Goal: Information Seeking & Learning: Learn about a topic

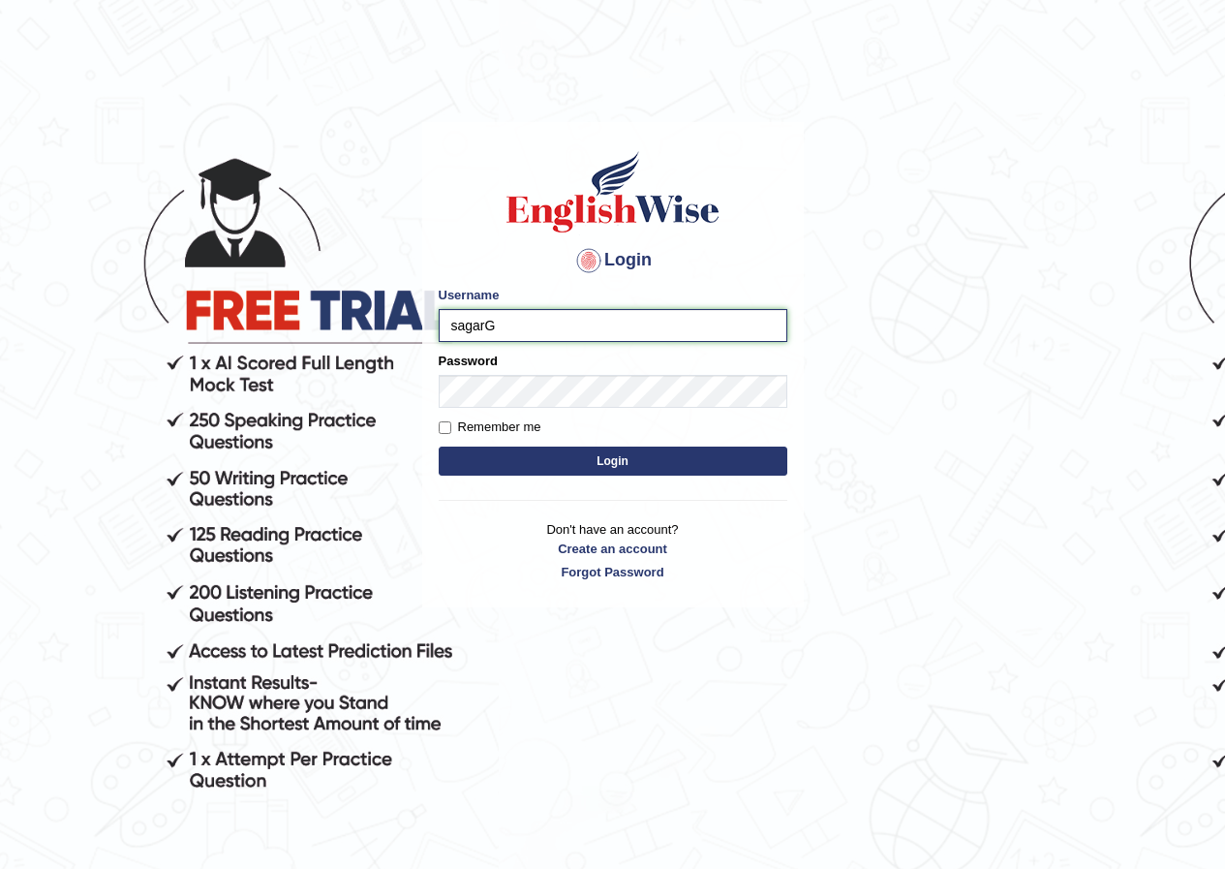
click at [456, 324] on input "sagarG" at bounding box center [613, 325] width 349 height 33
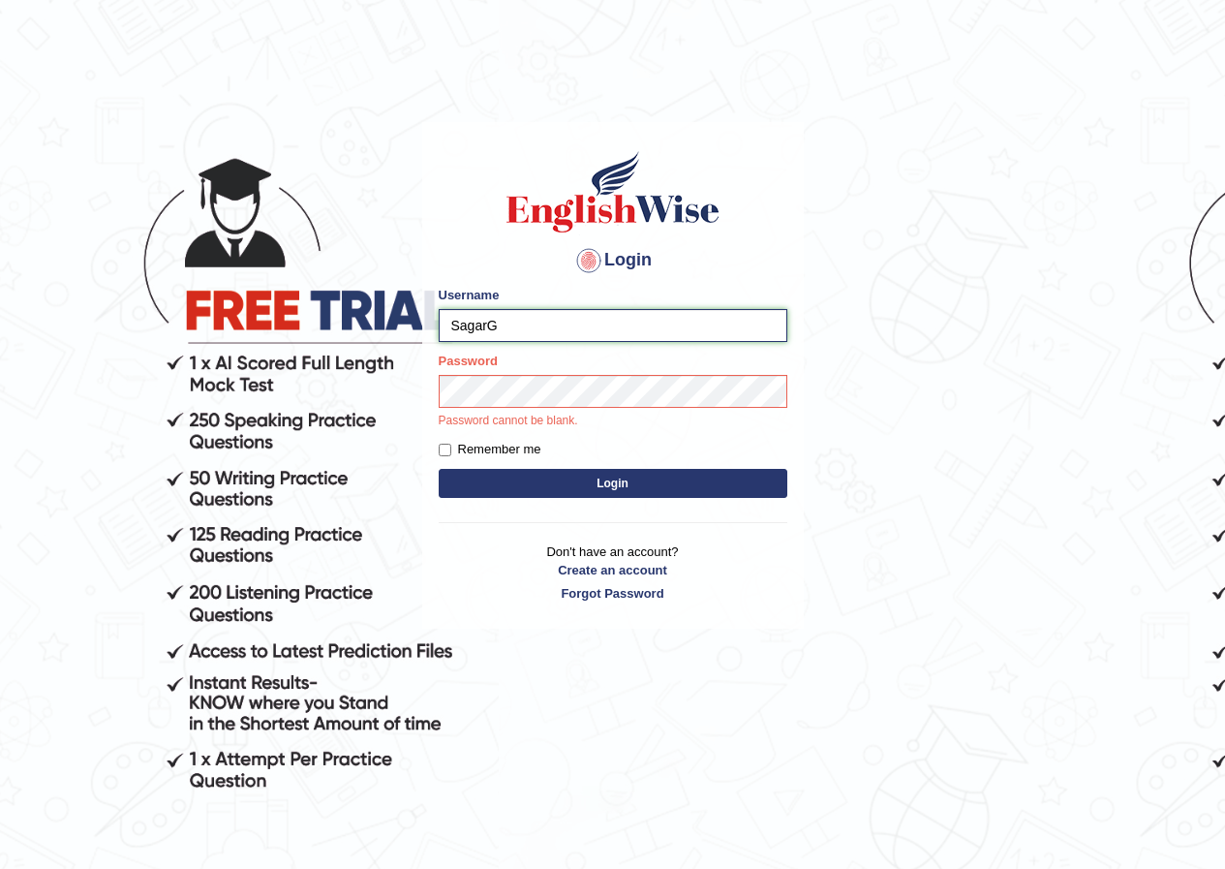
type input "SagarG"
click at [439, 469] on button "Login" at bounding box center [613, 483] width 349 height 29
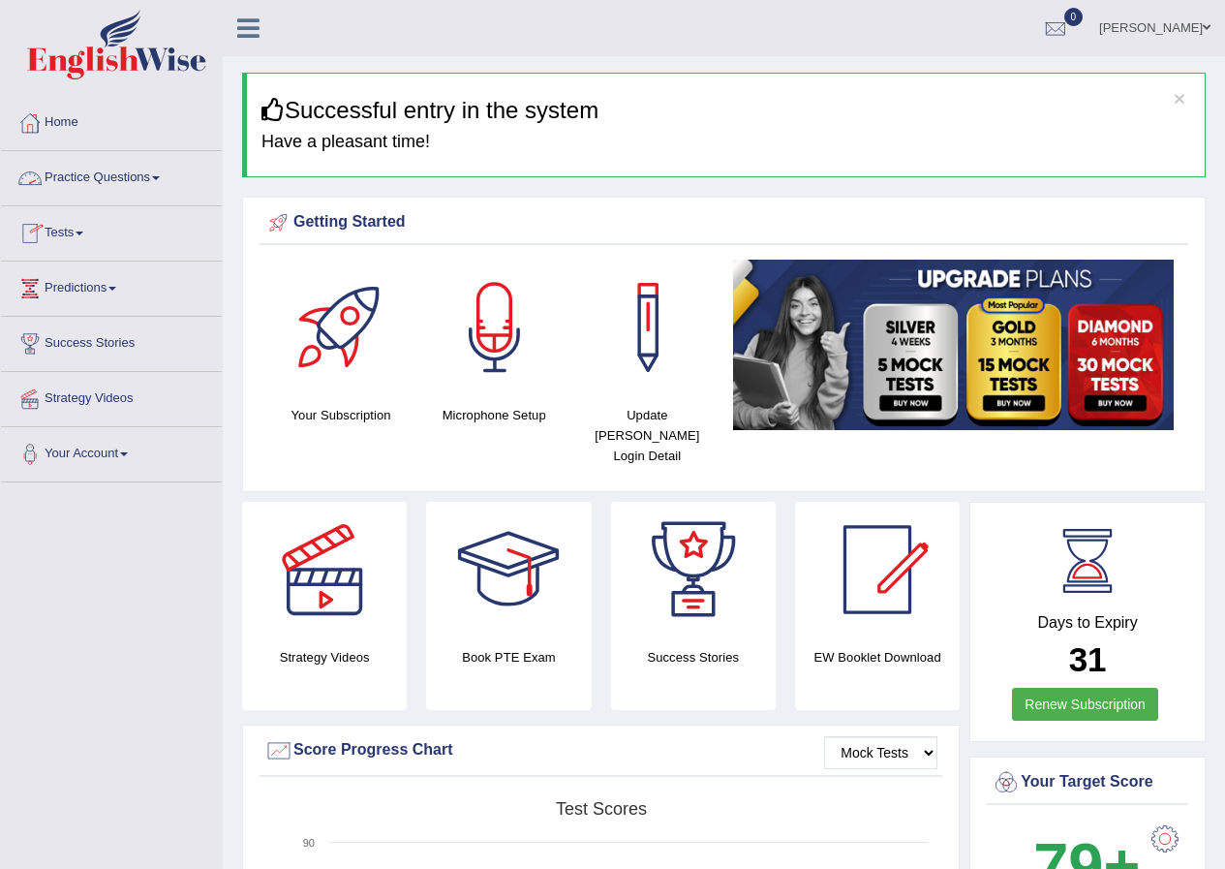
click at [99, 186] on link "Practice Questions" at bounding box center [111, 175] width 221 height 48
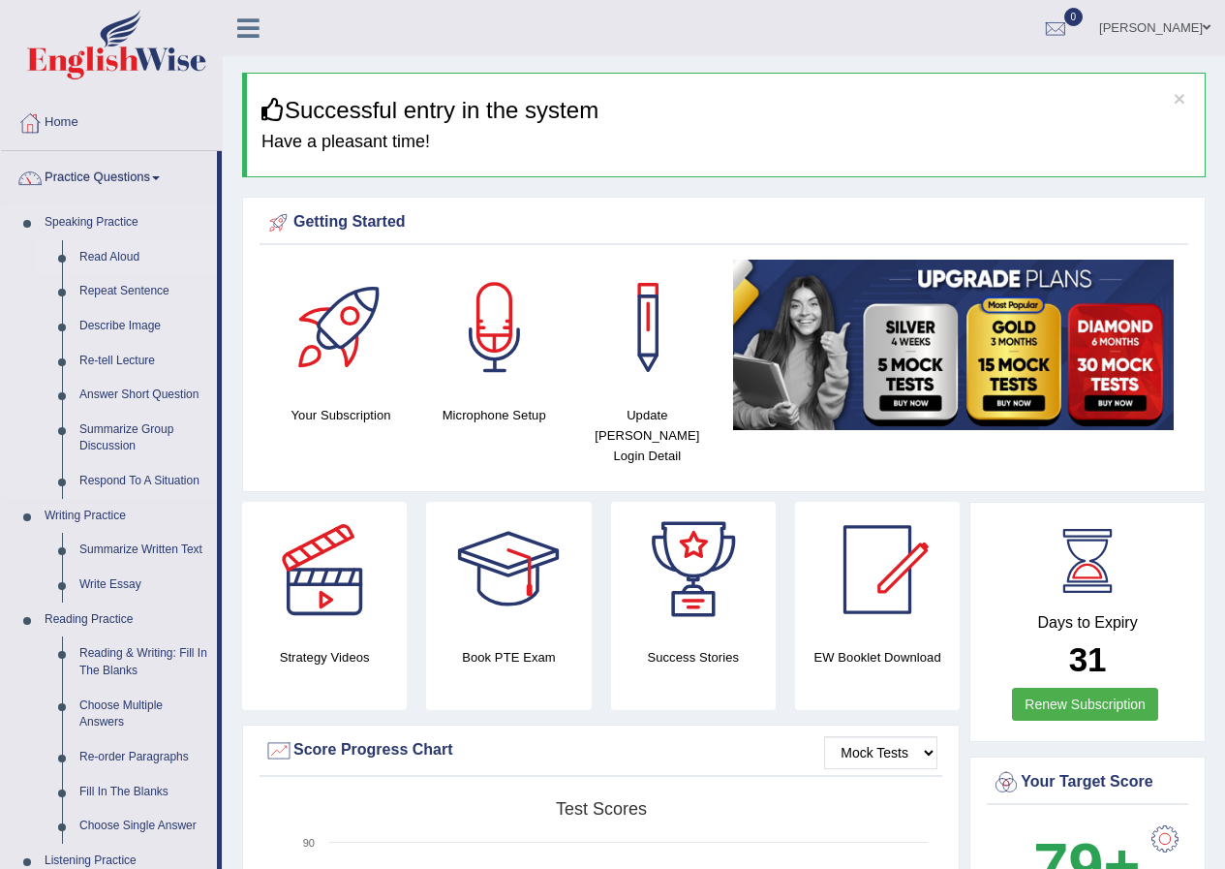
click at [98, 256] on link "Read Aloud" at bounding box center [144, 257] width 146 height 35
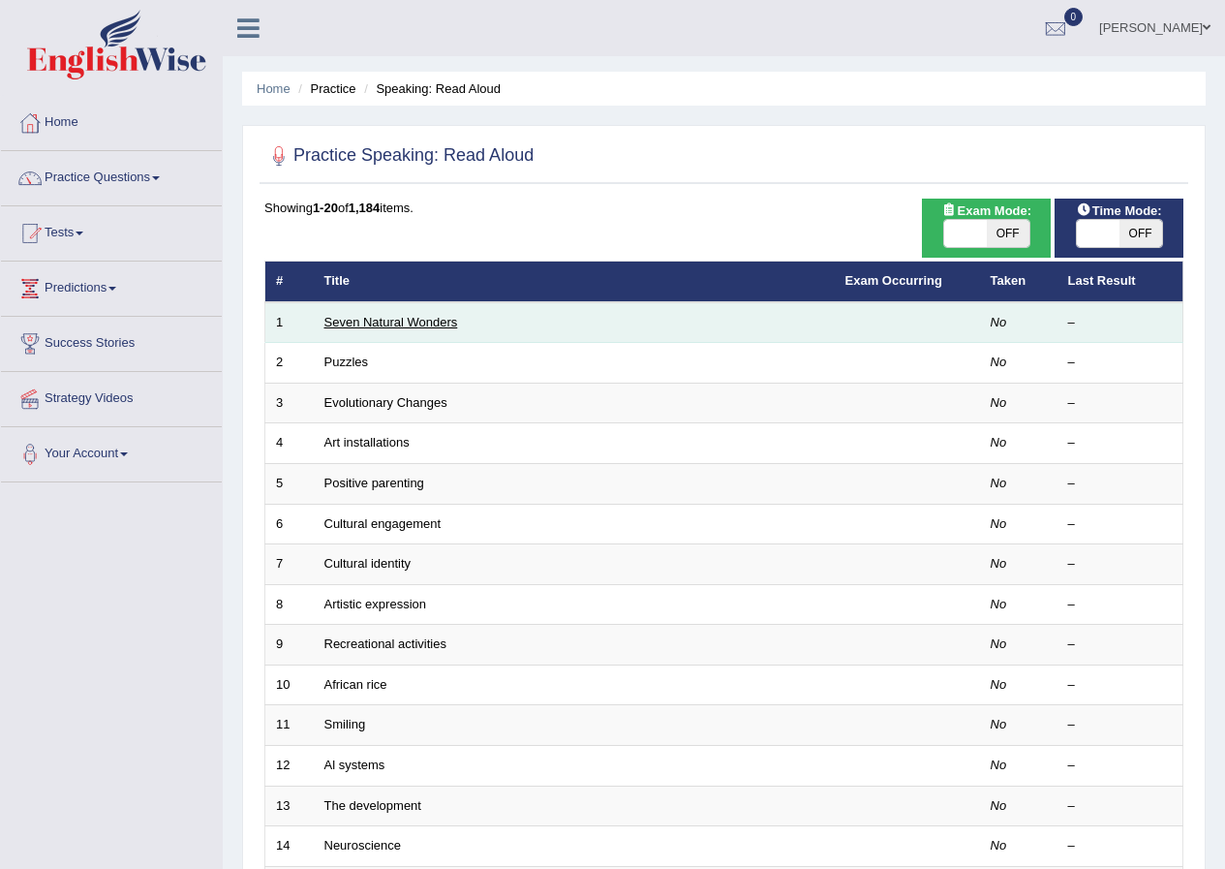
click at [422, 319] on link "Seven Natural Wonders" at bounding box center [391, 322] width 134 height 15
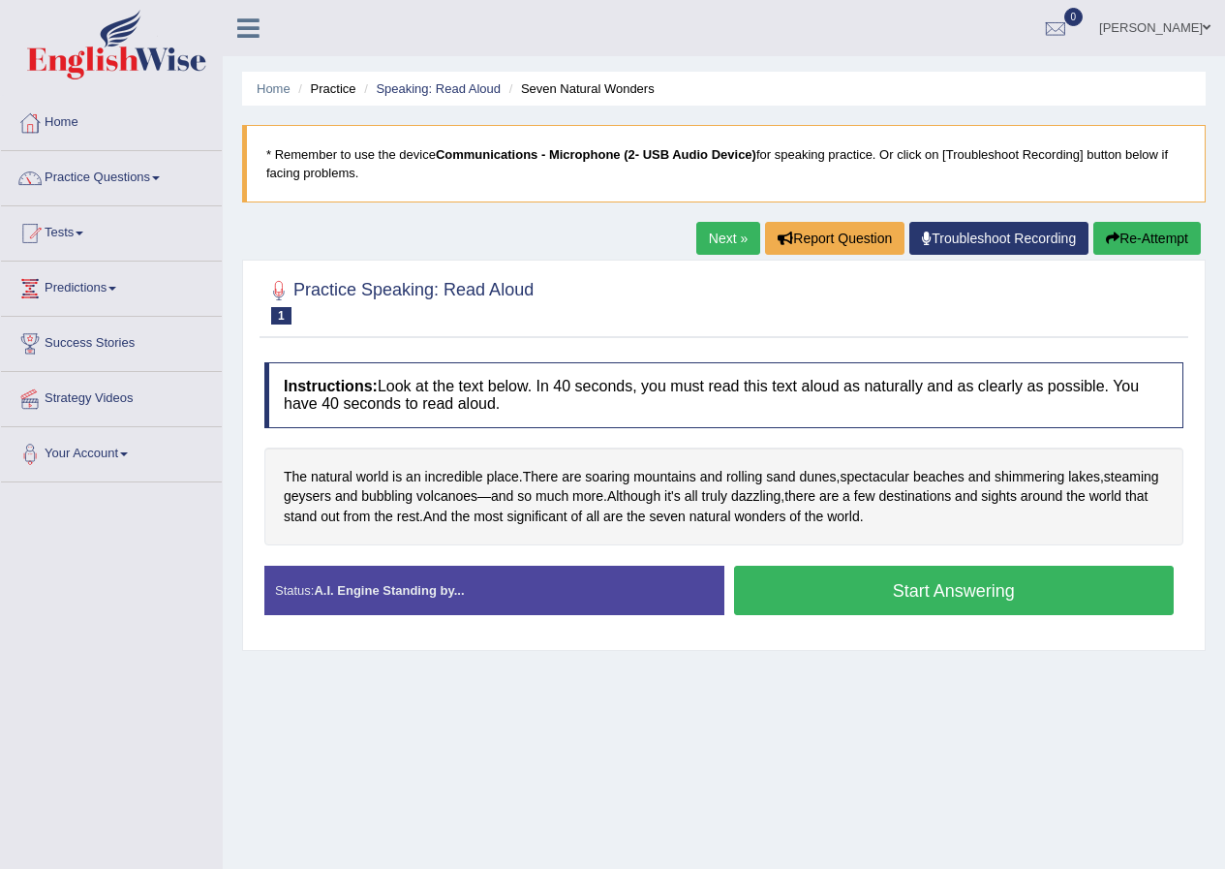
click at [930, 589] on button "Start Answering" at bounding box center [954, 590] width 441 height 49
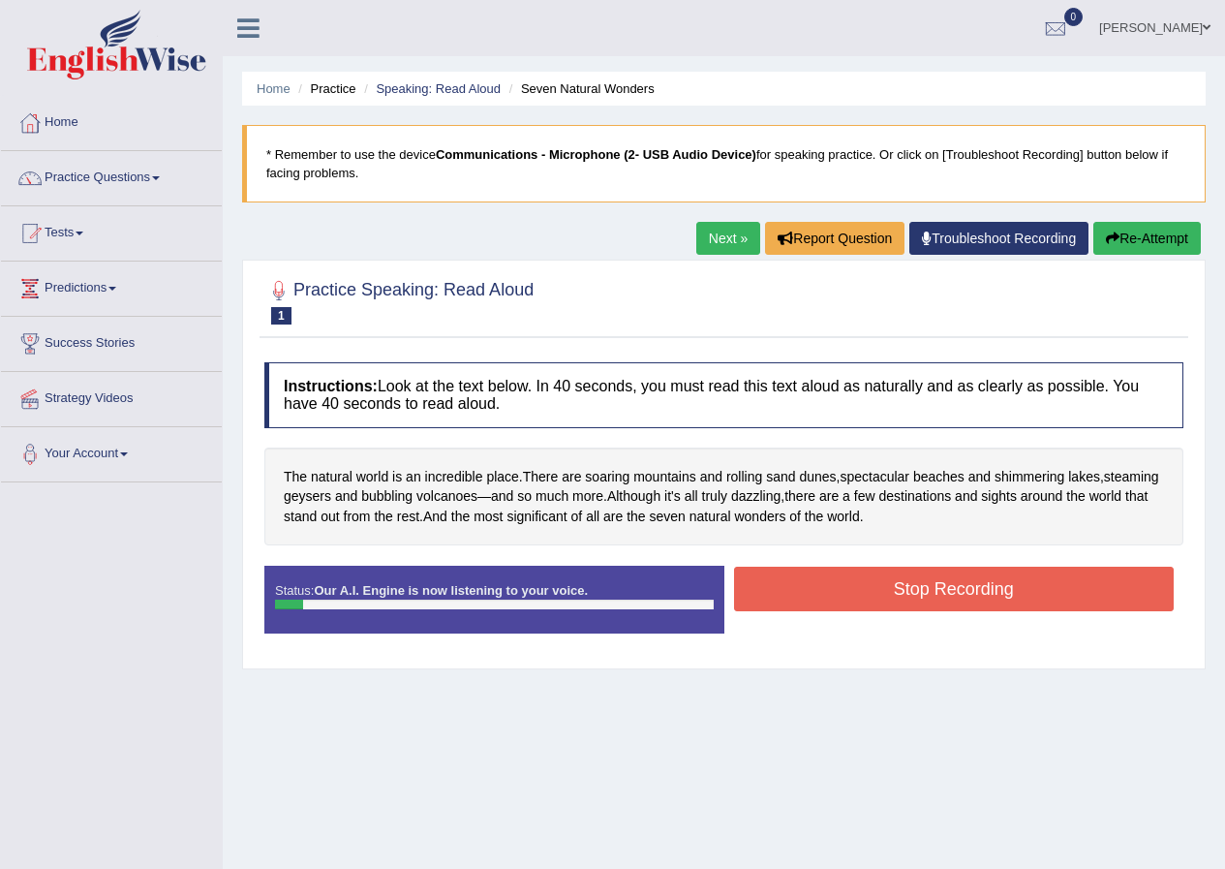
click at [836, 576] on button "Stop Recording" at bounding box center [954, 589] width 441 height 45
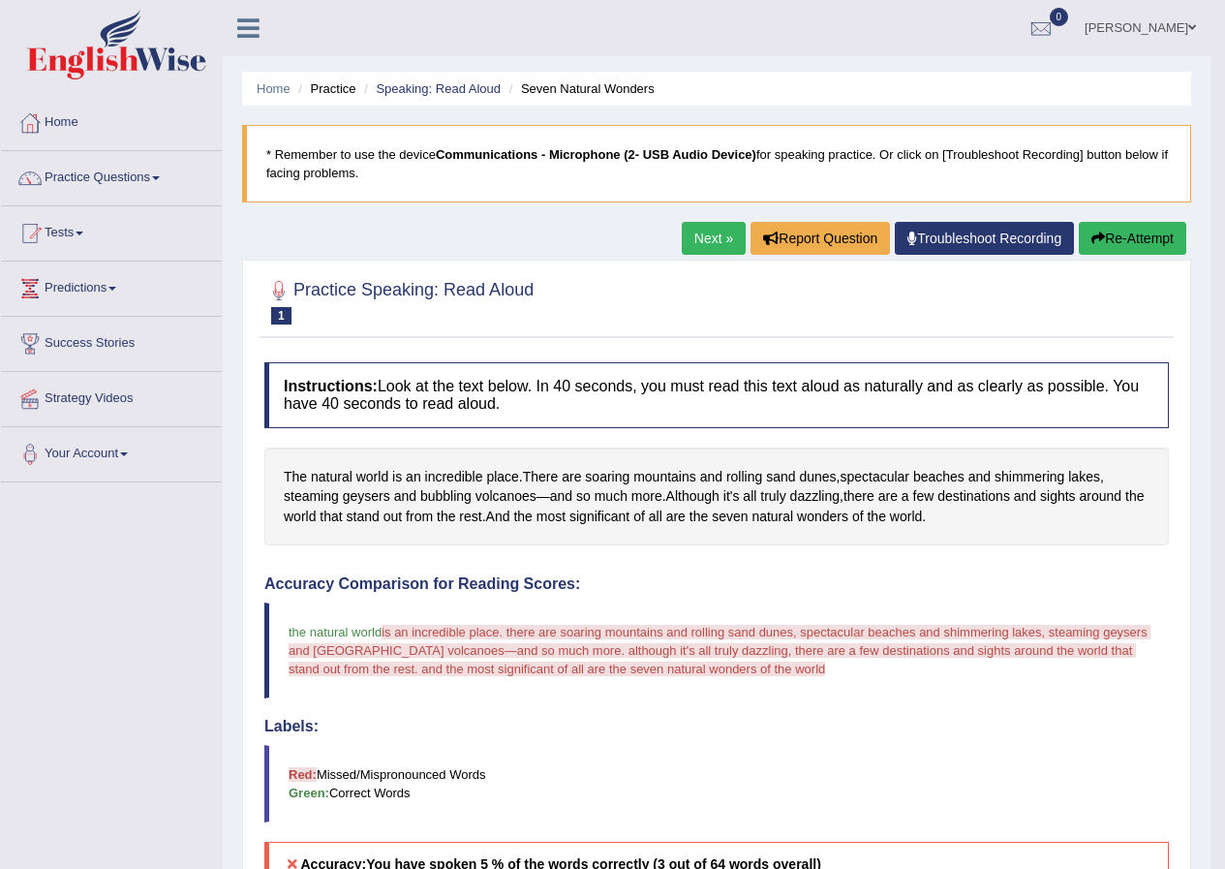
click at [1157, 239] on button "Re-Attempt" at bounding box center [1133, 238] width 108 height 33
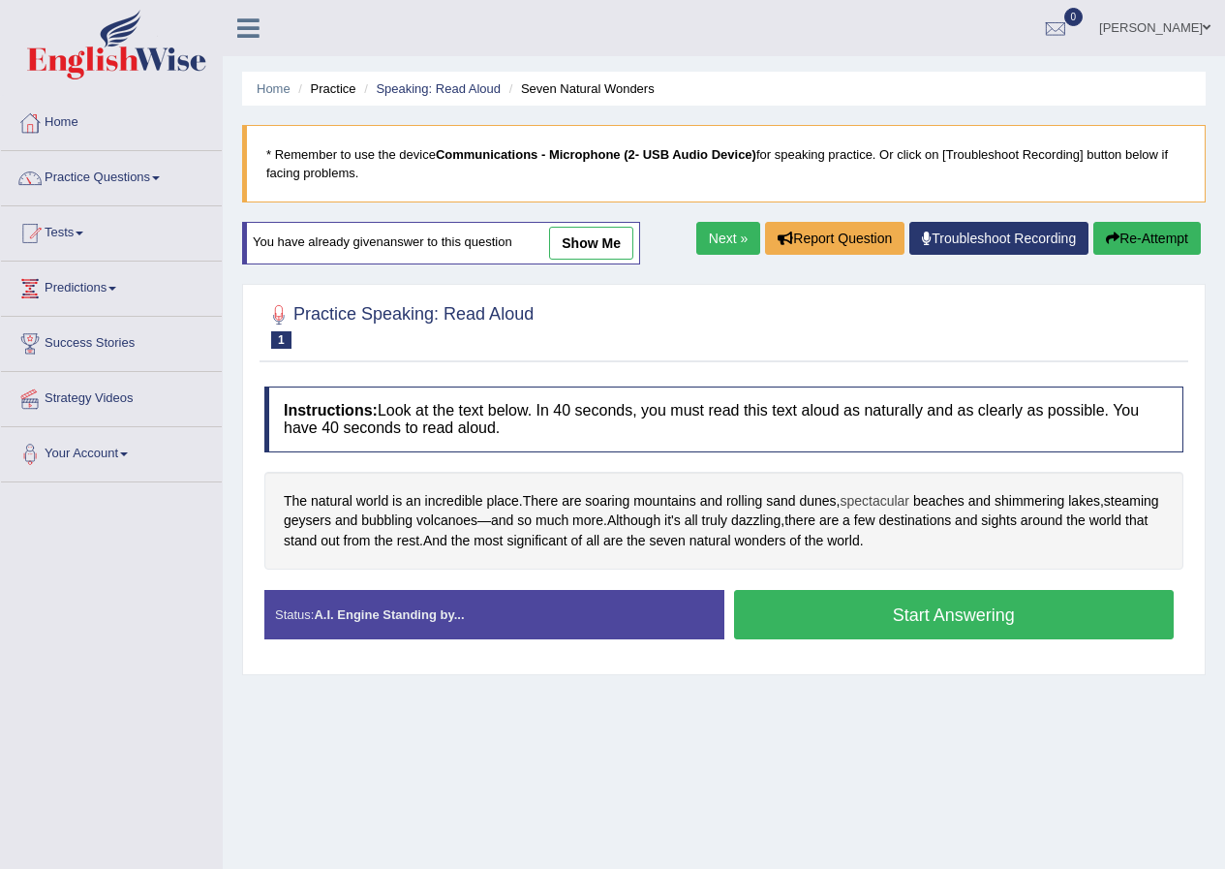
click at [887, 499] on span "spectacular" at bounding box center [875, 501] width 70 height 20
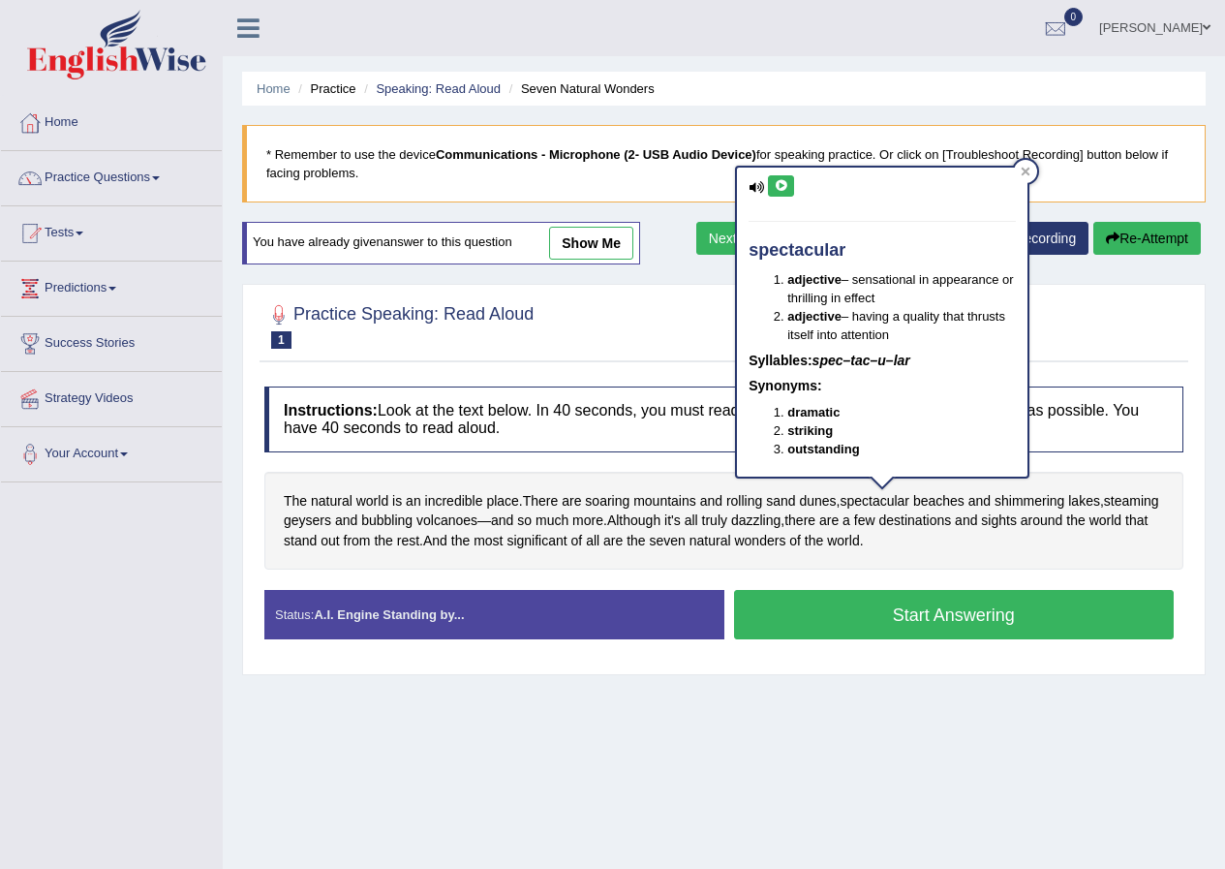
click at [775, 184] on icon at bounding box center [781, 186] width 15 height 12
click at [1026, 175] on icon at bounding box center [1026, 172] width 10 height 10
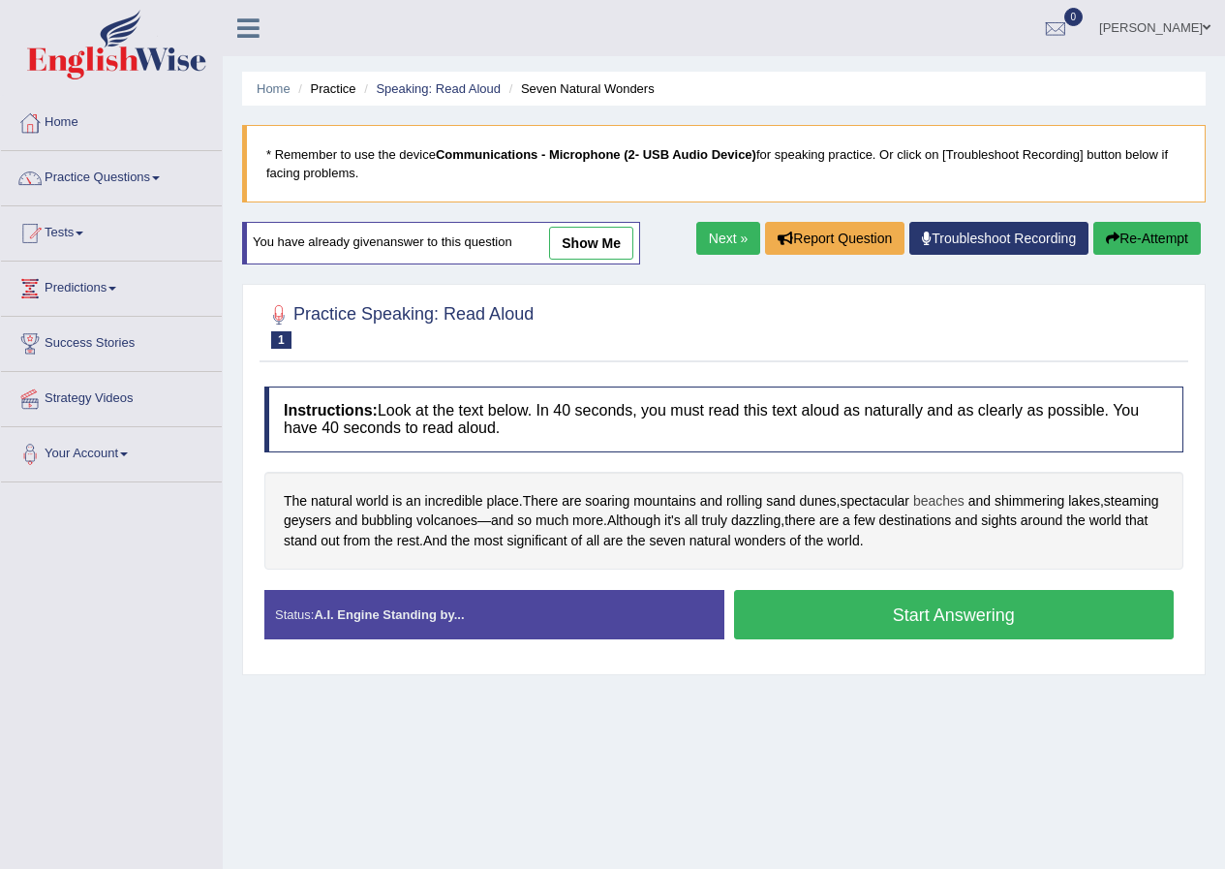
click at [960, 499] on span "beaches" at bounding box center [938, 501] width 51 height 20
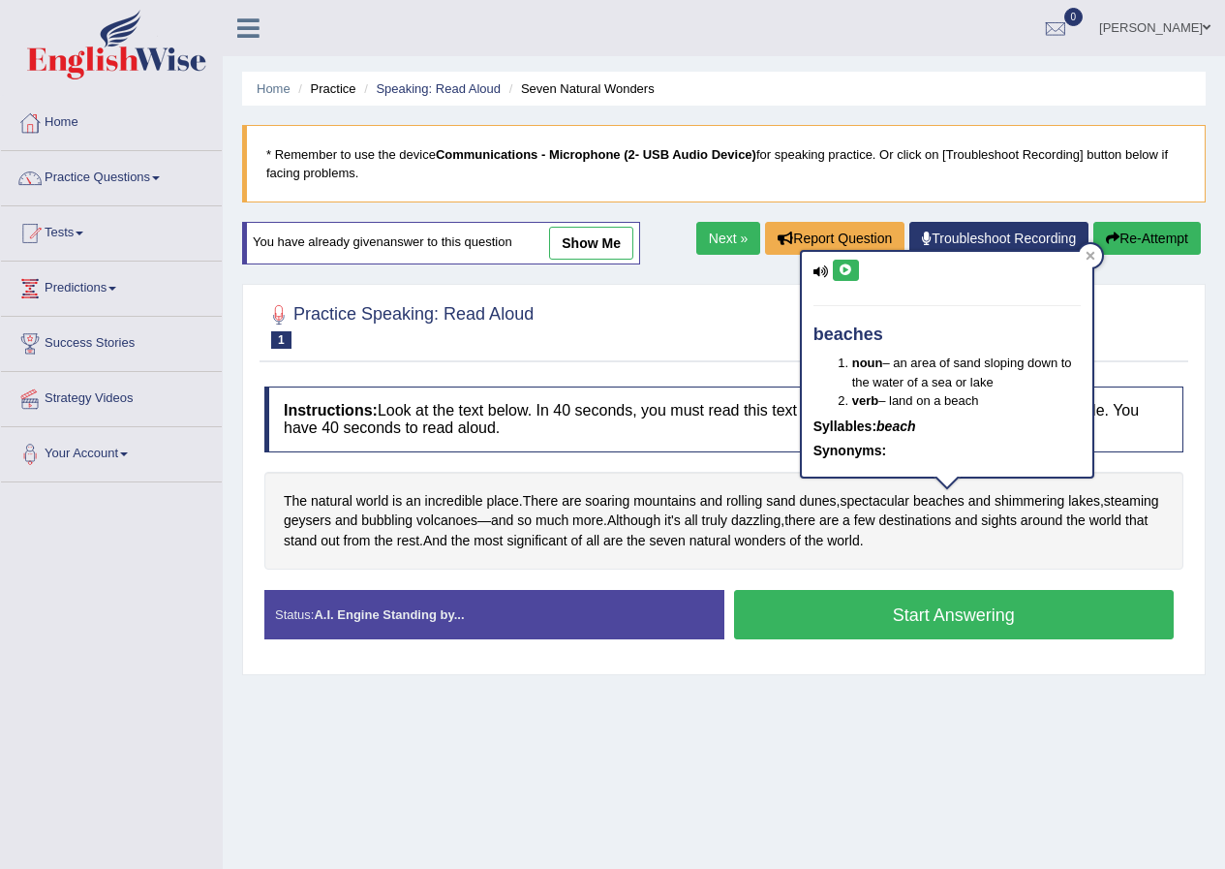
click at [843, 275] on icon at bounding box center [846, 270] width 15 height 12
click at [1089, 258] on icon at bounding box center [1090, 255] width 9 height 9
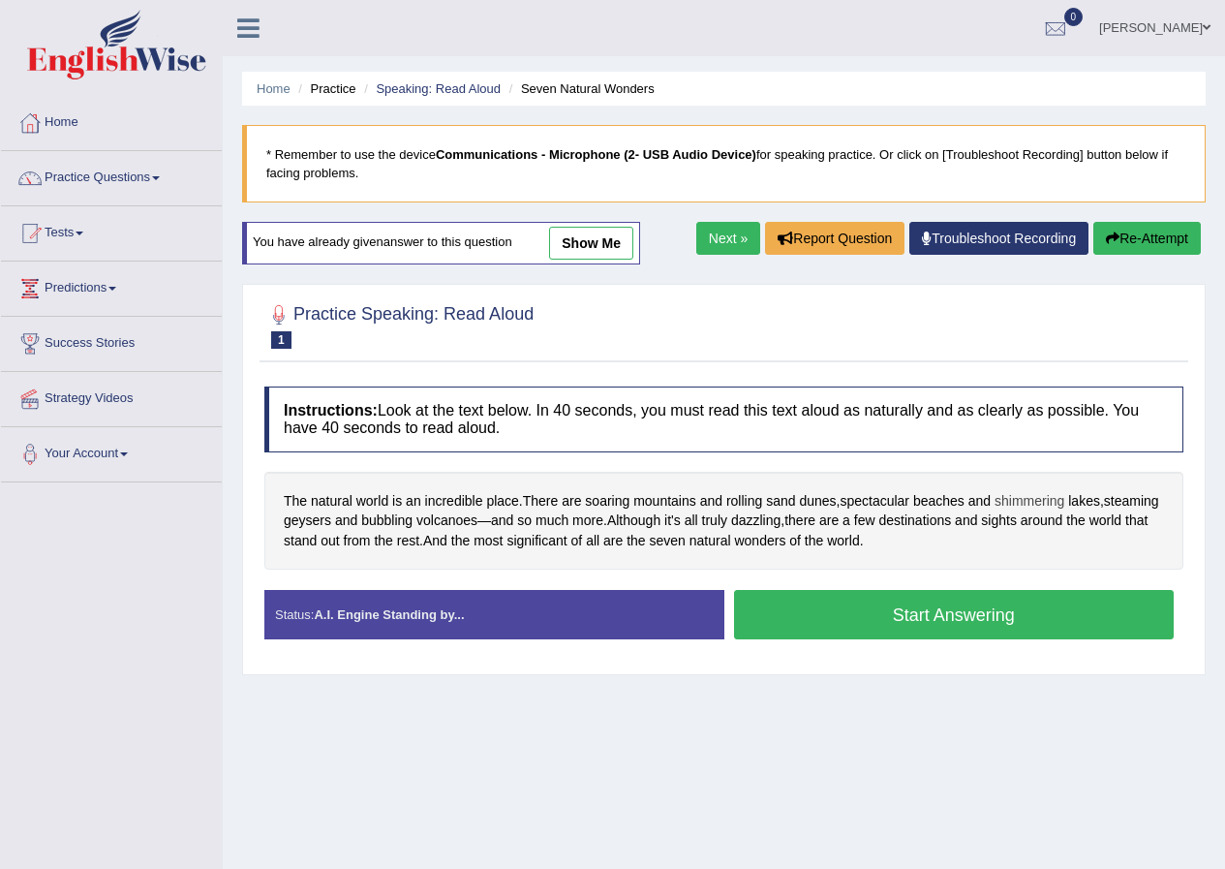
click at [1062, 505] on span "shimmering" at bounding box center [1030, 501] width 70 height 20
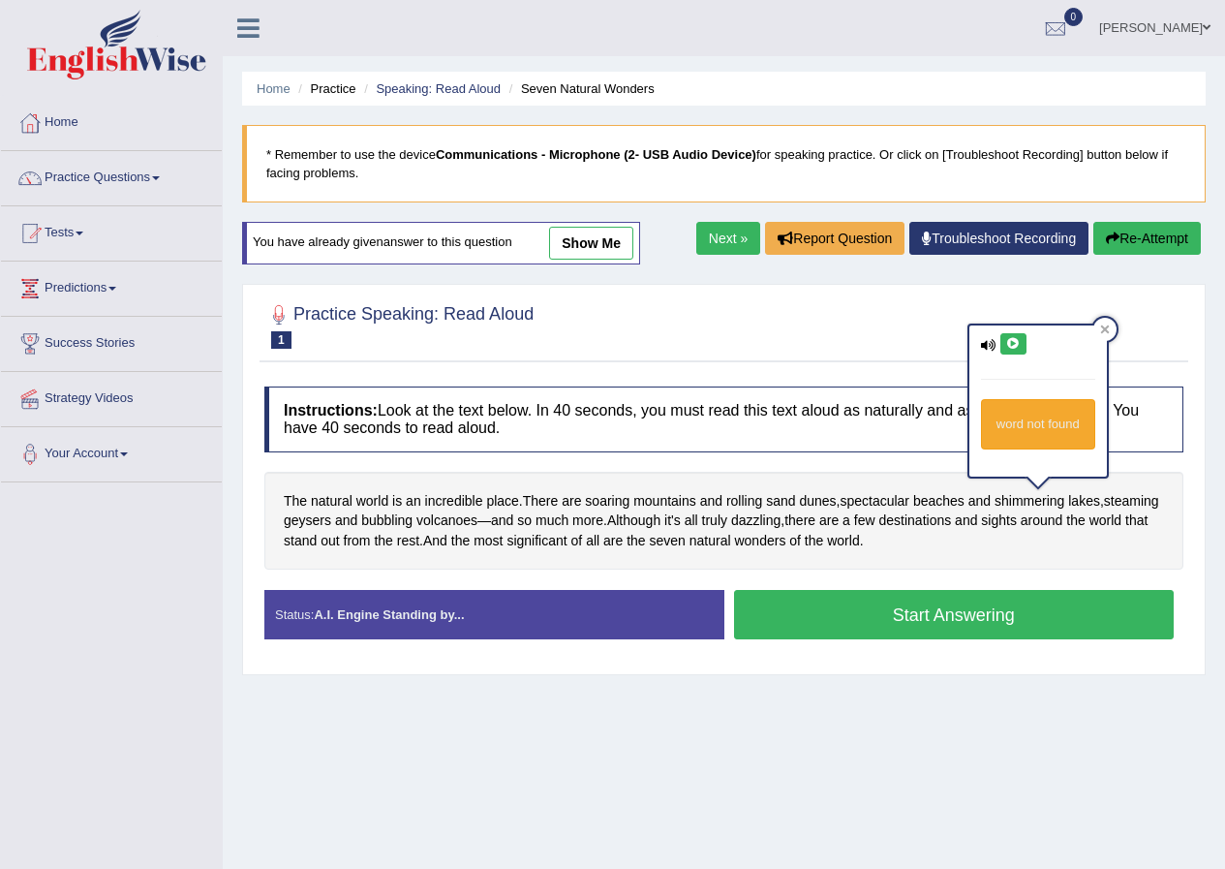
click at [1006, 336] on button at bounding box center [1014, 343] width 26 height 21
click at [1104, 330] on icon at bounding box center [1104, 329] width 9 height 9
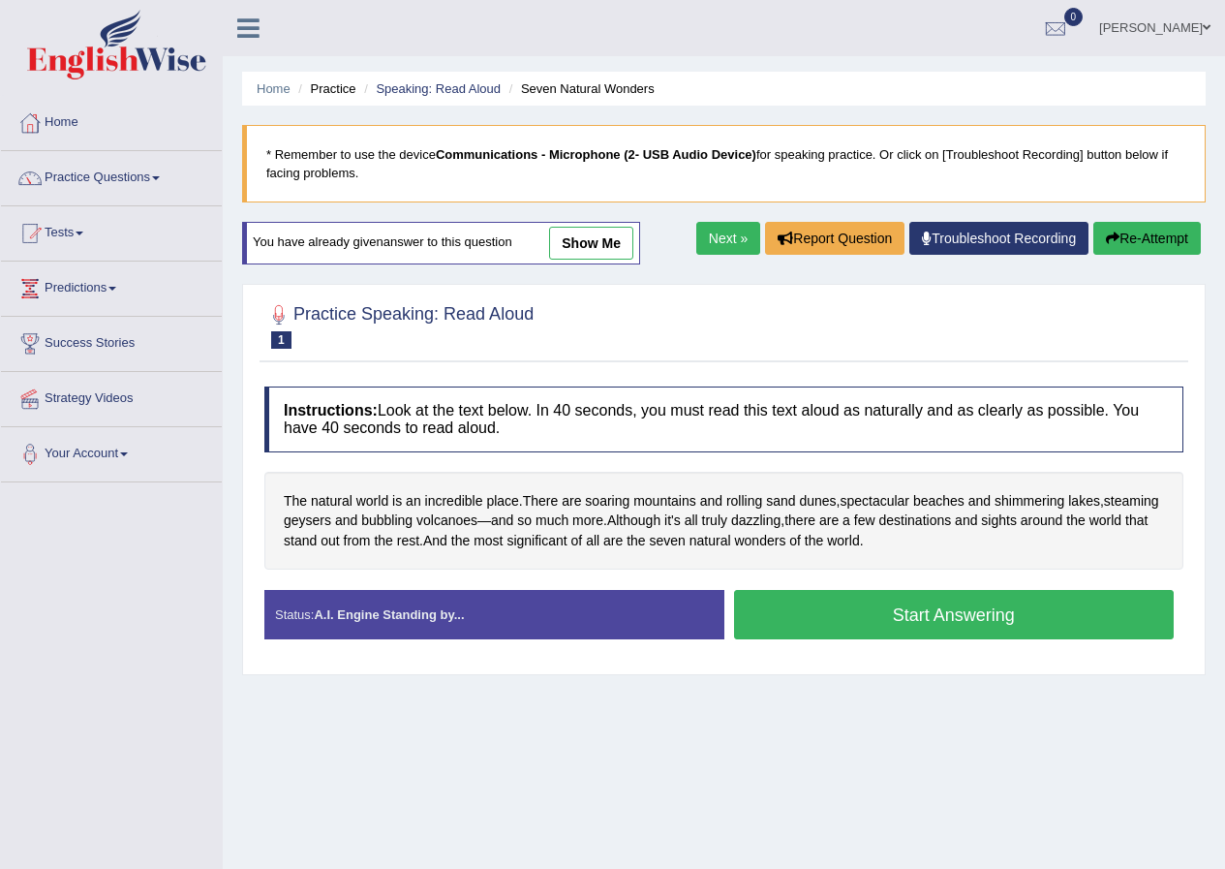
click at [910, 629] on button "Start Answering" at bounding box center [954, 614] width 441 height 49
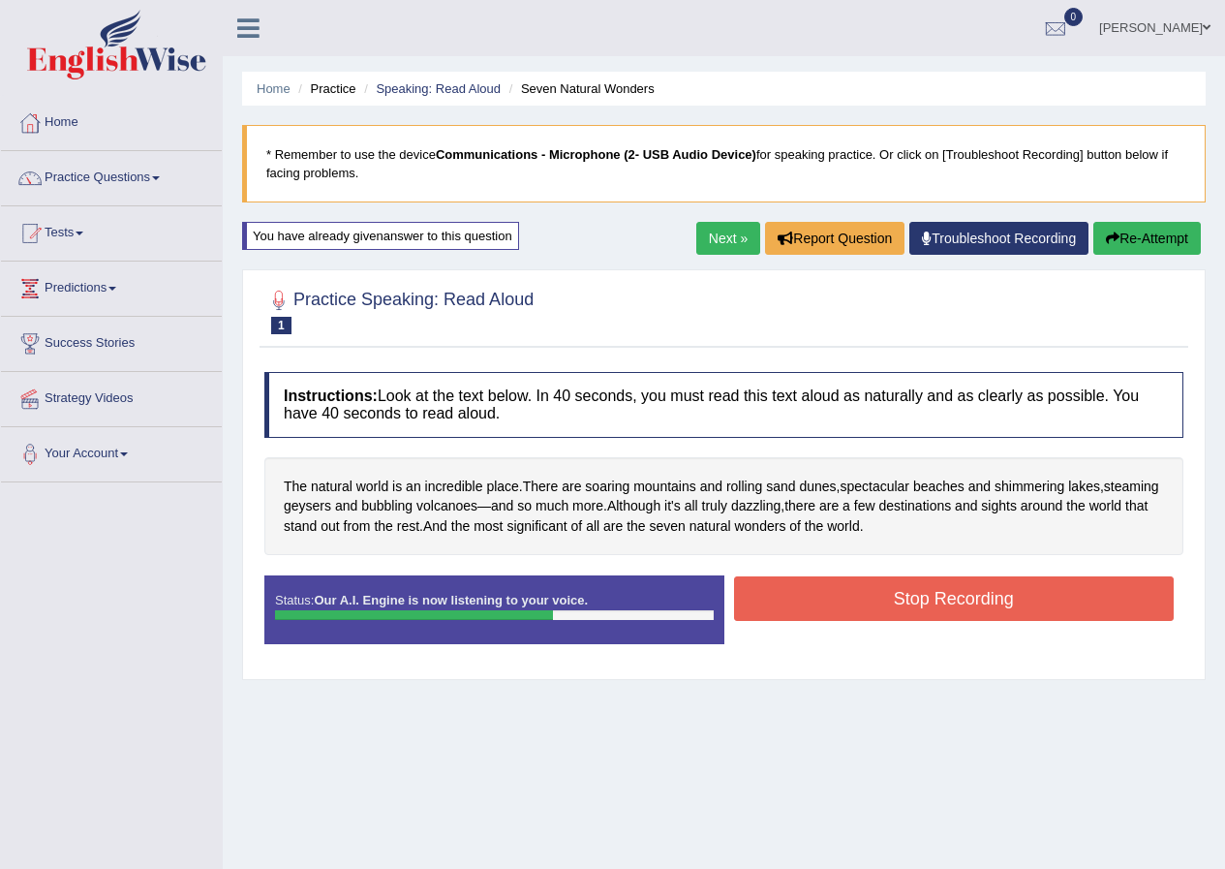
click at [940, 591] on button "Stop Recording" at bounding box center [954, 598] width 441 height 45
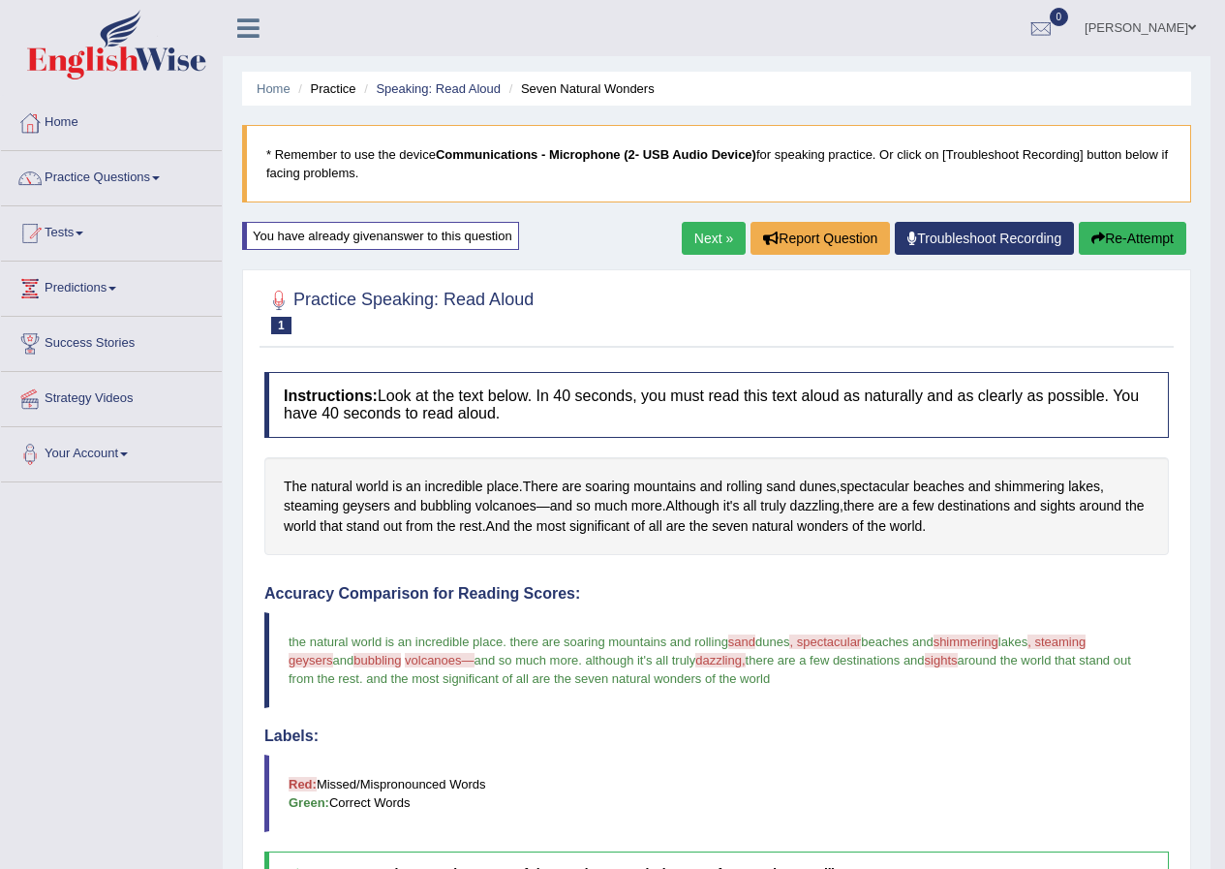
click at [697, 236] on link "Next »" at bounding box center [714, 238] width 64 height 33
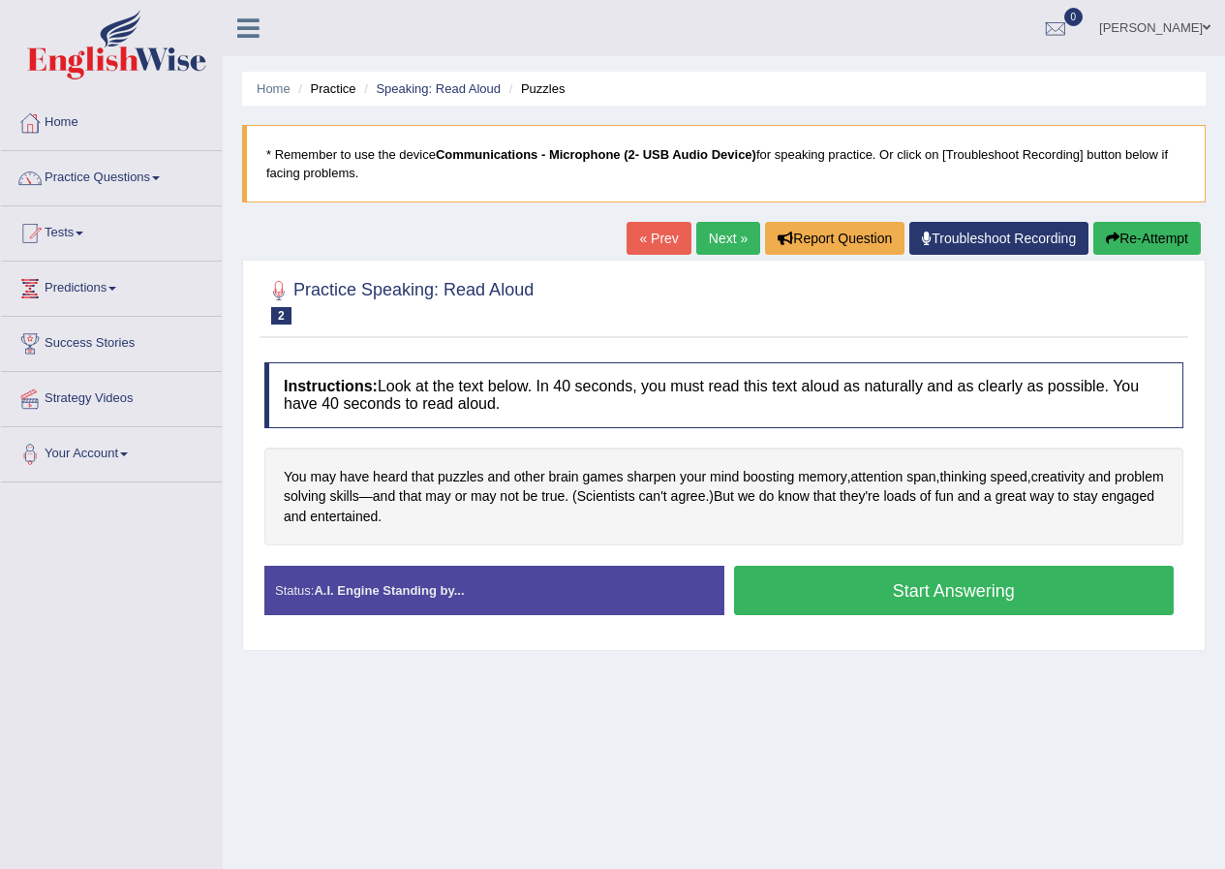
click at [822, 576] on button "Start Answering" at bounding box center [954, 590] width 441 height 49
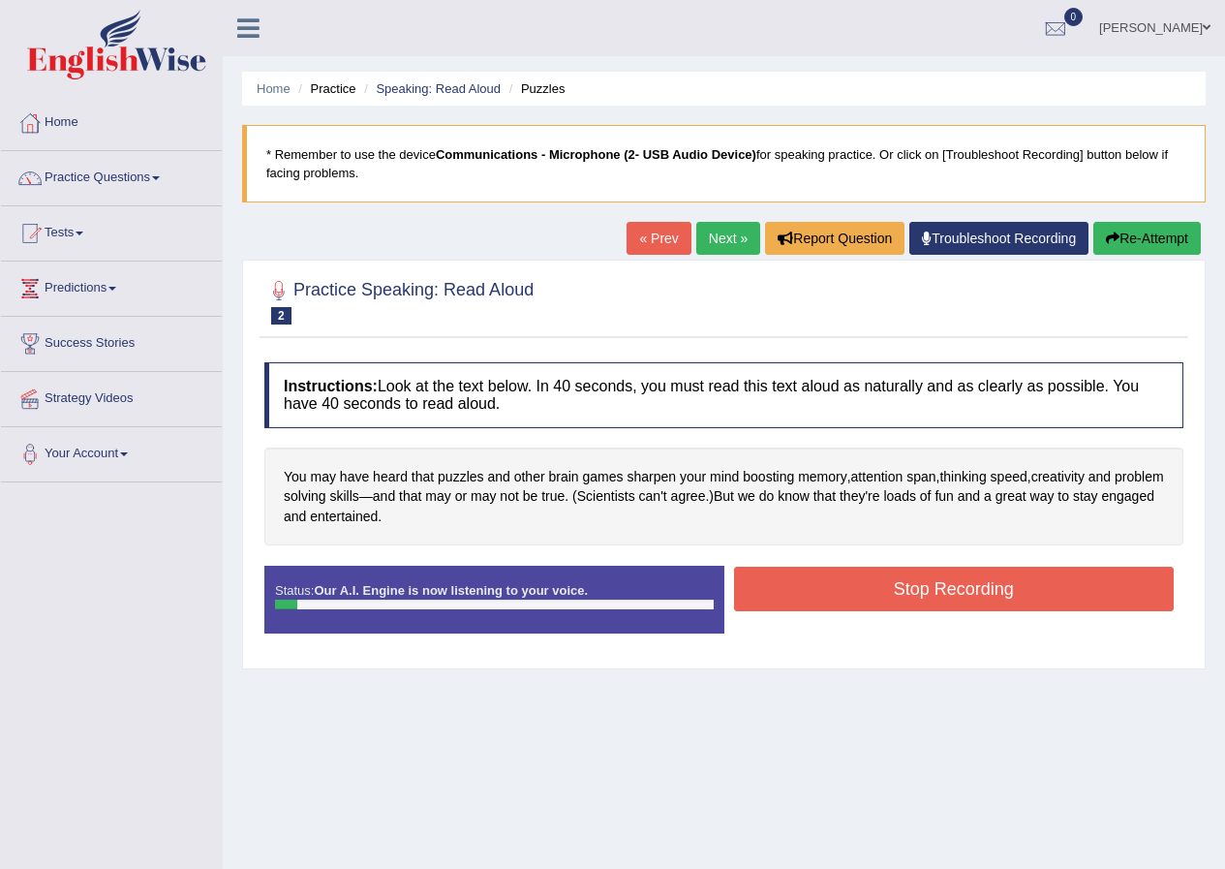
click at [822, 576] on button "Stop Recording" at bounding box center [954, 589] width 441 height 45
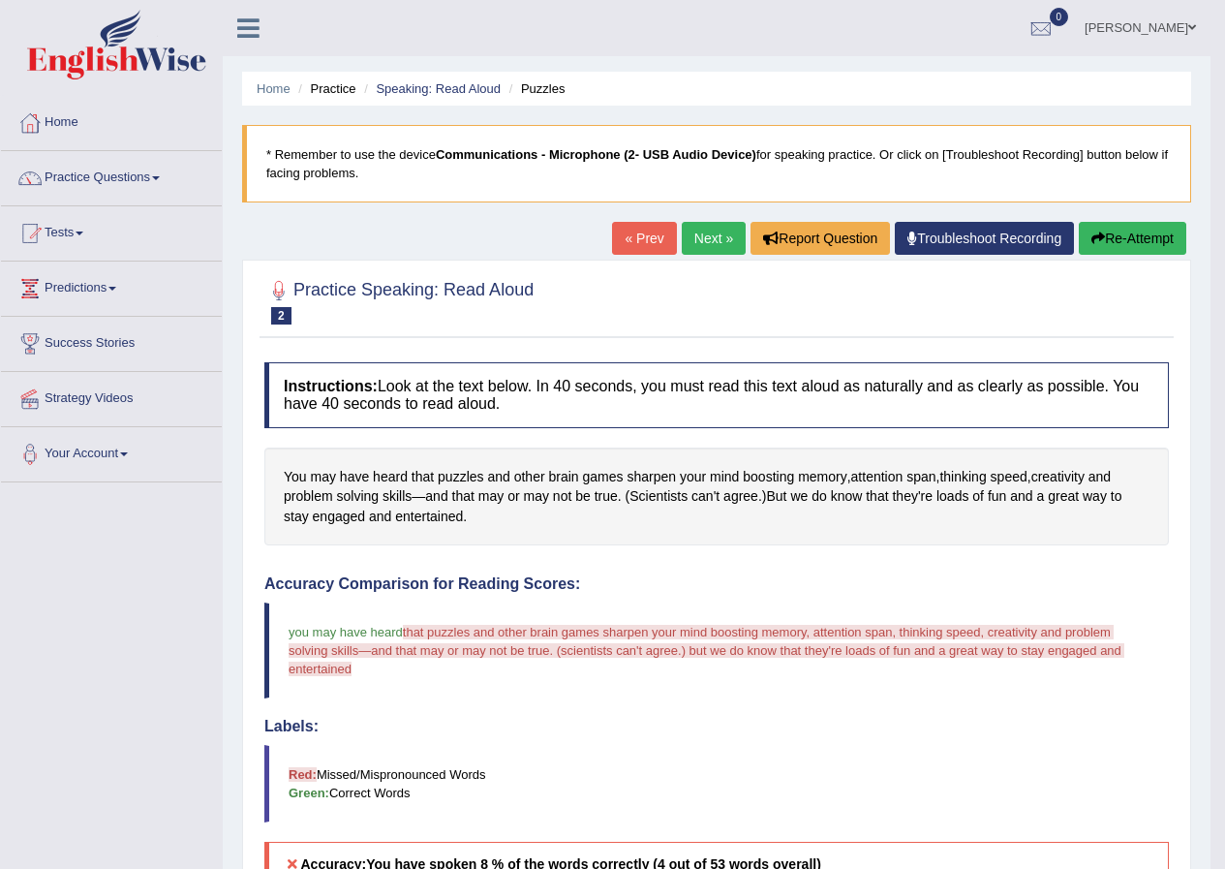
click at [1122, 245] on button "Re-Attempt" at bounding box center [1133, 238] width 108 height 33
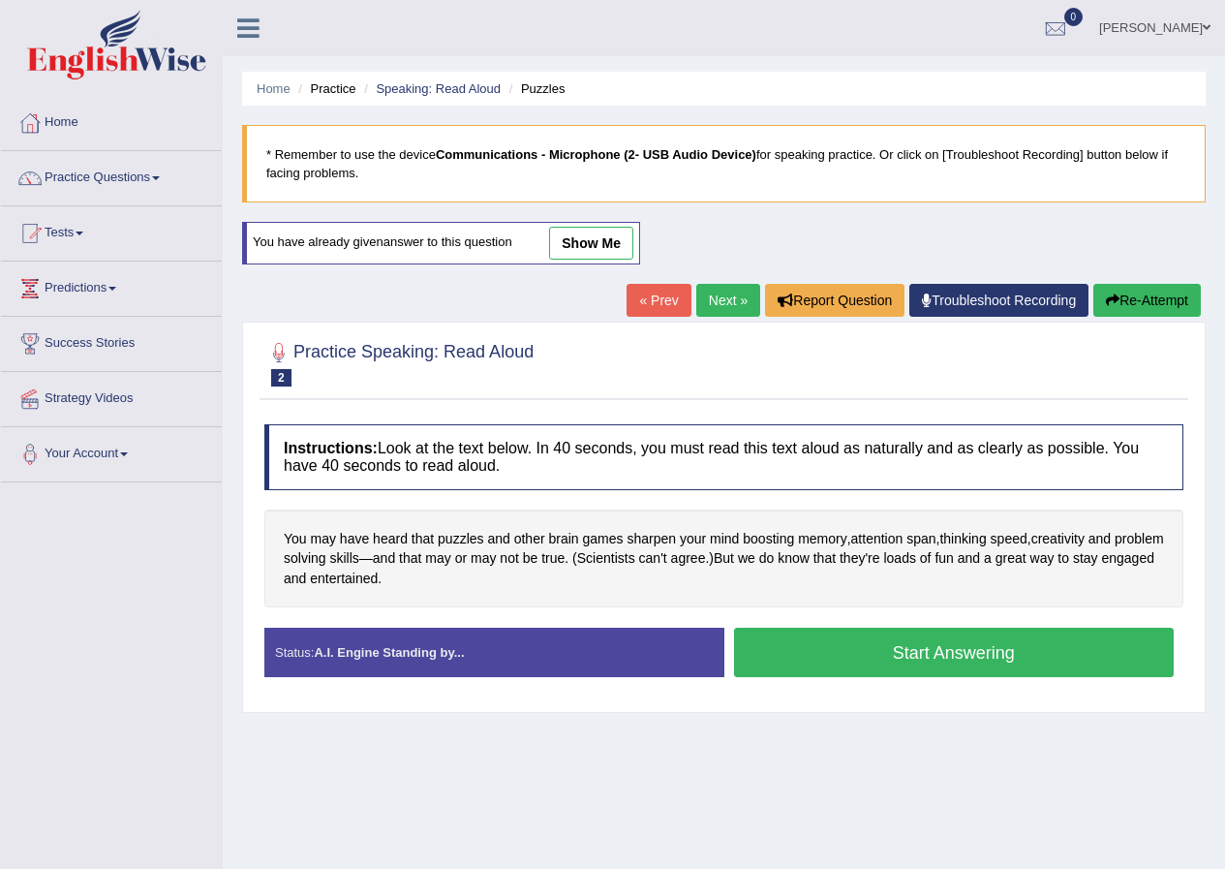
click at [801, 633] on button "Start Answering" at bounding box center [954, 652] width 441 height 49
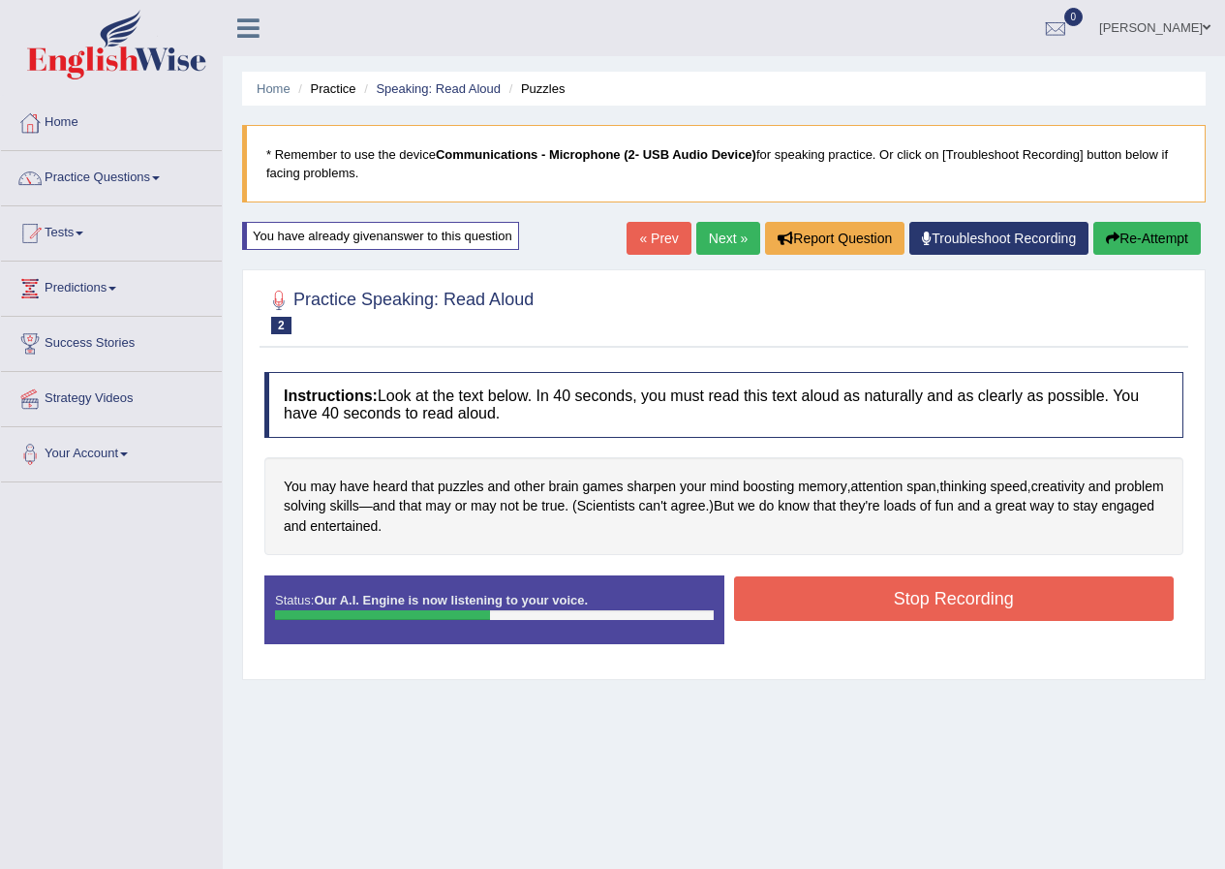
click at [941, 589] on button "Stop Recording" at bounding box center [954, 598] width 441 height 45
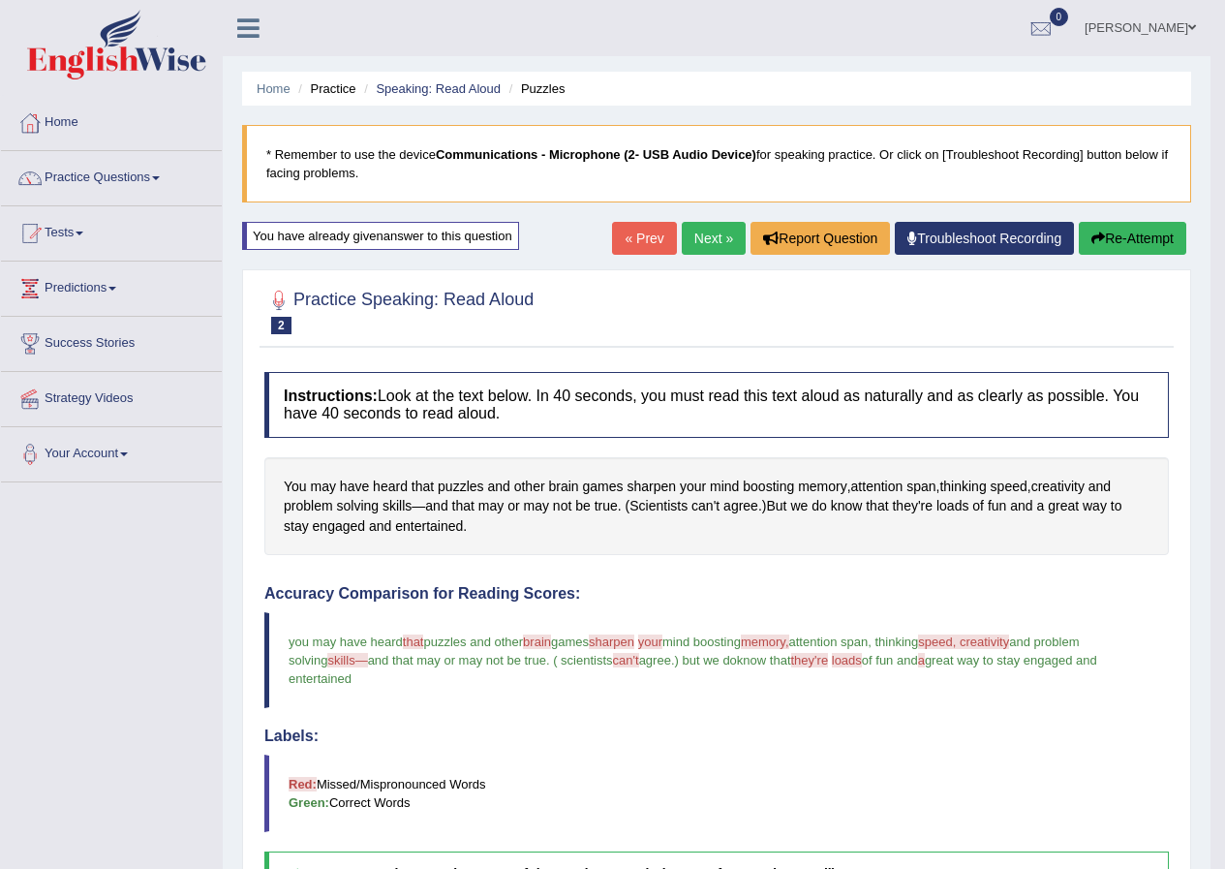
click at [694, 231] on link "Next »" at bounding box center [714, 238] width 64 height 33
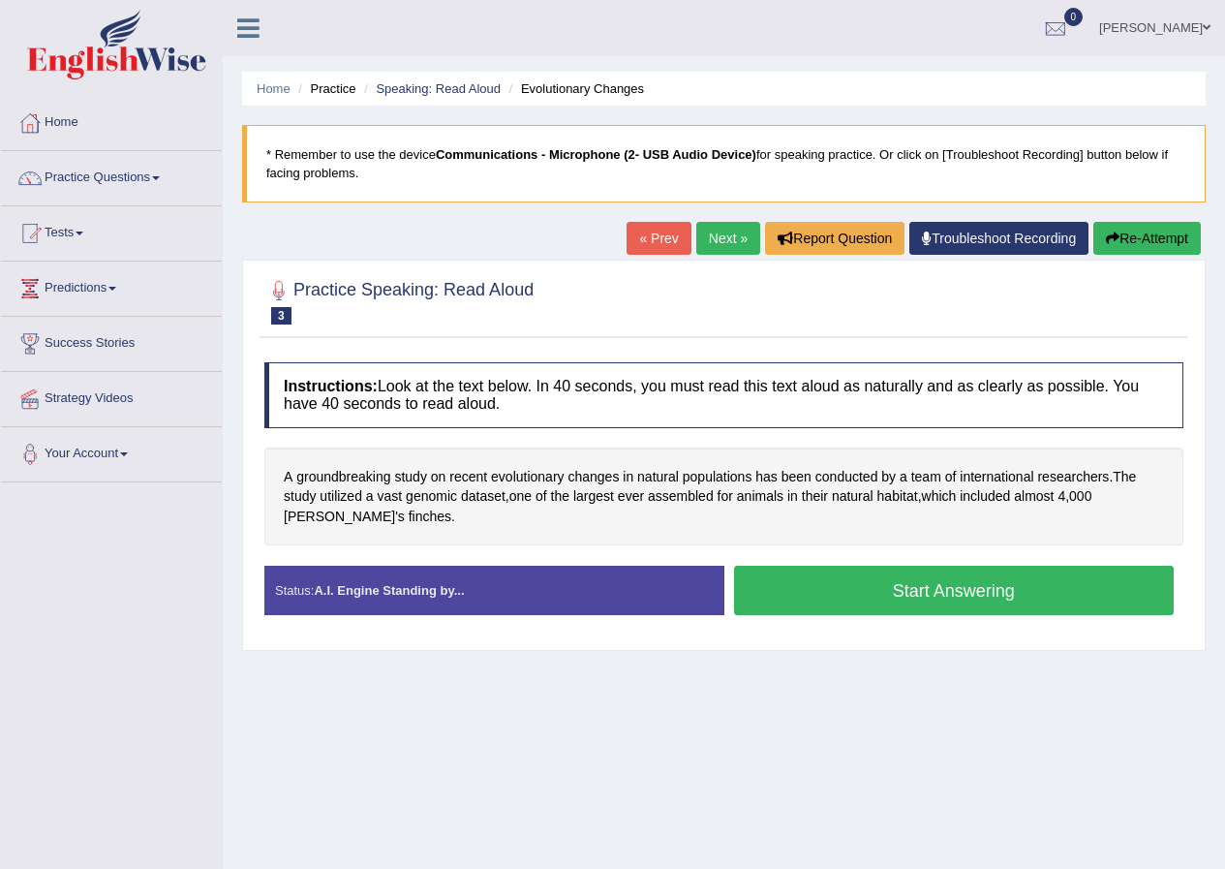
click at [944, 598] on button "Start Answering" at bounding box center [954, 590] width 441 height 49
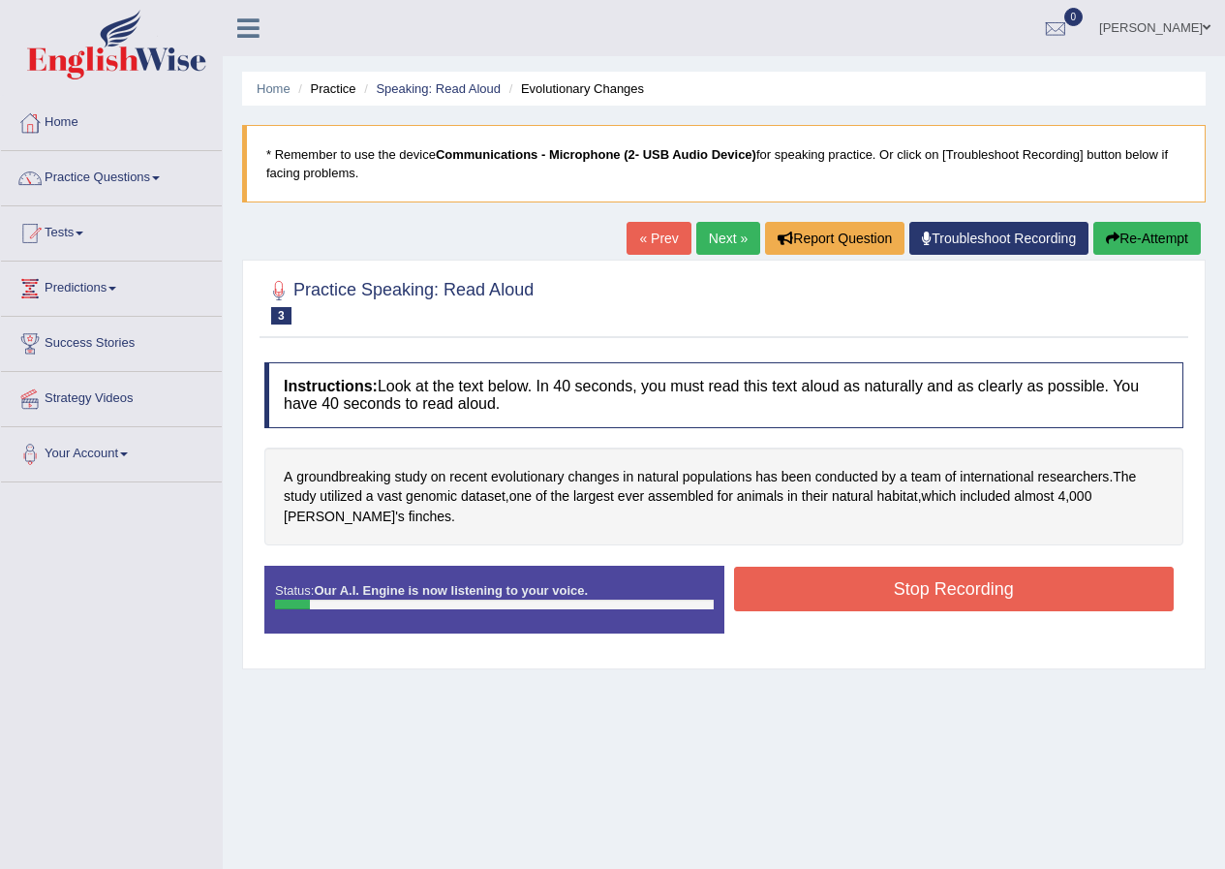
click at [1135, 222] on button "Re-Attempt" at bounding box center [1148, 238] width 108 height 33
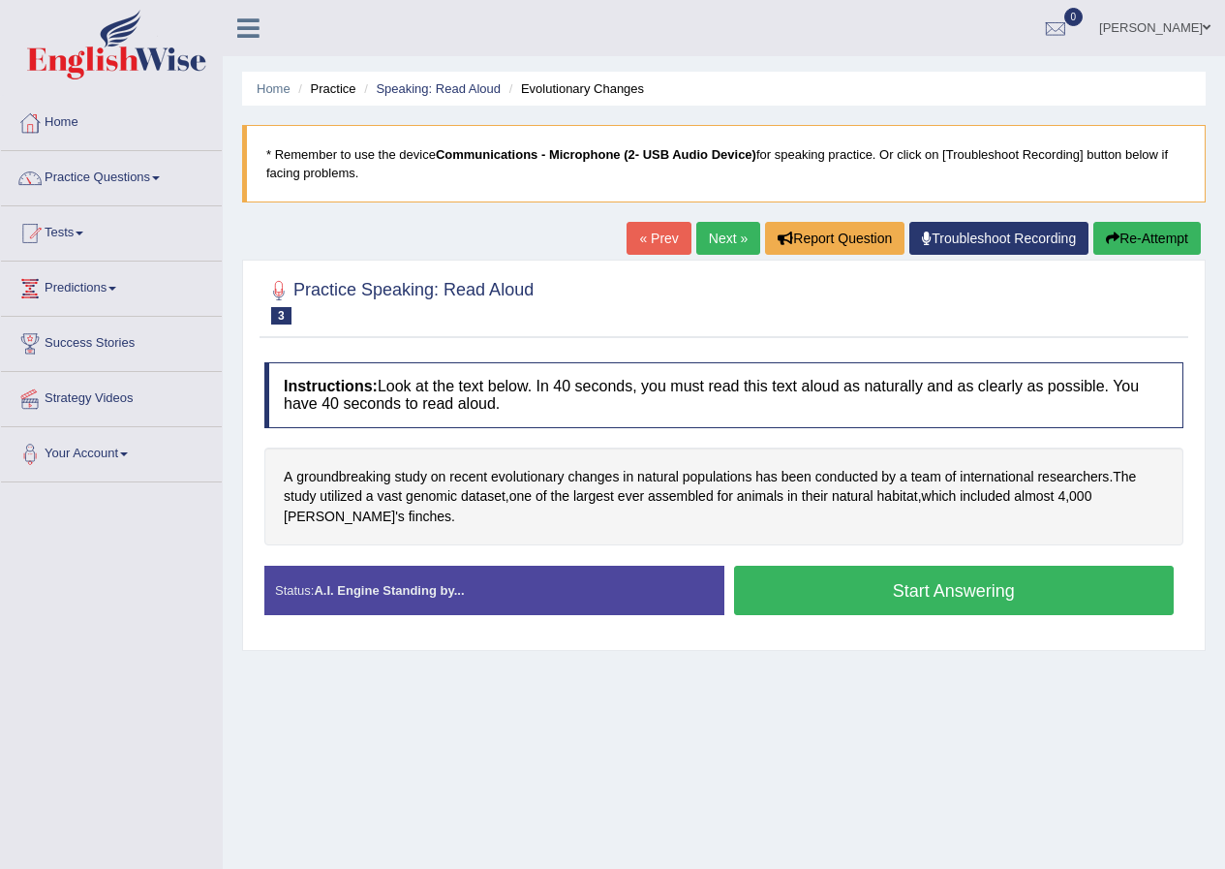
click at [936, 606] on button "Start Answering" at bounding box center [954, 590] width 441 height 49
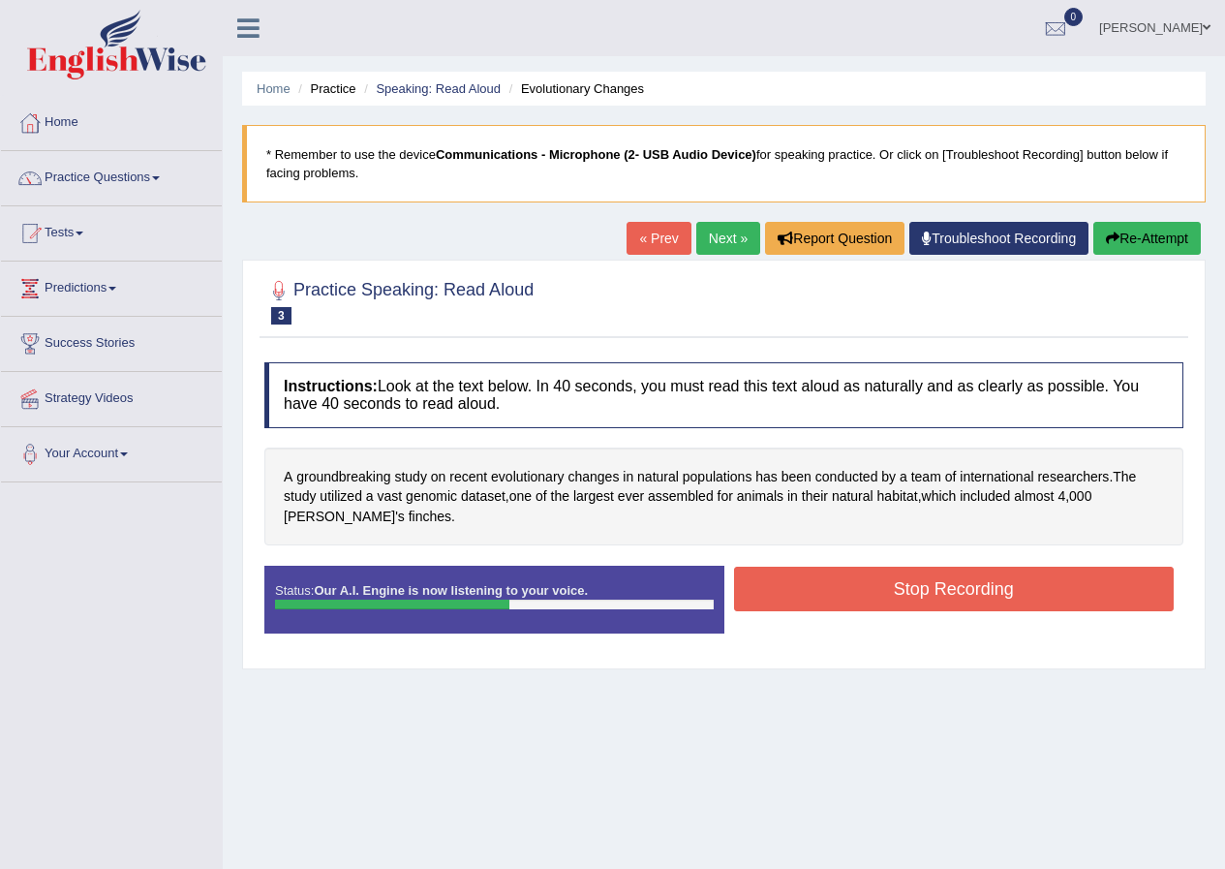
click at [865, 578] on button "Stop Recording" at bounding box center [954, 589] width 441 height 45
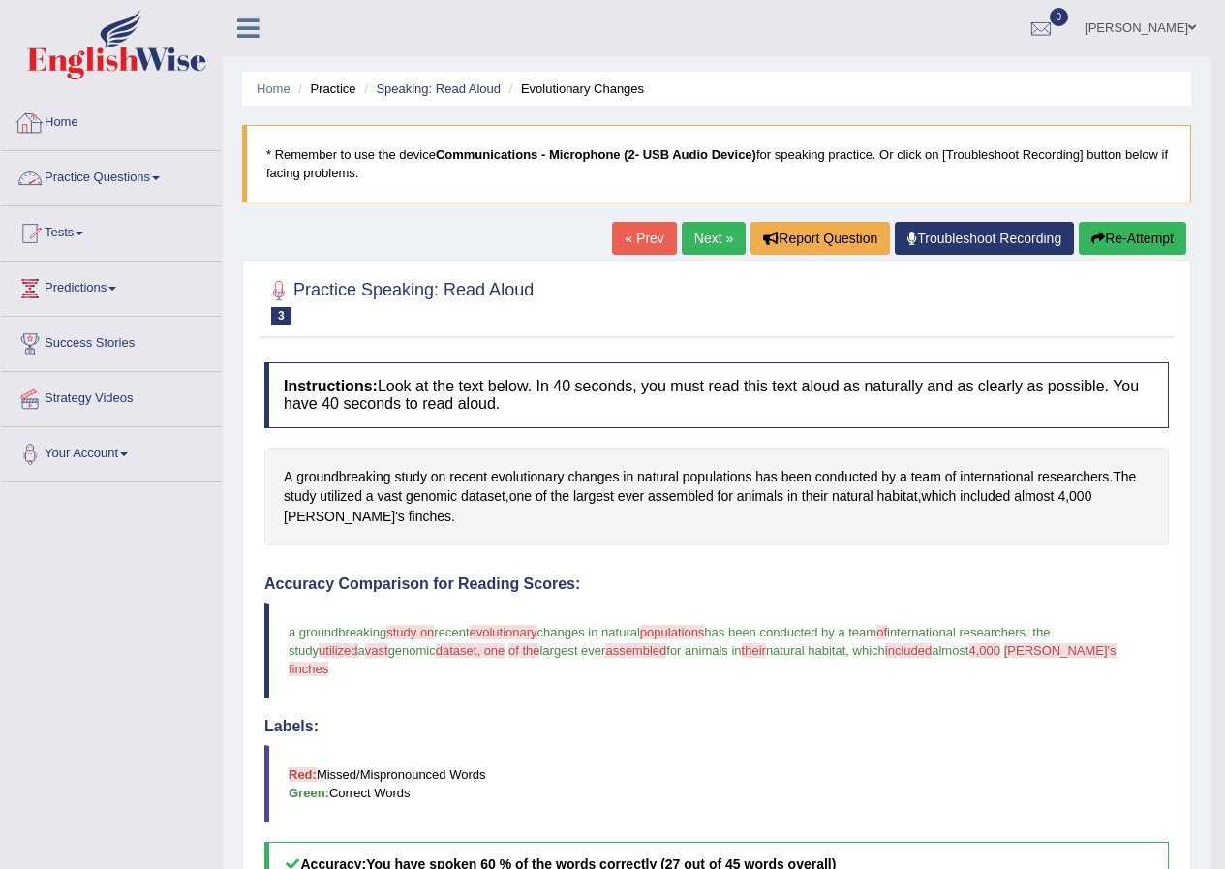
click at [121, 193] on link "Practice Questions" at bounding box center [111, 175] width 221 height 48
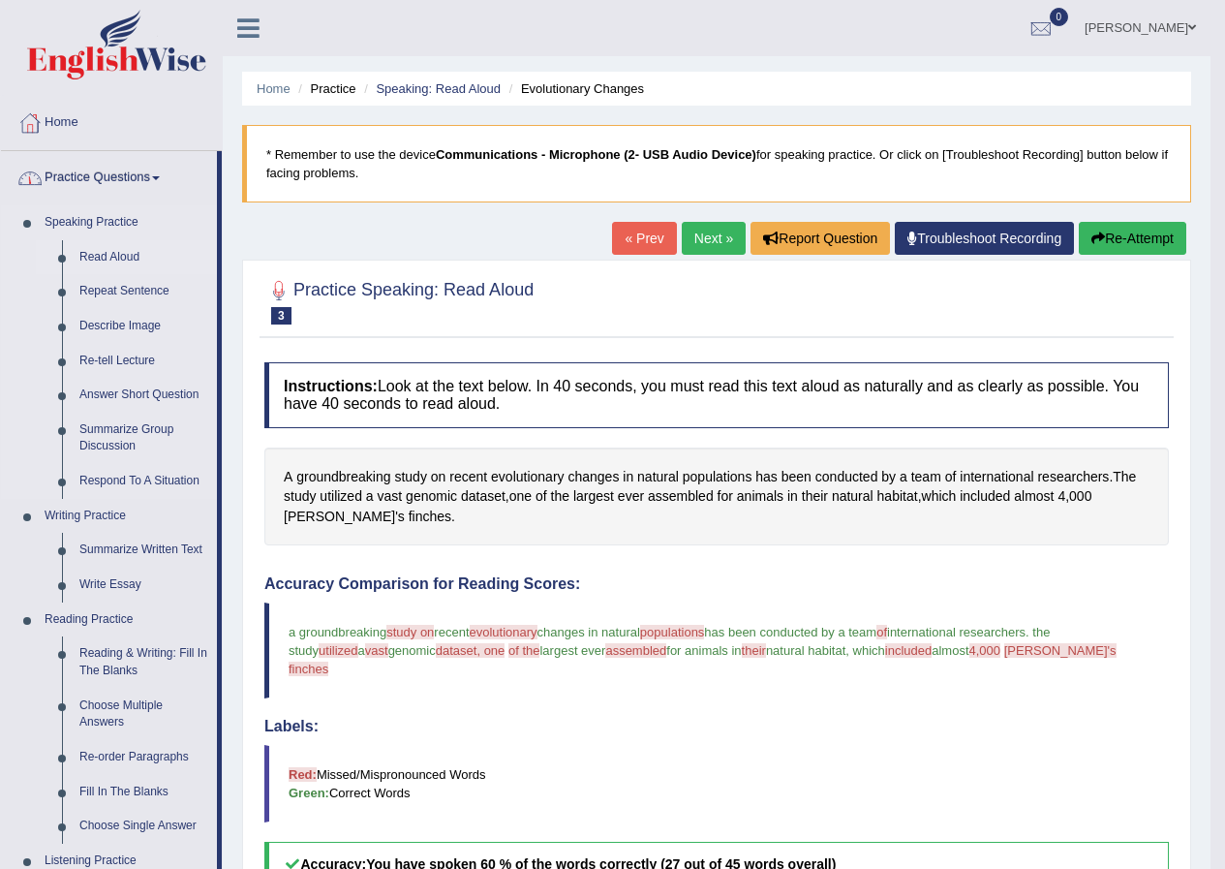
click at [102, 250] on link "Read Aloud" at bounding box center [144, 257] width 146 height 35
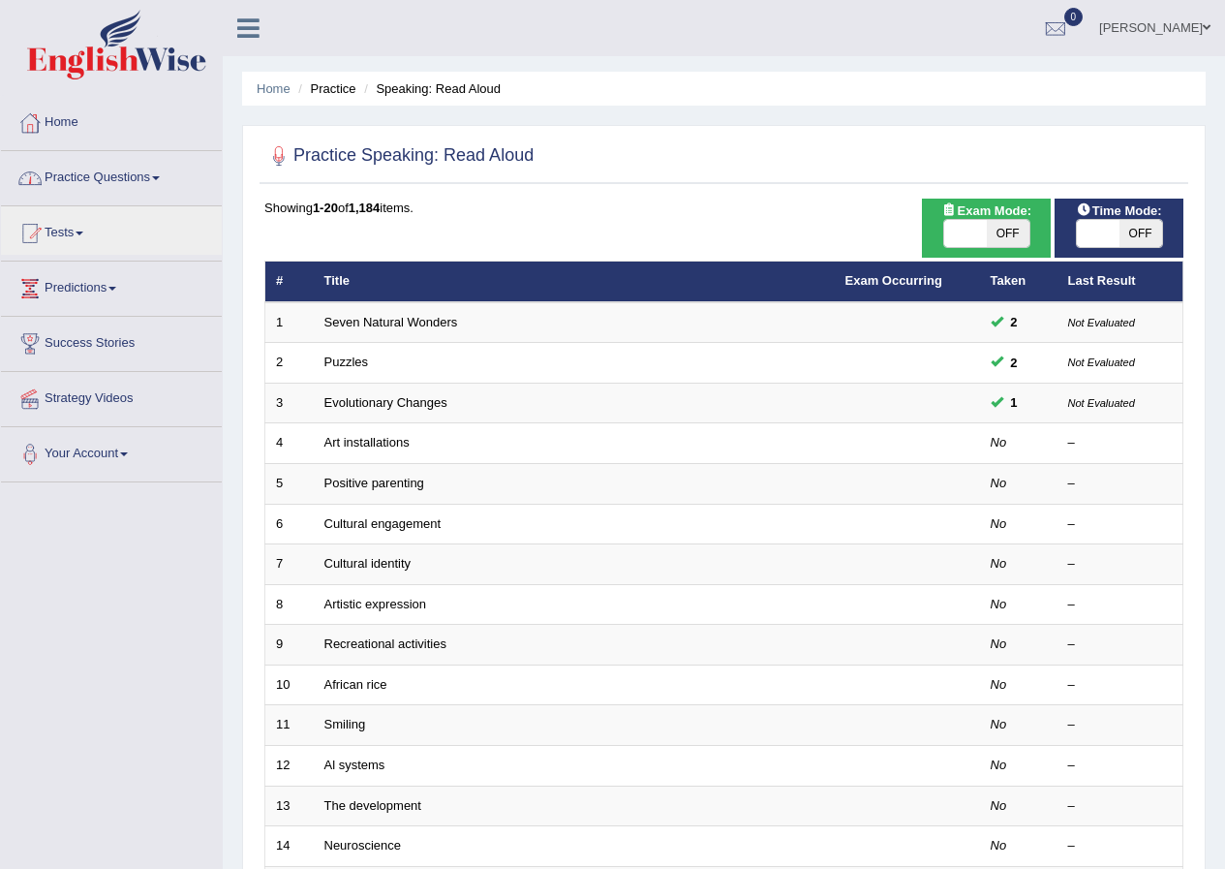
click at [125, 161] on link "Practice Questions" at bounding box center [111, 175] width 221 height 48
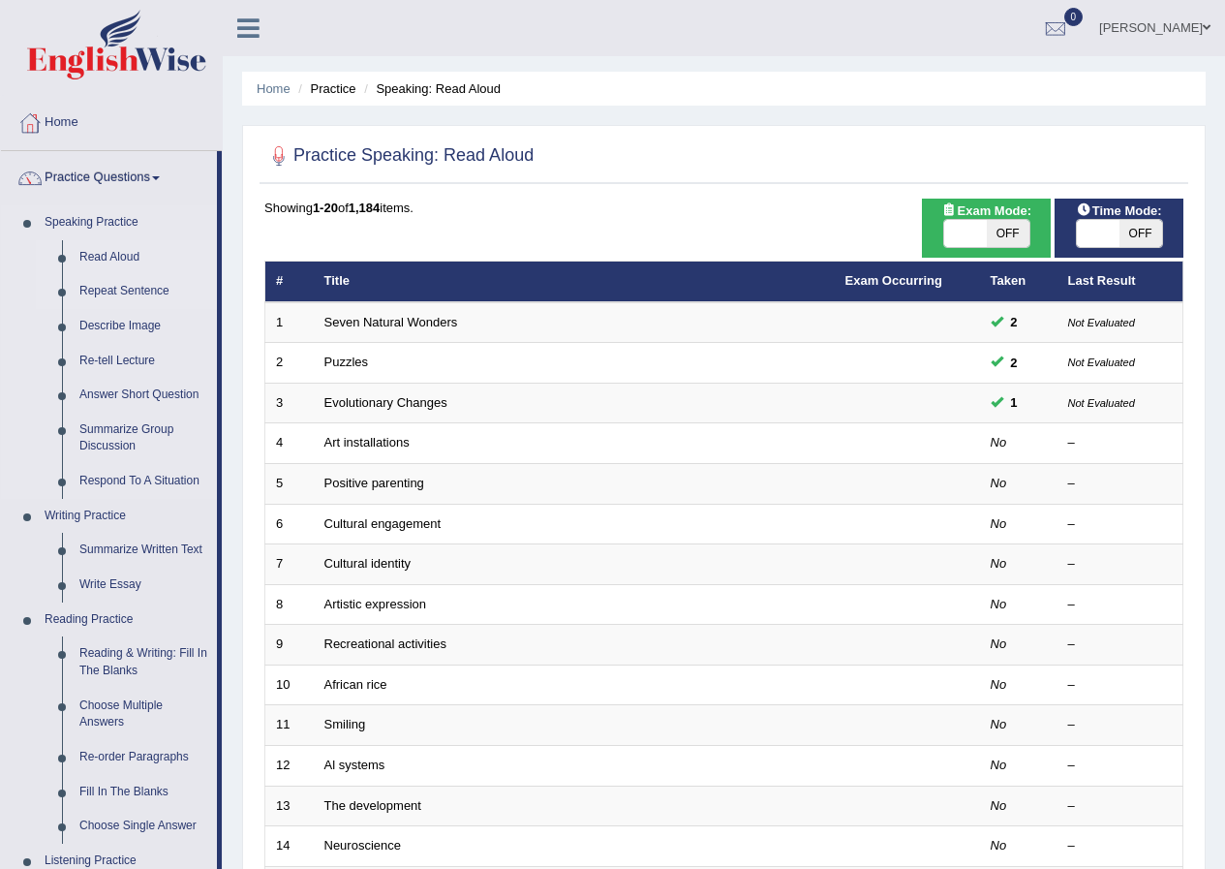
click at [108, 293] on link "Repeat Sentence" at bounding box center [144, 291] width 146 height 35
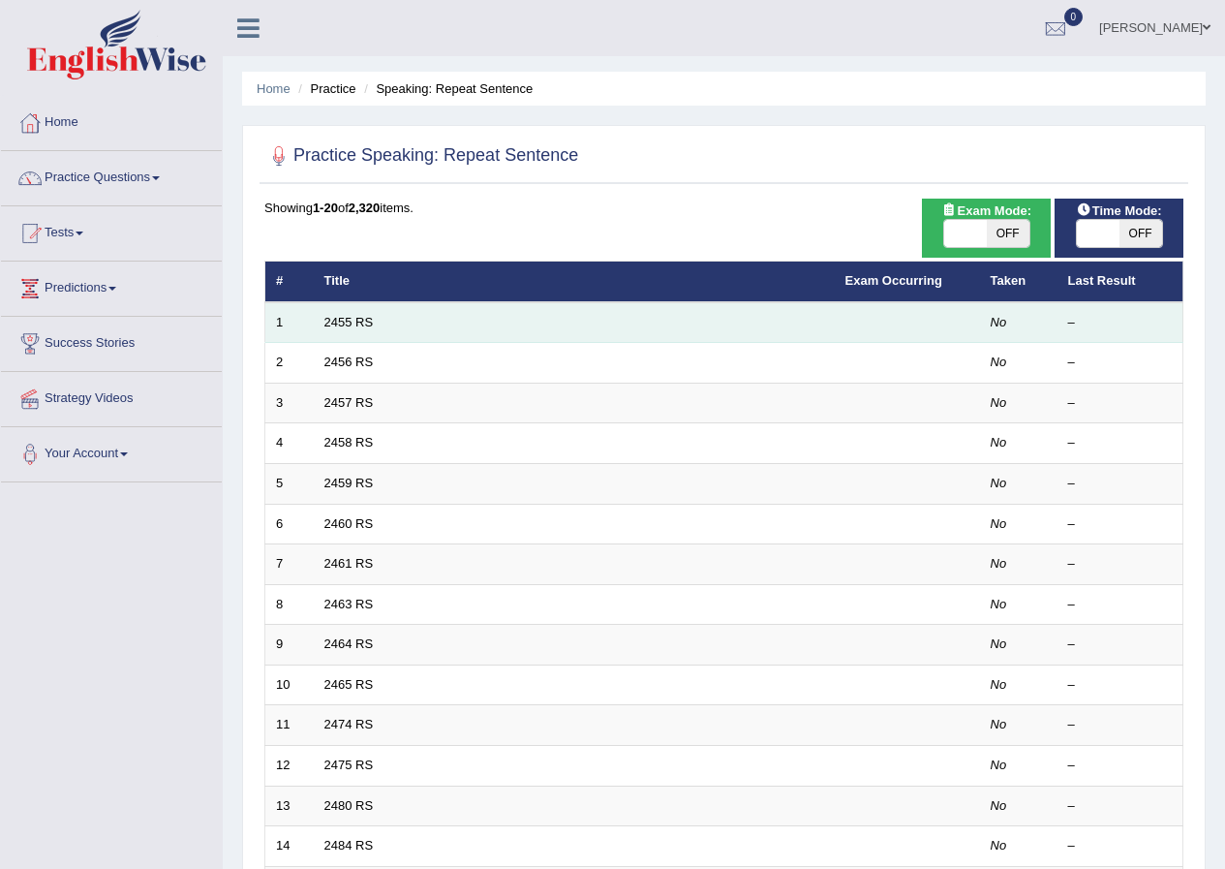
click at [756, 317] on td "2455 RS" at bounding box center [574, 322] width 521 height 41
click at [552, 329] on td "2455 RS" at bounding box center [574, 322] width 521 height 41
click at [349, 321] on link "2455 RS" at bounding box center [348, 322] width 49 height 15
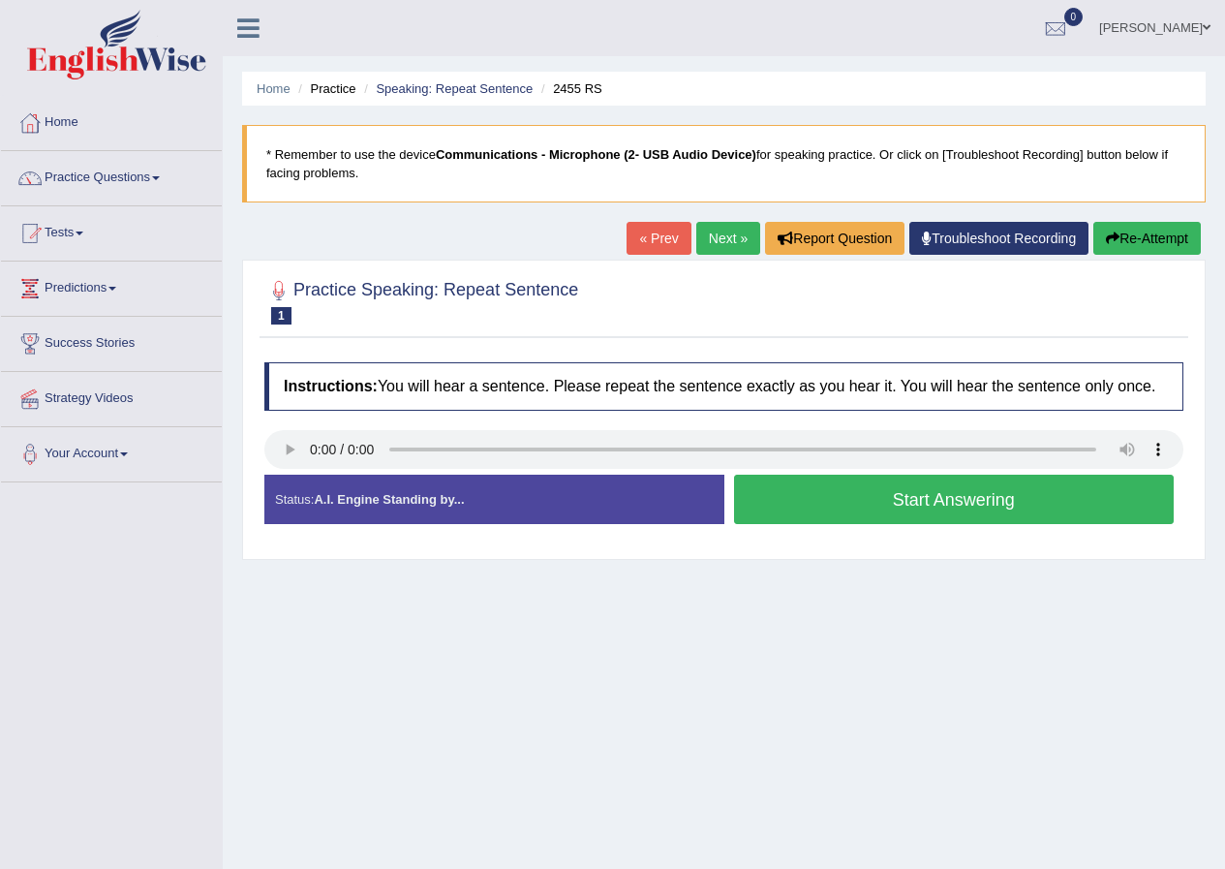
click at [726, 223] on link "Next »" at bounding box center [728, 238] width 64 height 33
click at [849, 506] on button "Start Answering" at bounding box center [954, 499] width 441 height 49
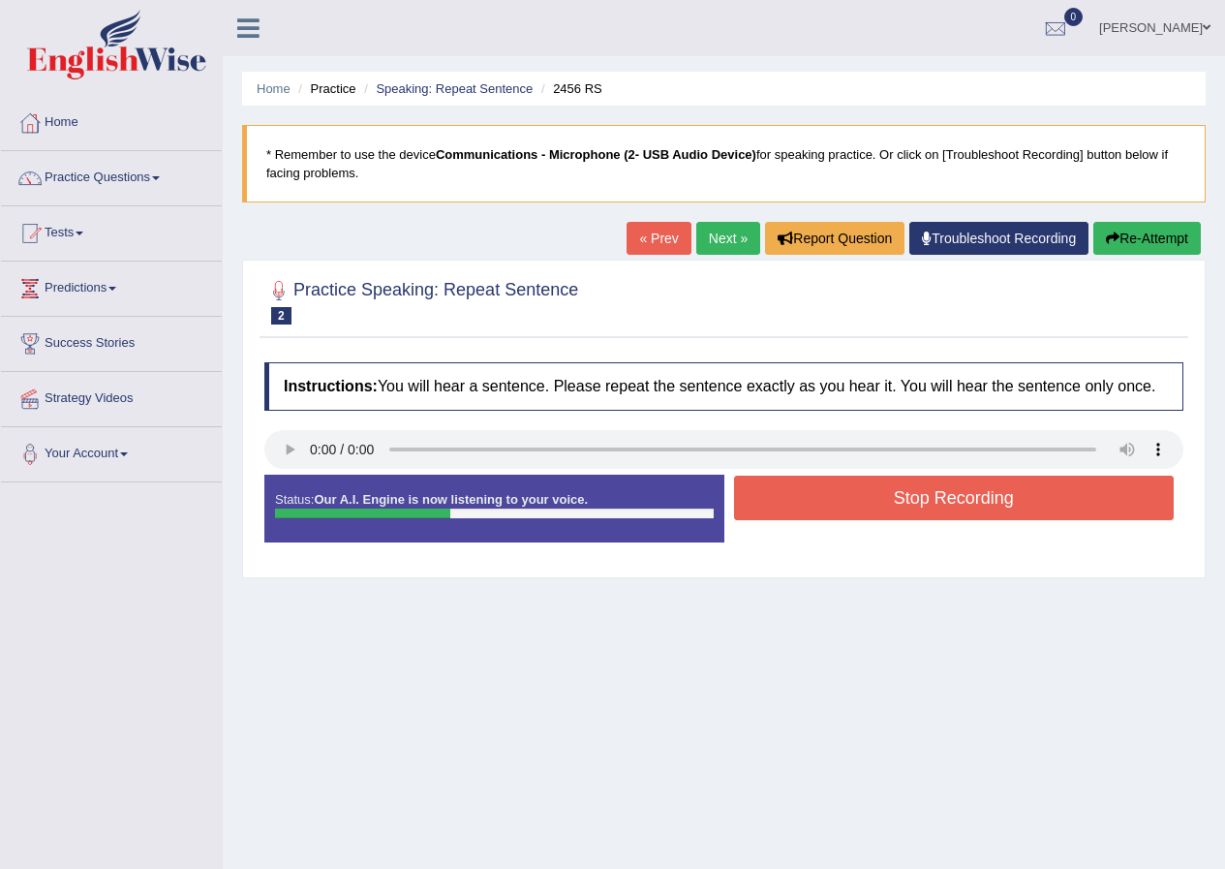
click at [849, 506] on button "Stop Recording" at bounding box center [954, 498] width 441 height 45
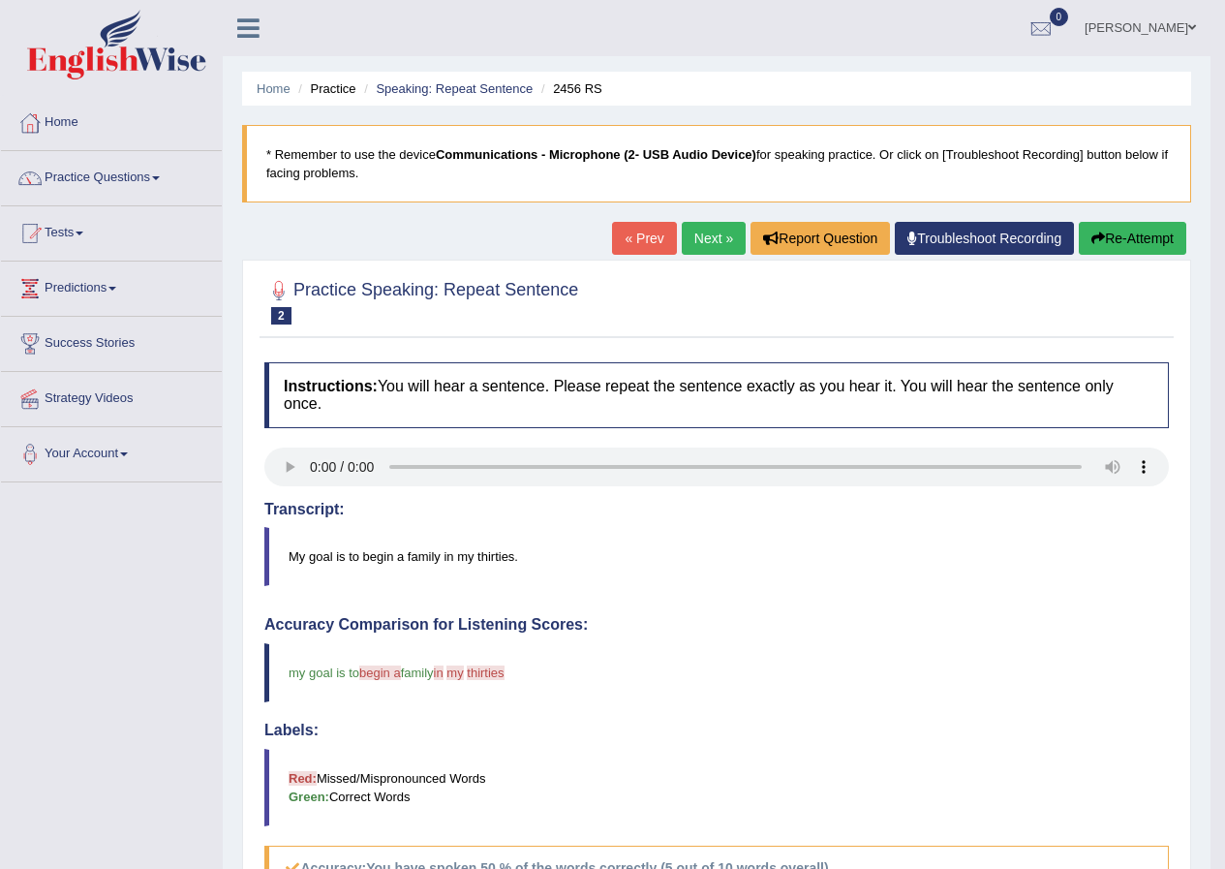
click at [698, 245] on link "Next »" at bounding box center [714, 238] width 64 height 33
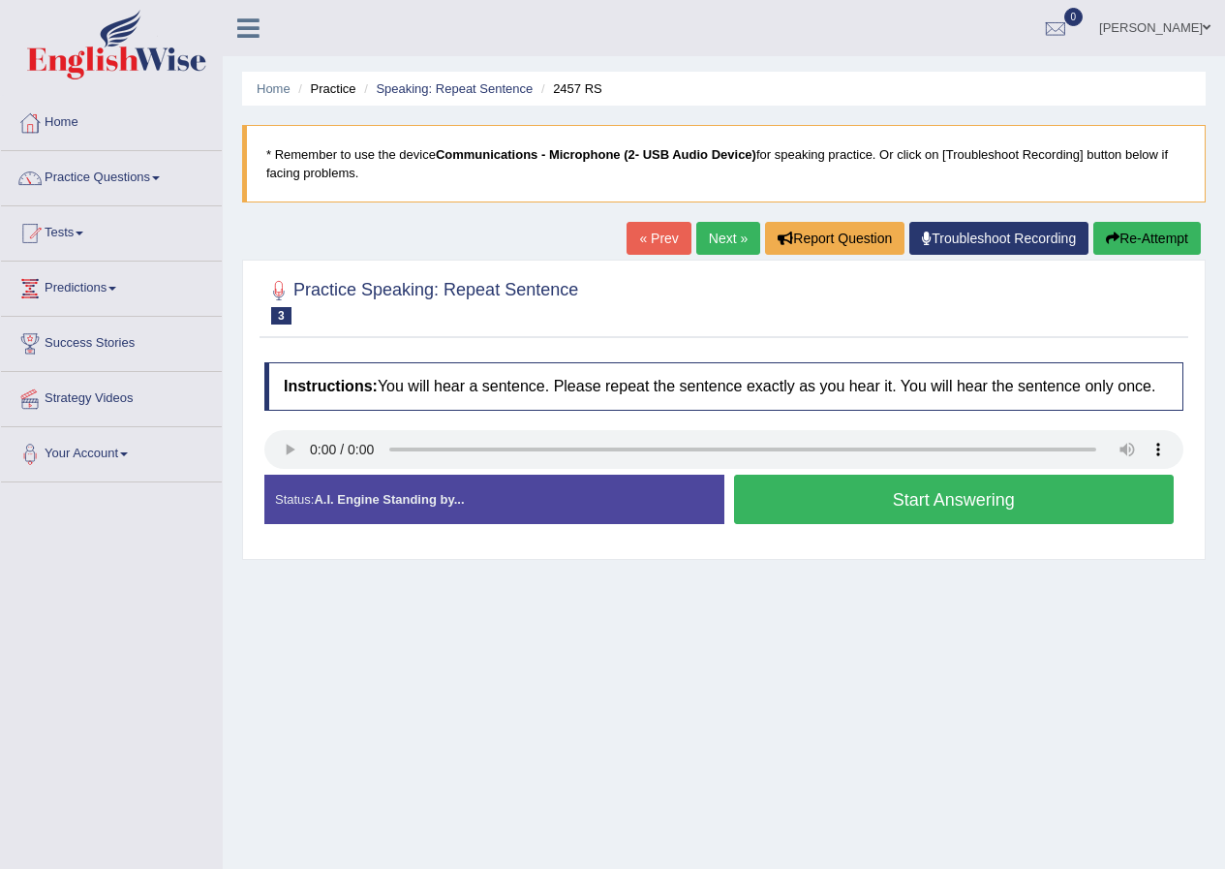
click at [956, 507] on button "Start Answering" at bounding box center [954, 499] width 441 height 49
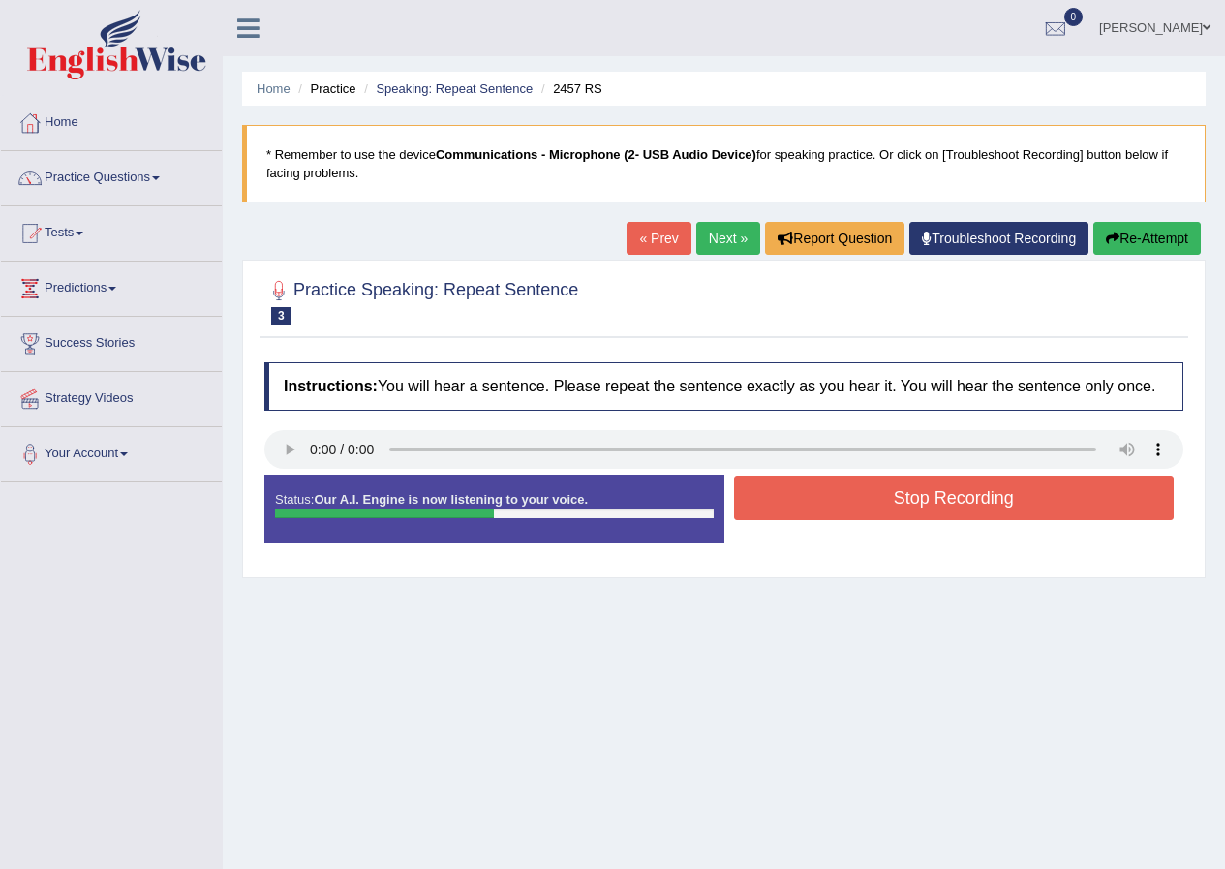
click at [955, 507] on button "Stop Recording" at bounding box center [954, 498] width 441 height 45
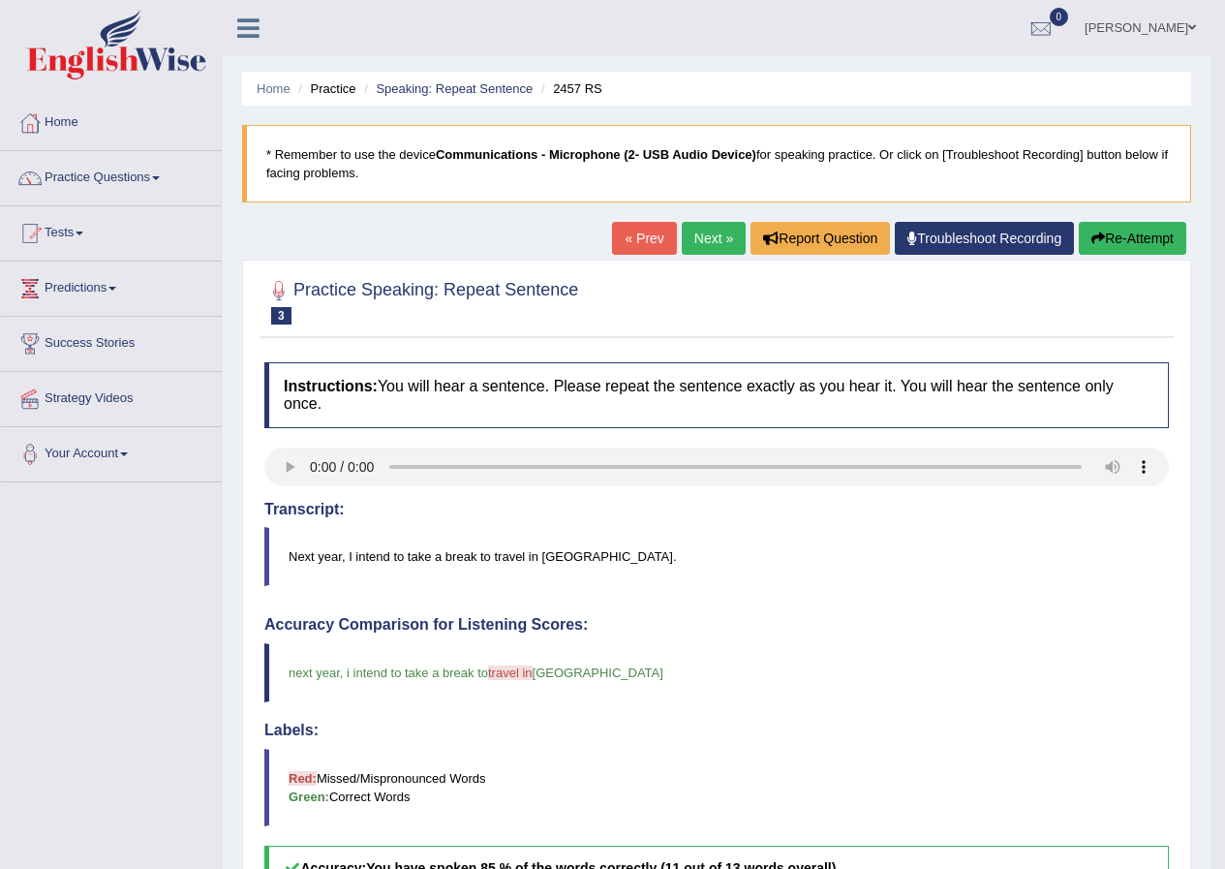
click at [725, 232] on link "Next »" at bounding box center [714, 238] width 64 height 33
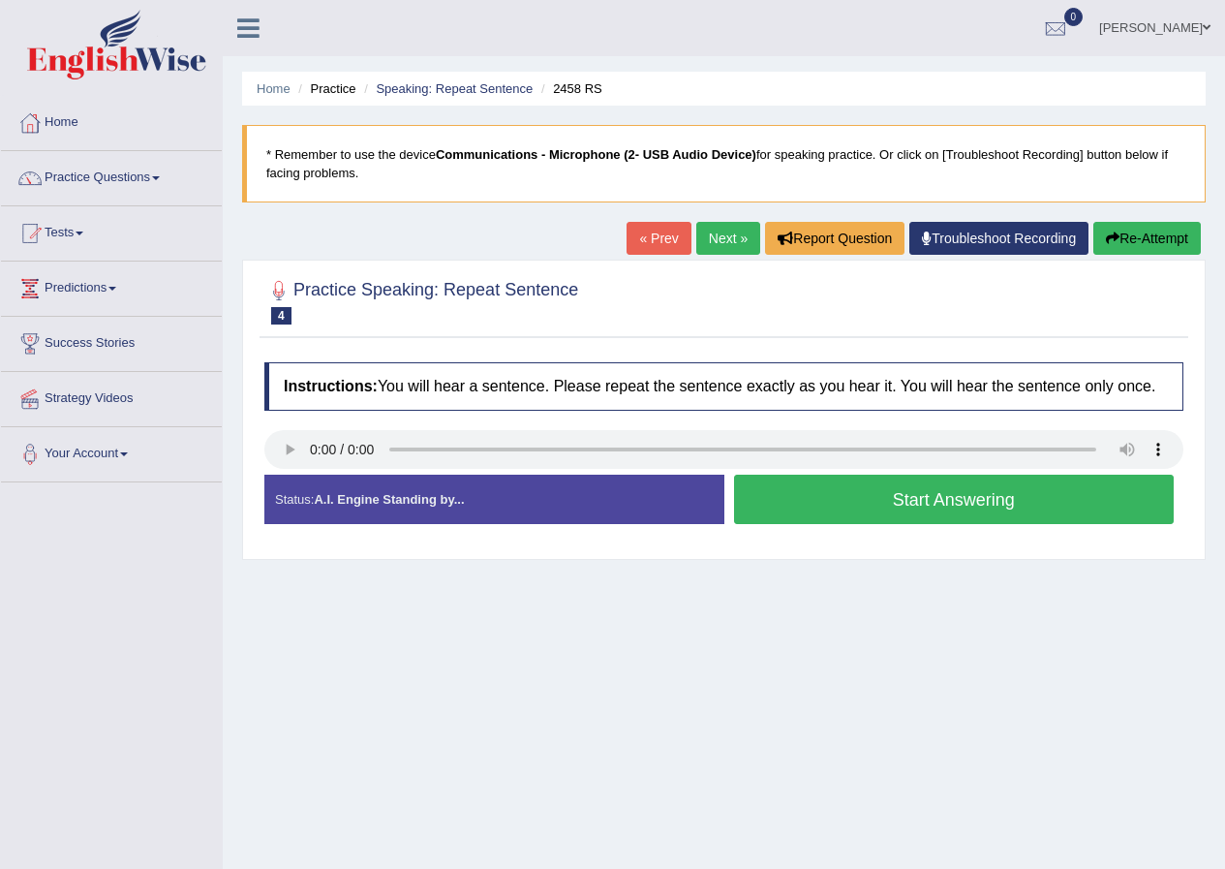
click at [400, 502] on strong "A.I. Engine Standing by..." at bounding box center [389, 499] width 150 height 15
click at [724, 263] on div "Practice Speaking: Repeat Sentence 4 2458 RS Instructions: You will hear a sent…" at bounding box center [724, 410] width 964 height 300
click at [724, 247] on link "Next »" at bounding box center [728, 238] width 64 height 33
click at [901, 520] on button "Start Answering" at bounding box center [954, 499] width 441 height 49
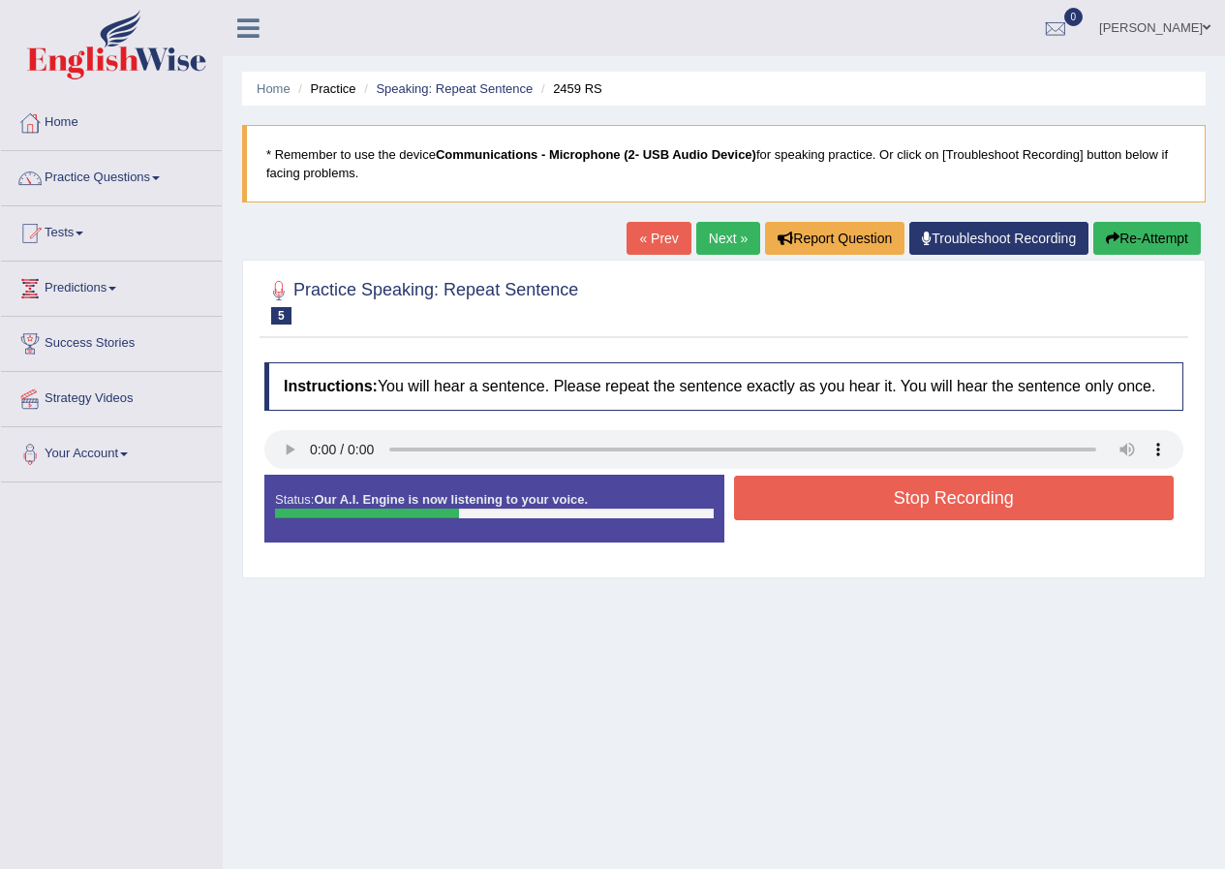
click at [905, 513] on button "Stop Recording" at bounding box center [954, 498] width 441 height 45
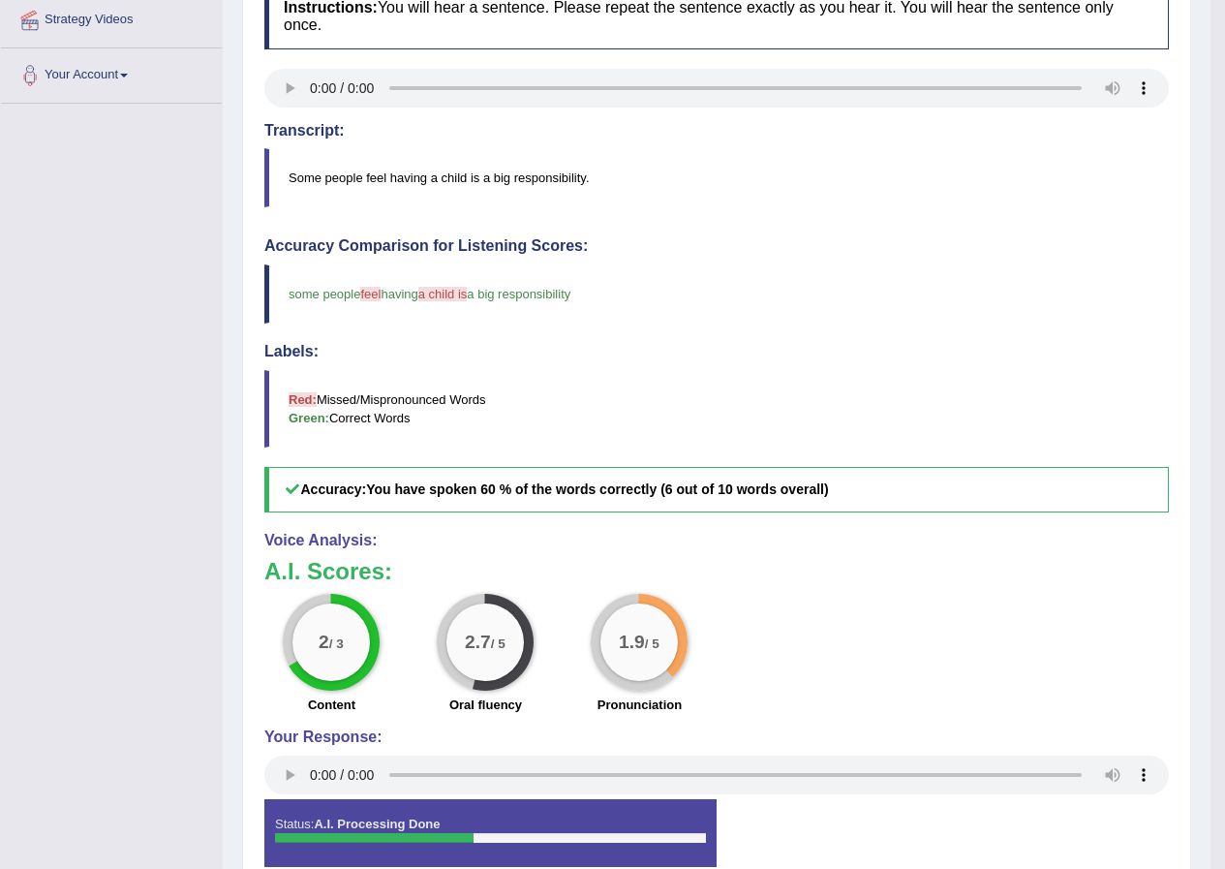
scroll to position [88, 0]
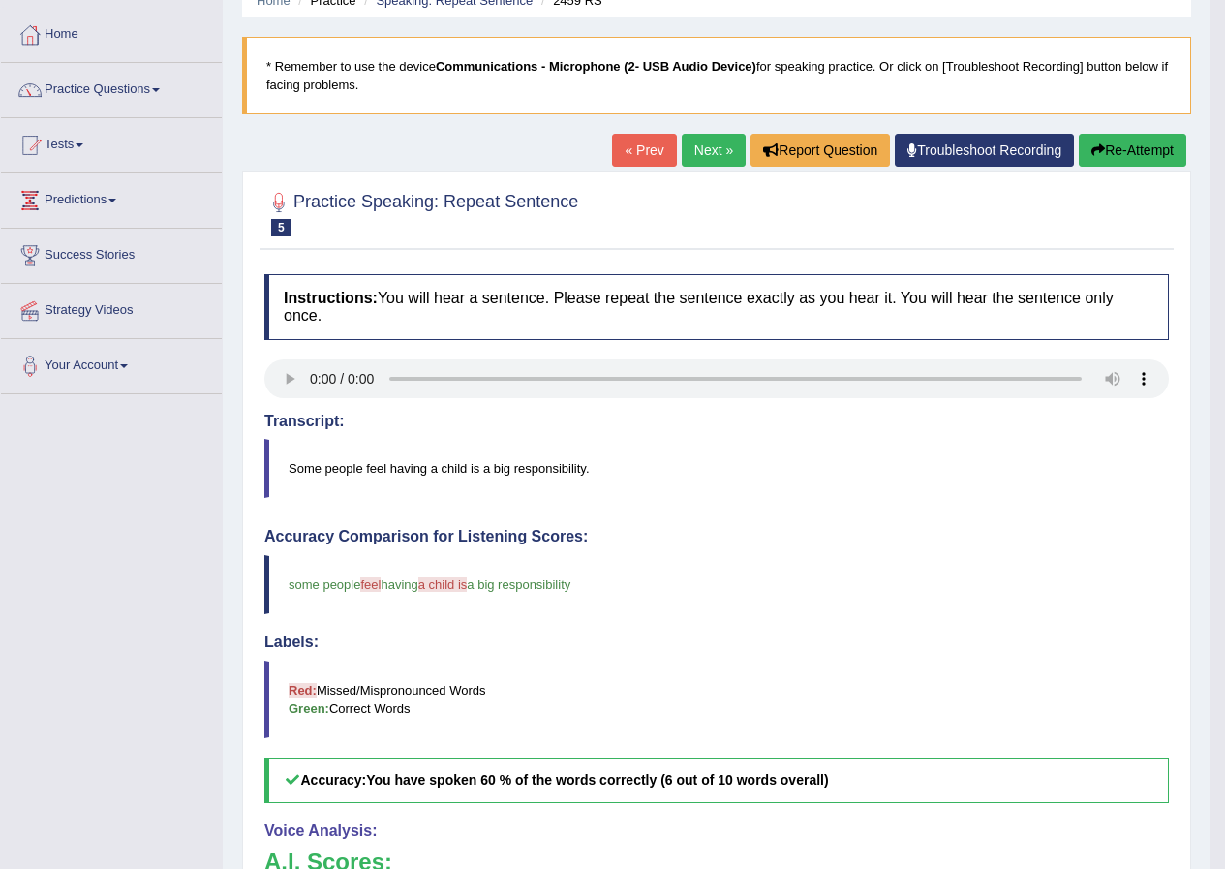
click at [710, 140] on link "Next »" at bounding box center [714, 150] width 64 height 33
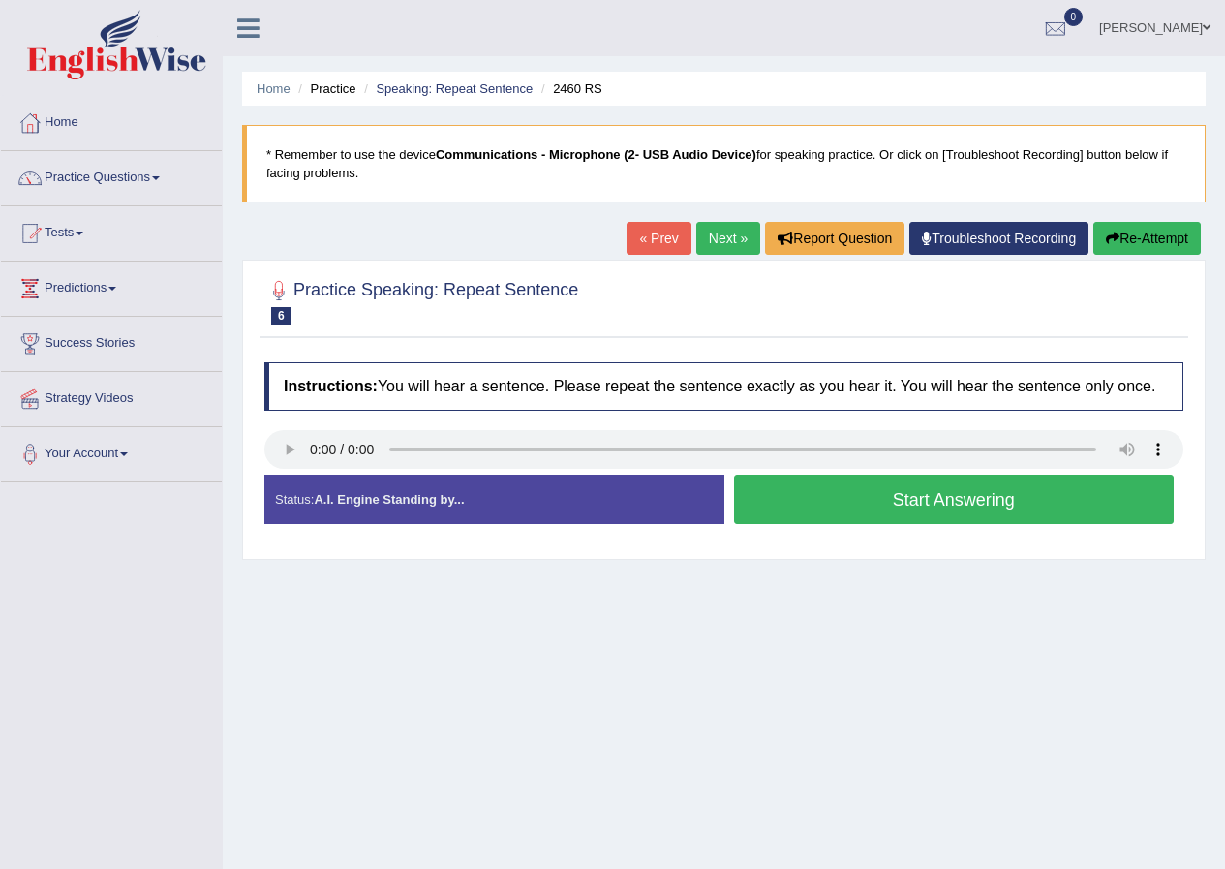
click at [1014, 494] on button "Start Answering" at bounding box center [954, 499] width 441 height 49
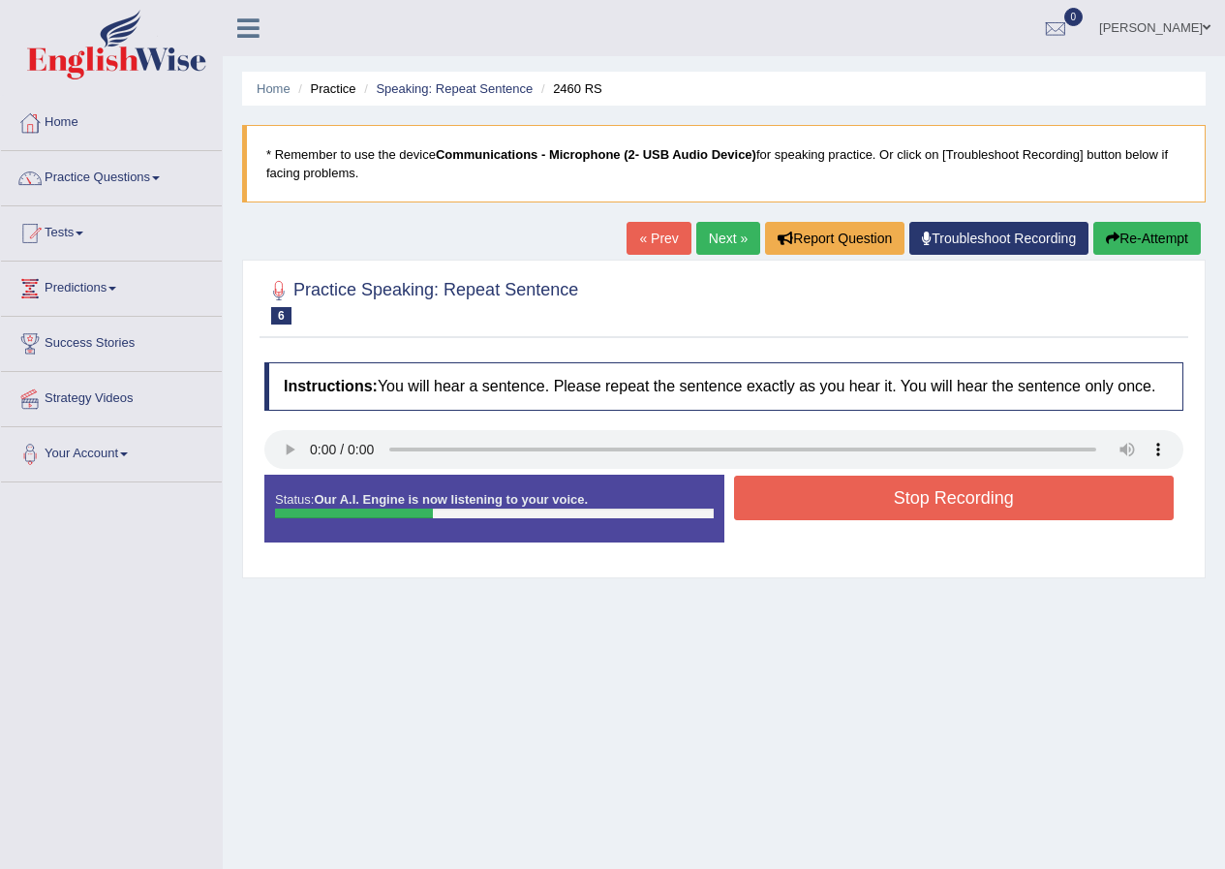
click at [1014, 494] on button "Stop Recording" at bounding box center [954, 498] width 441 height 45
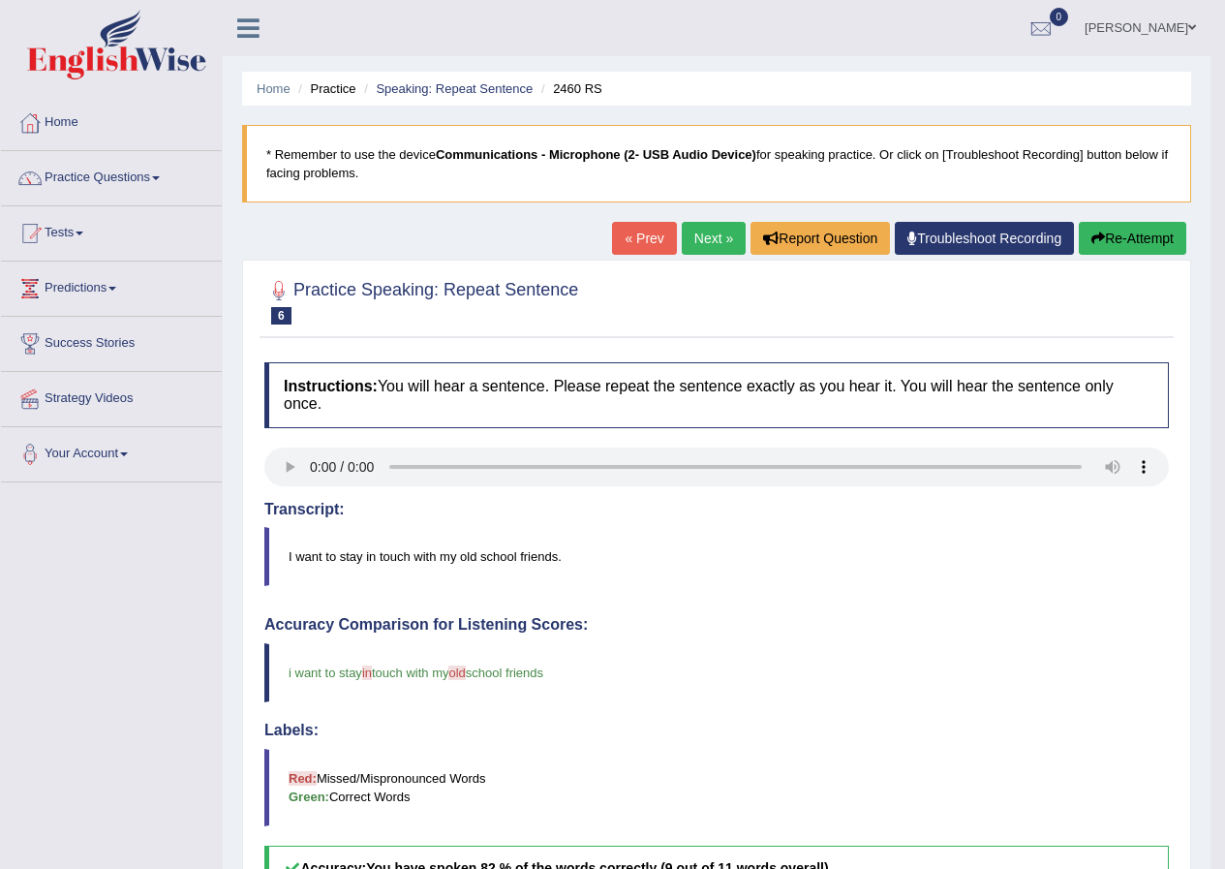
click at [685, 235] on link "Next »" at bounding box center [714, 238] width 64 height 33
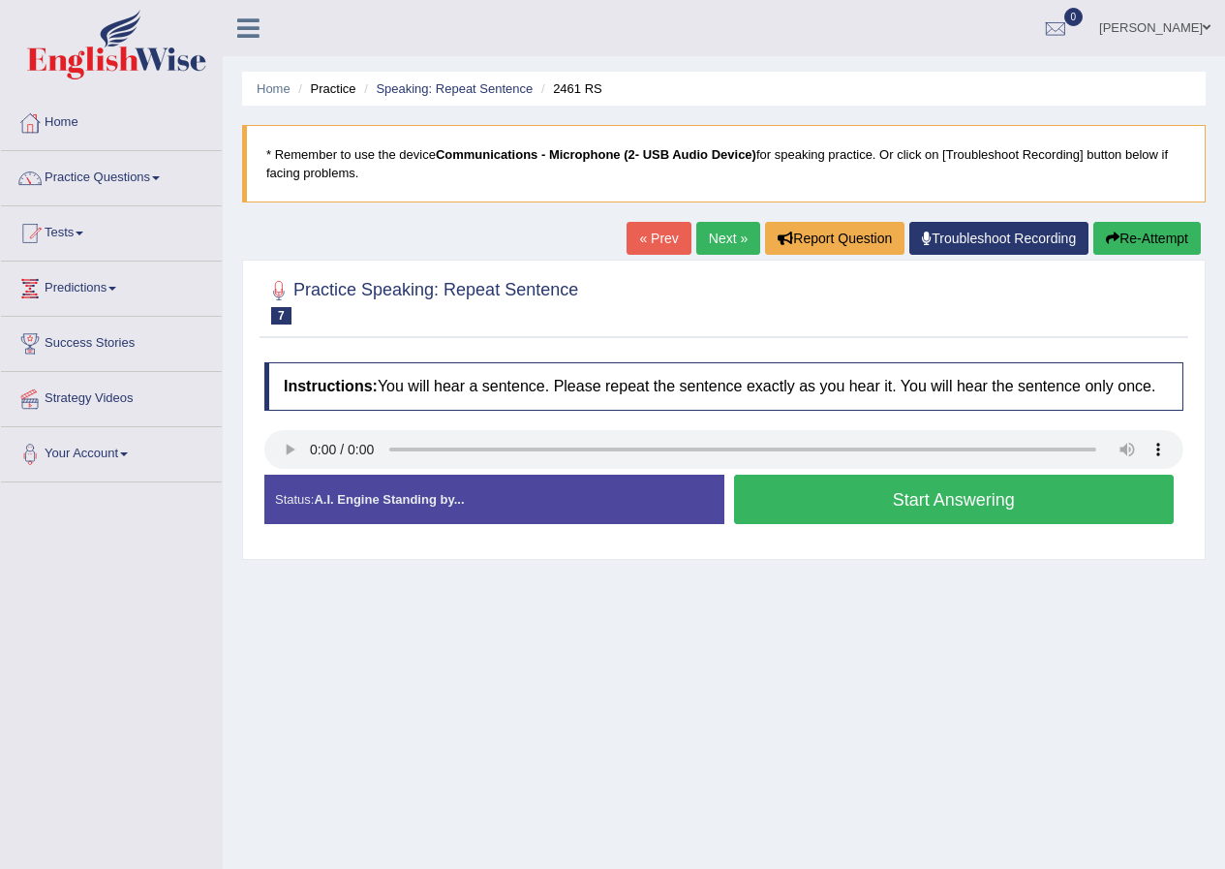
click at [1081, 502] on button "Start Answering" at bounding box center [954, 499] width 441 height 49
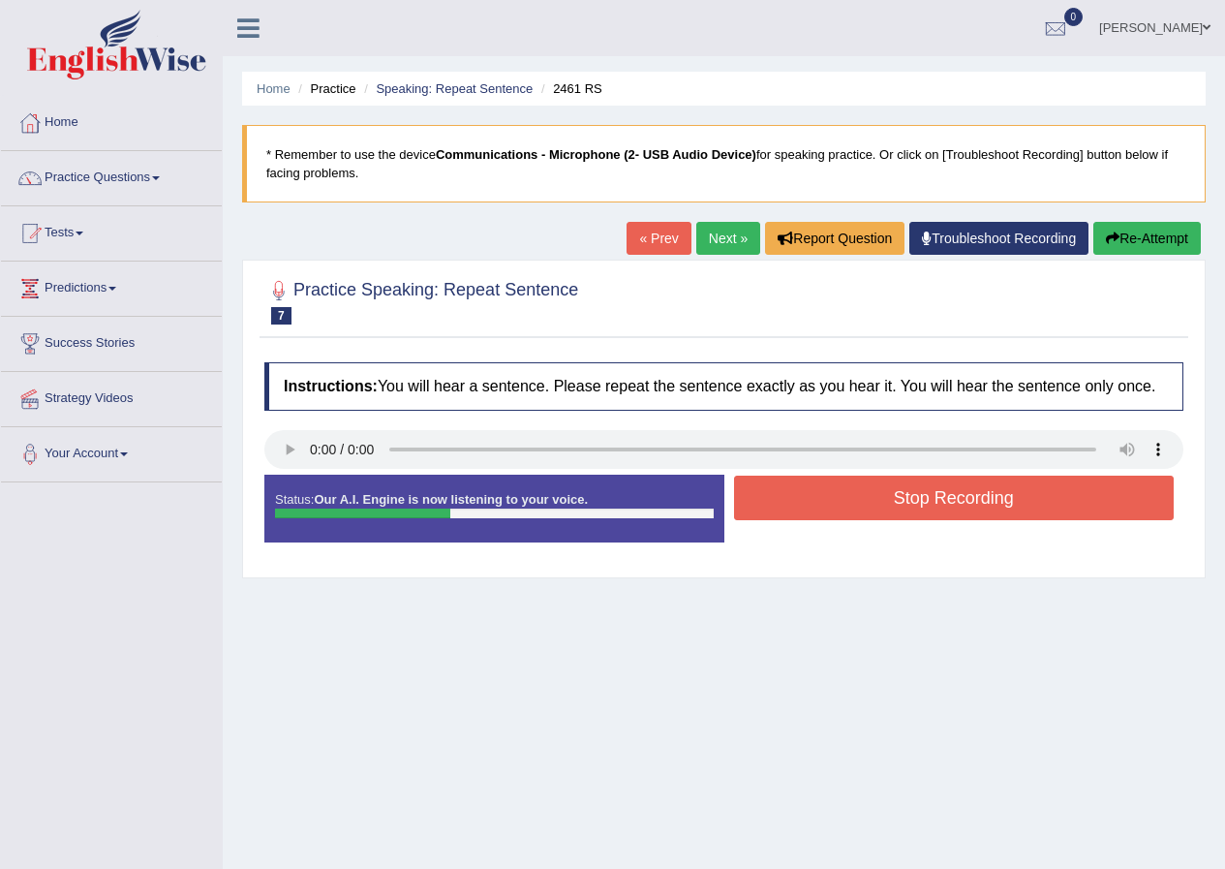
click at [1043, 506] on button "Stop Recording" at bounding box center [954, 498] width 441 height 45
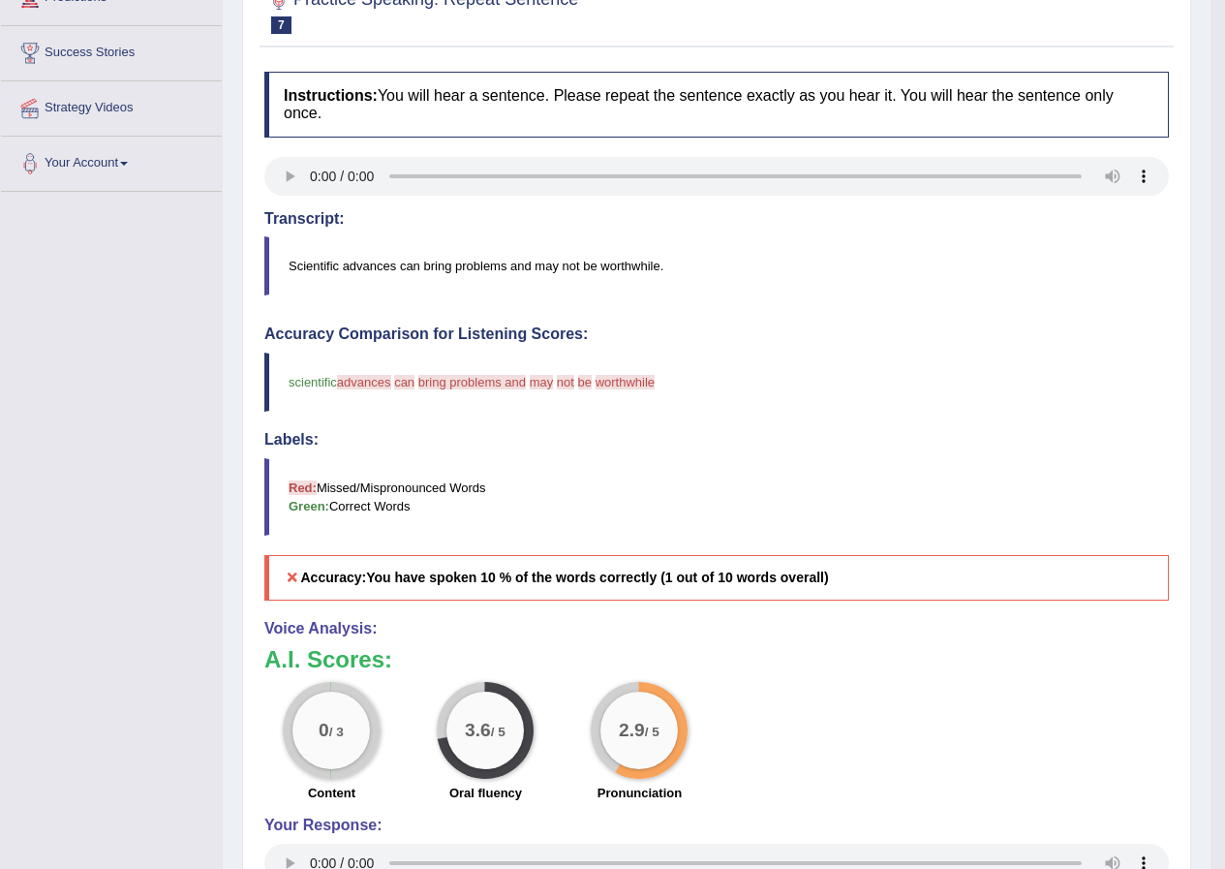
scroll to position [97, 0]
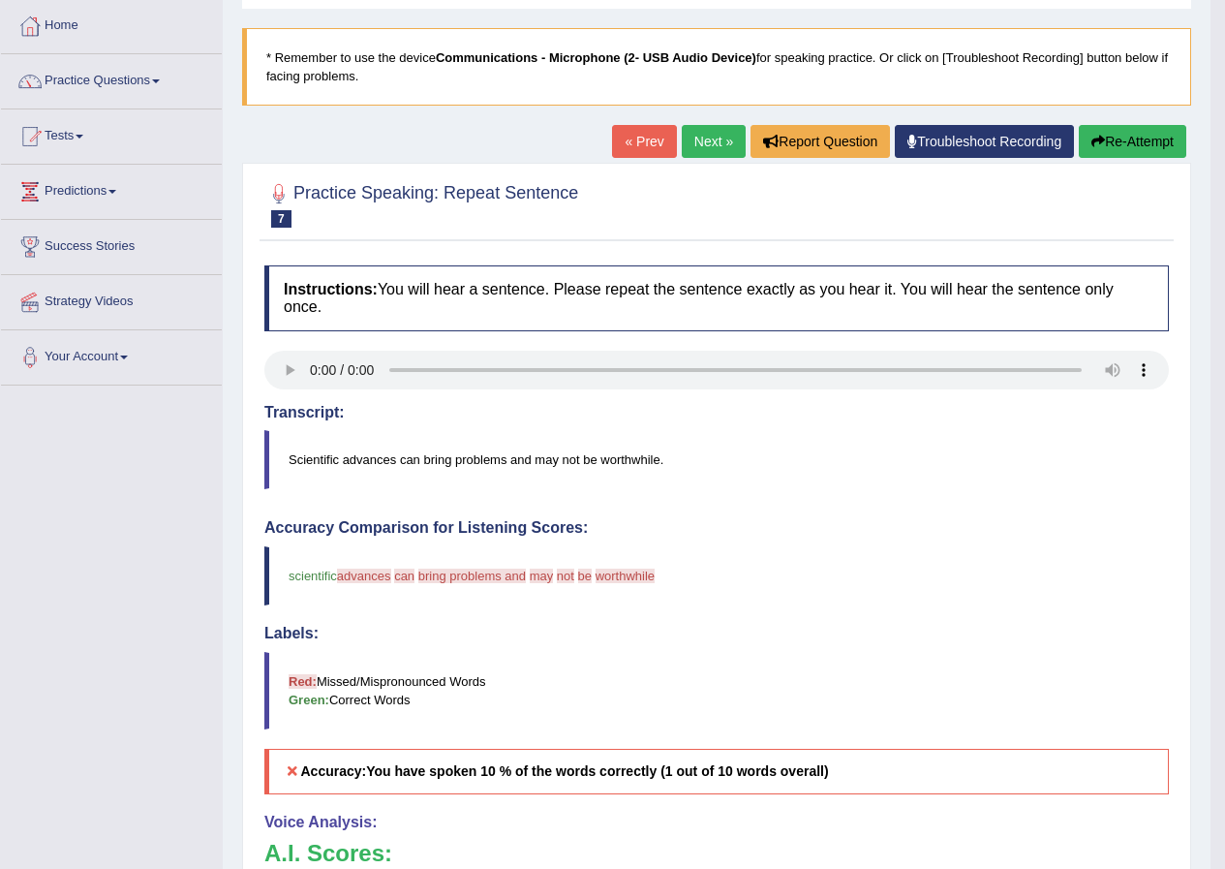
click at [708, 132] on link "Next »" at bounding box center [714, 141] width 64 height 33
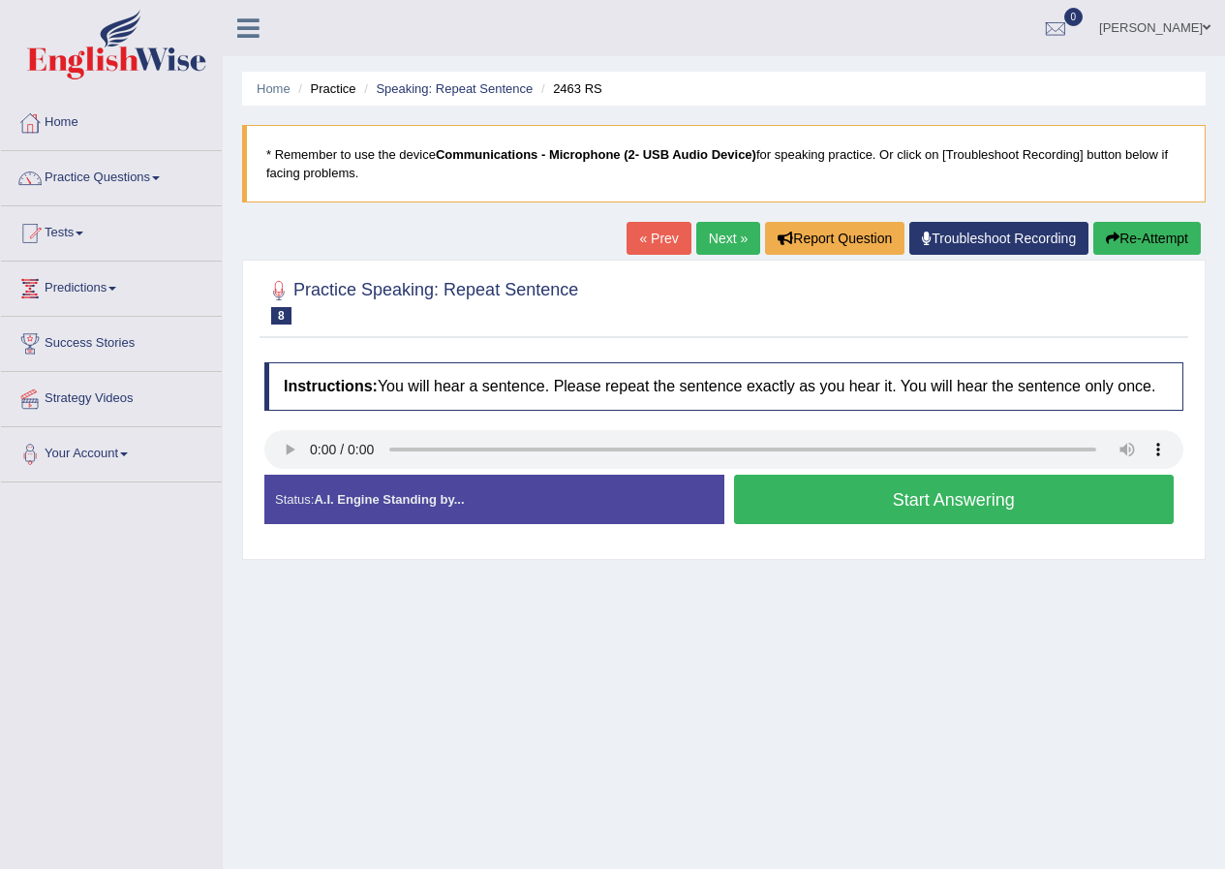
click at [874, 496] on button "Start Answering" at bounding box center [954, 499] width 441 height 49
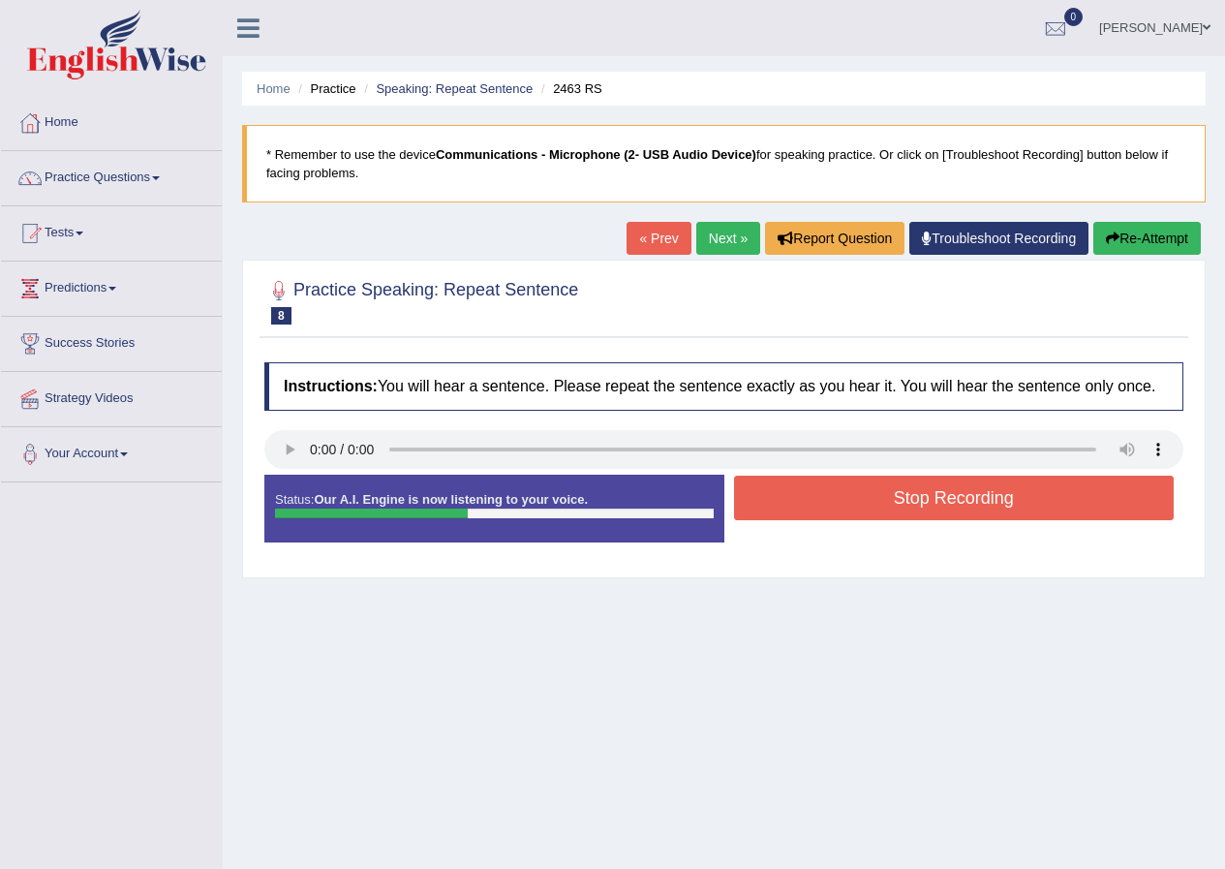
click at [1109, 236] on icon "button" at bounding box center [1113, 238] width 14 height 14
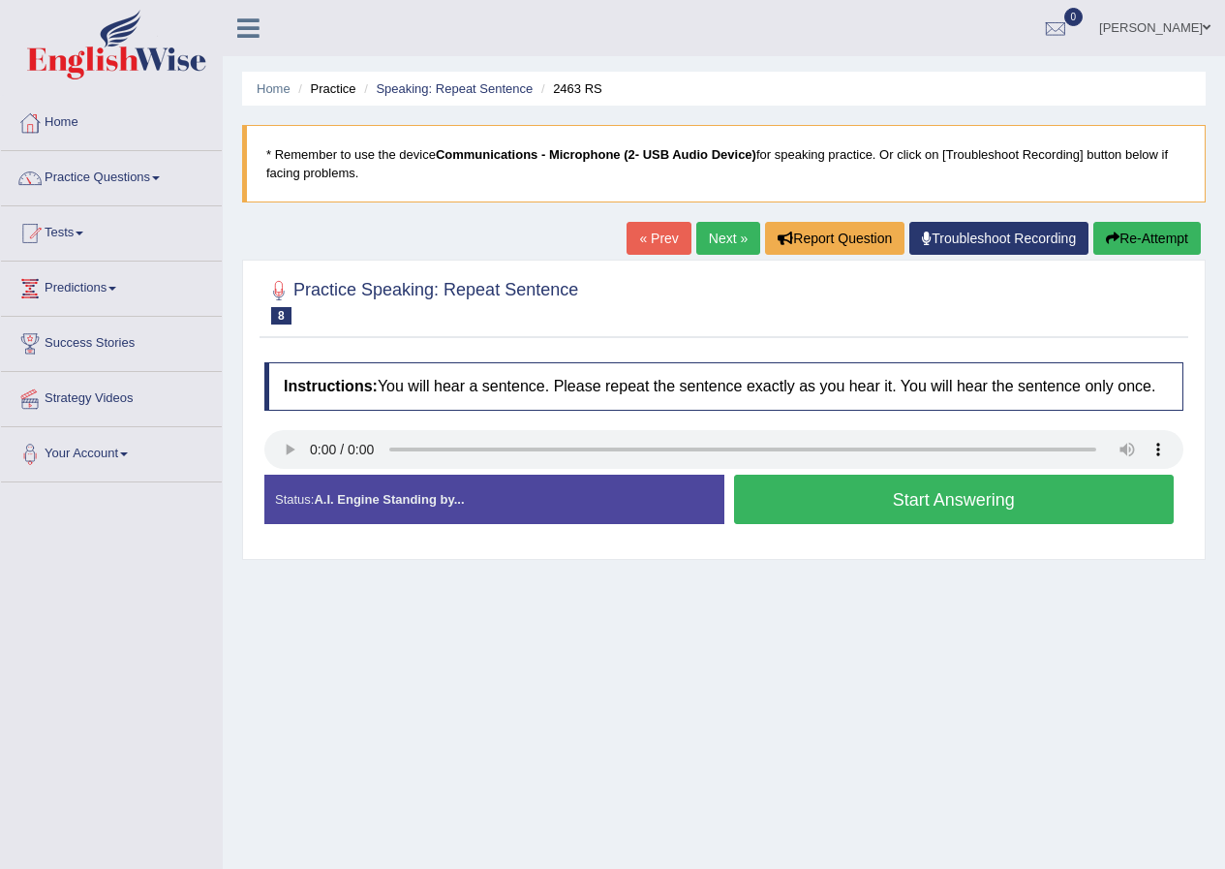
click at [893, 491] on button "Start Answering" at bounding box center [954, 499] width 441 height 49
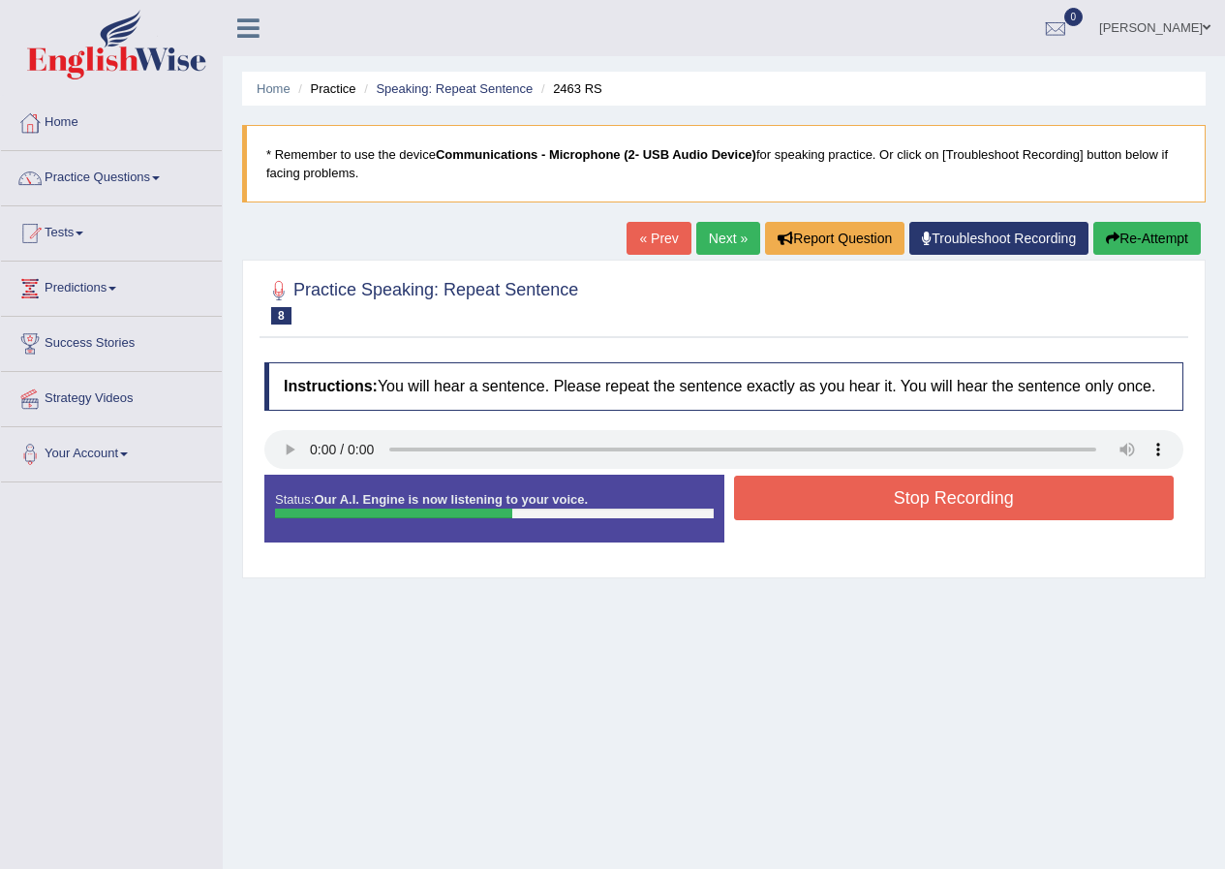
click at [893, 491] on button "Stop Recording" at bounding box center [954, 498] width 441 height 45
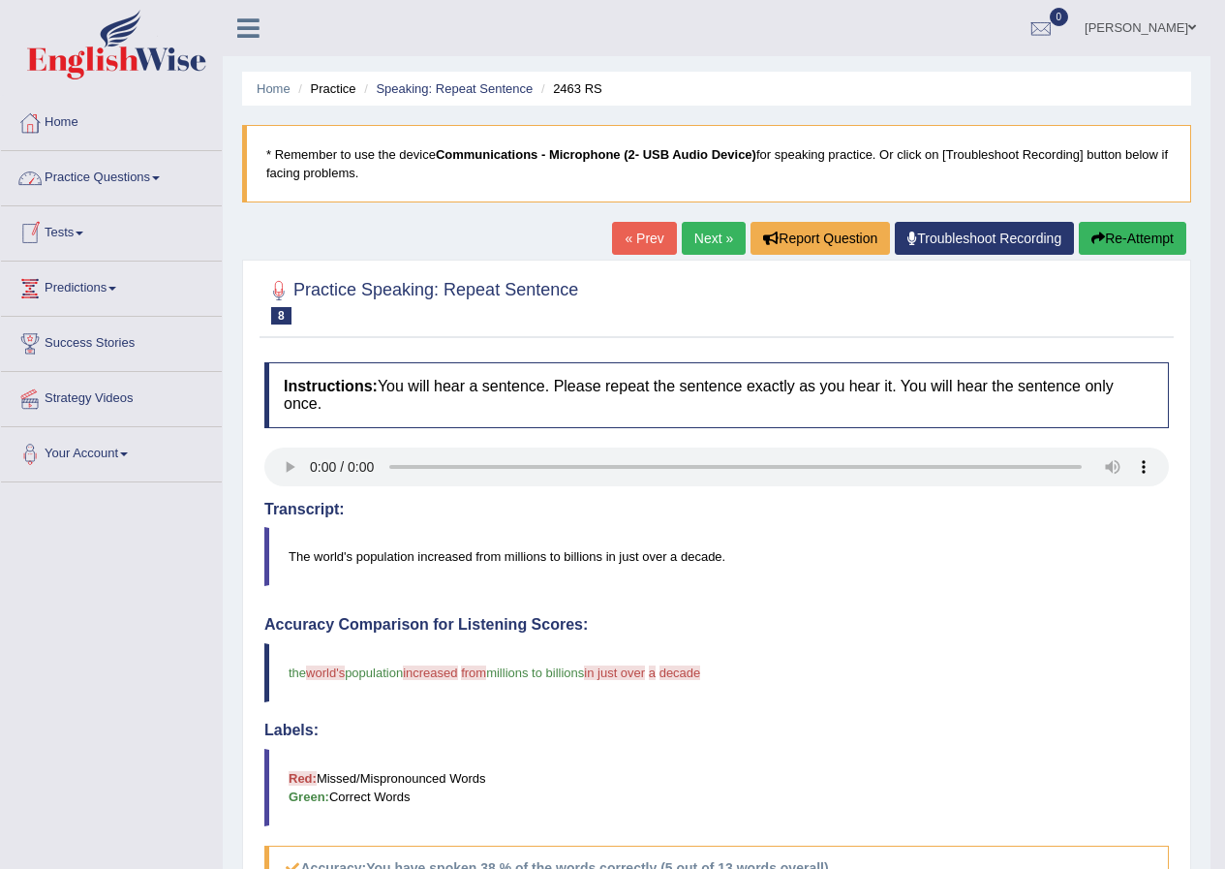
click at [110, 177] on link "Practice Questions" at bounding box center [111, 175] width 221 height 48
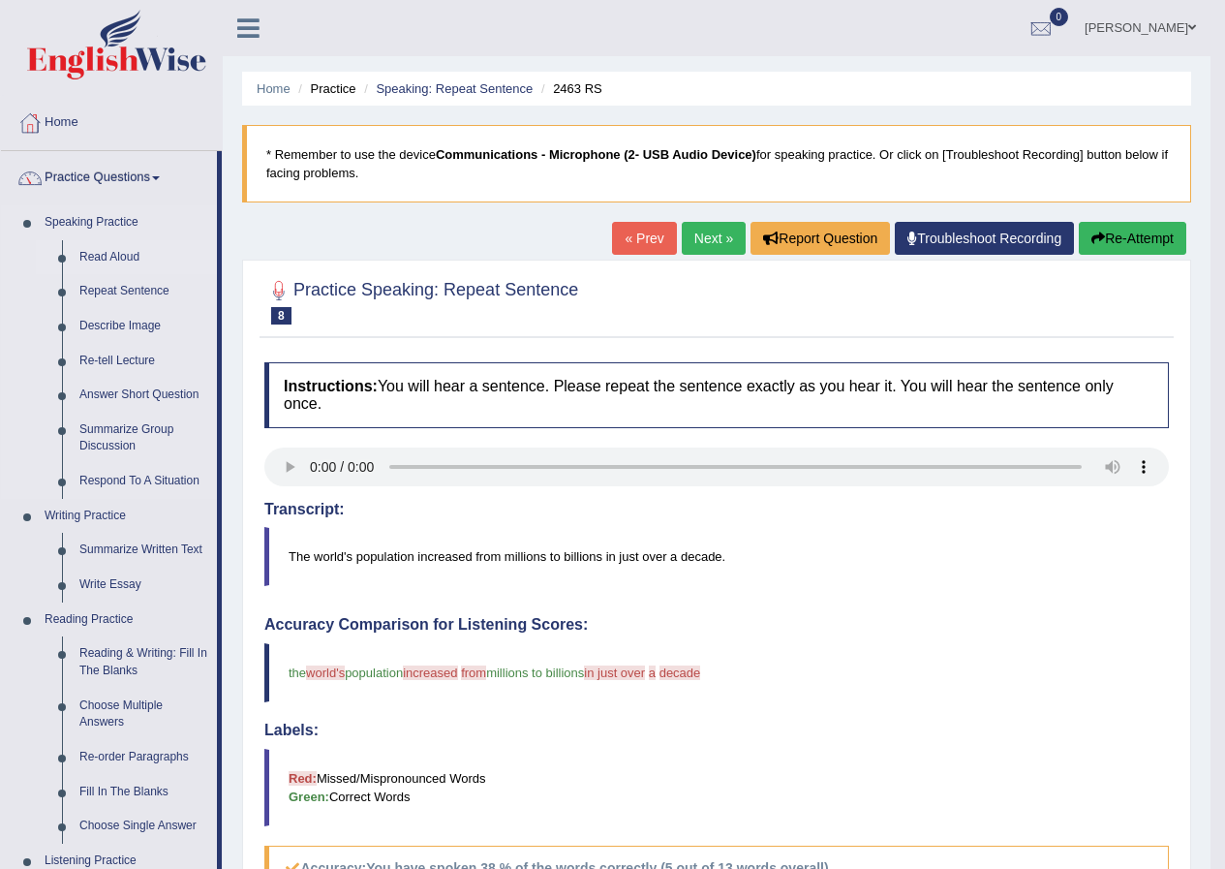
click at [96, 246] on link "Read Aloud" at bounding box center [144, 257] width 146 height 35
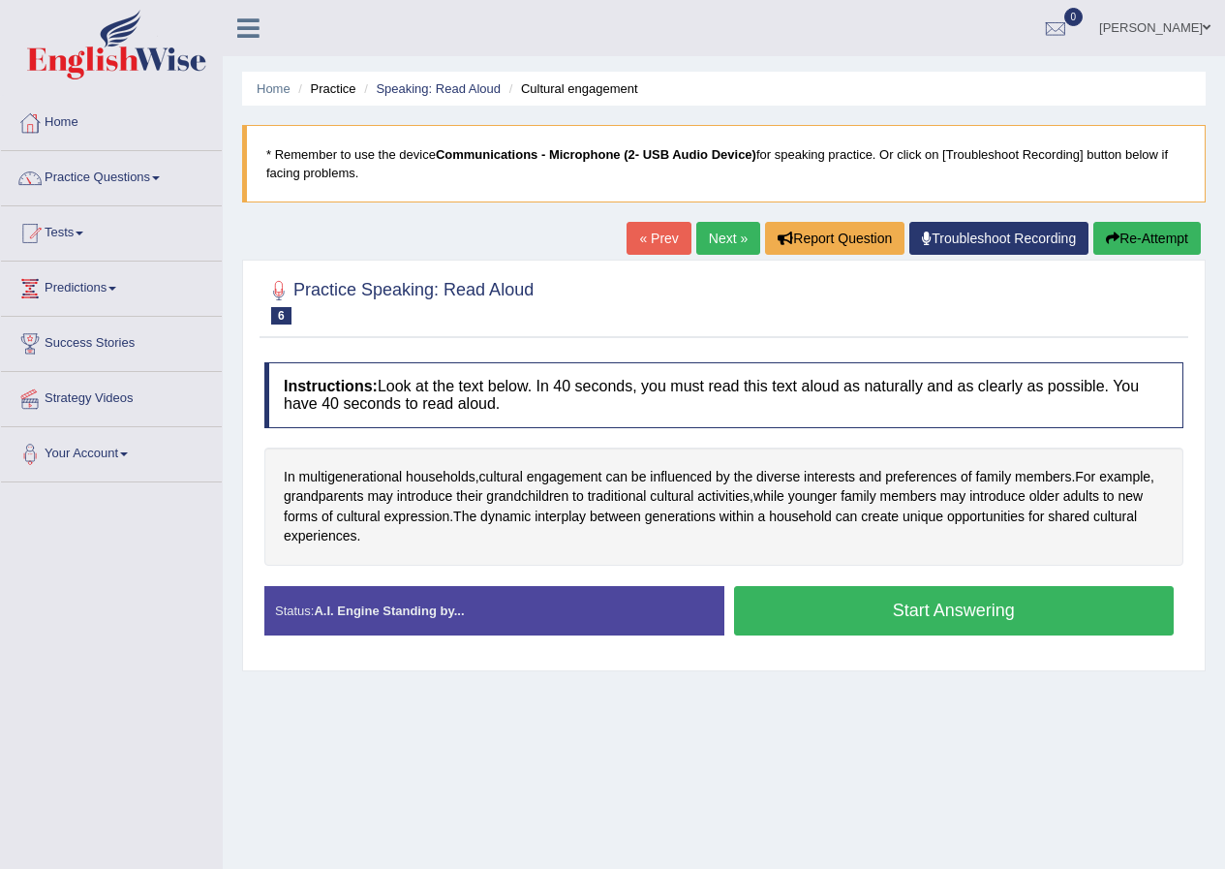
click at [972, 605] on button "Start Answering" at bounding box center [954, 610] width 441 height 49
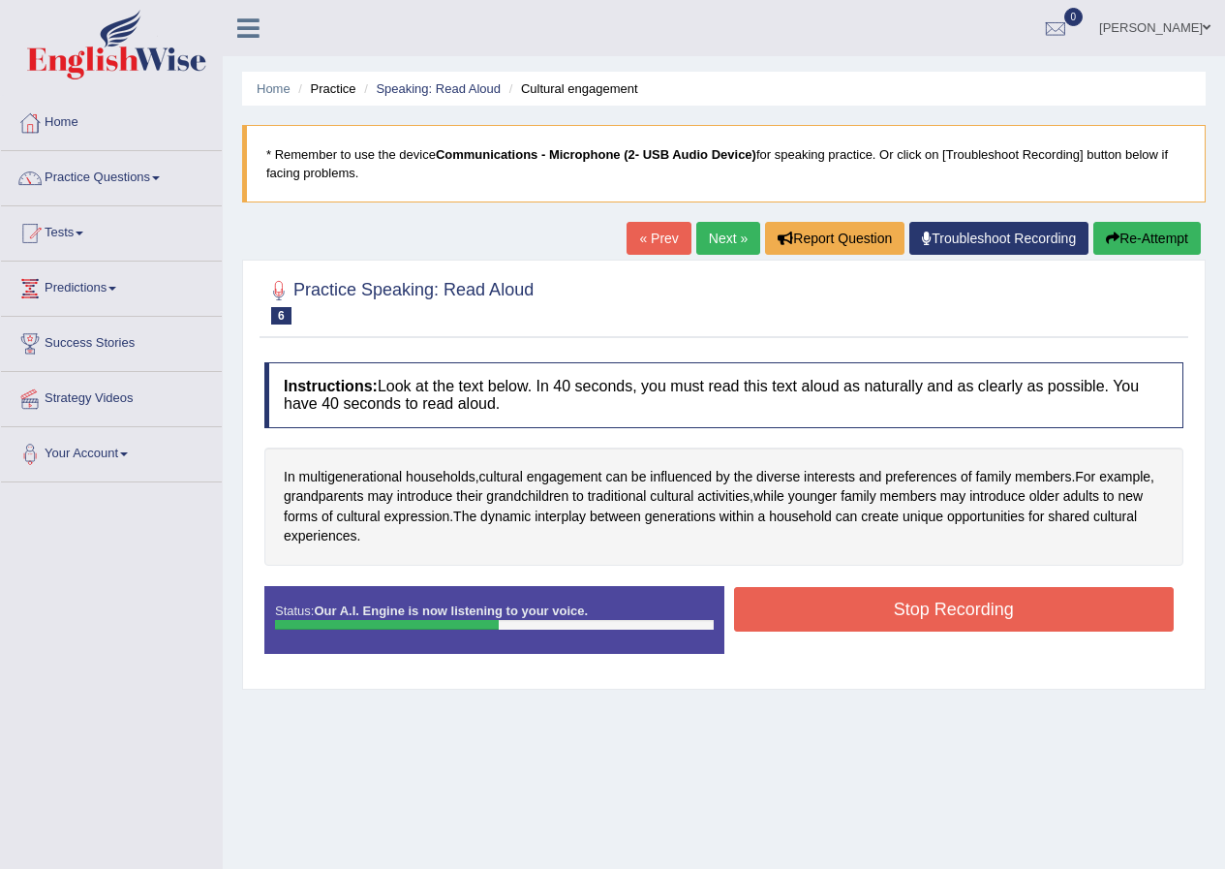
click at [696, 238] on link "Next »" at bounding box center [728, 238] width 64 height 33
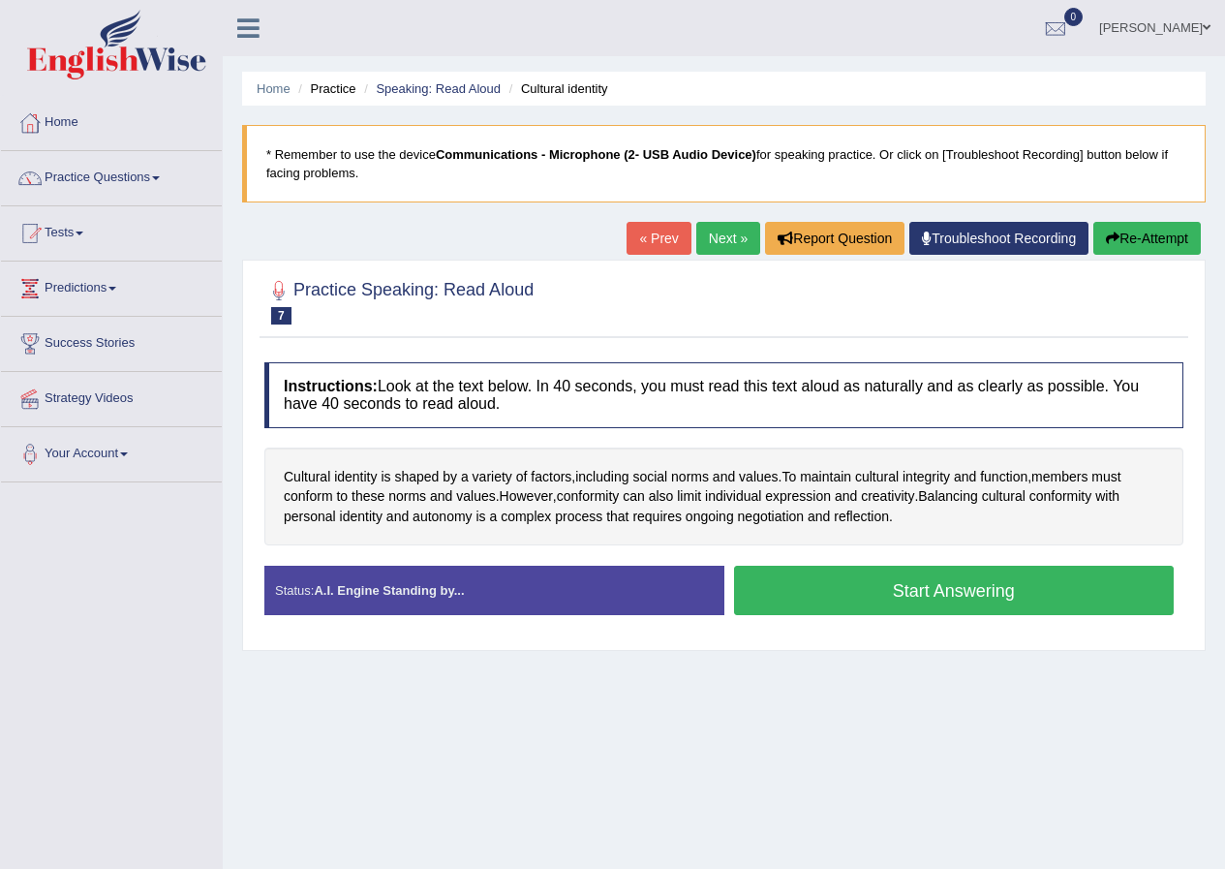
click at [838, 587] on button "Start Answering" at bounding box center [954, 590] width 441 height 49
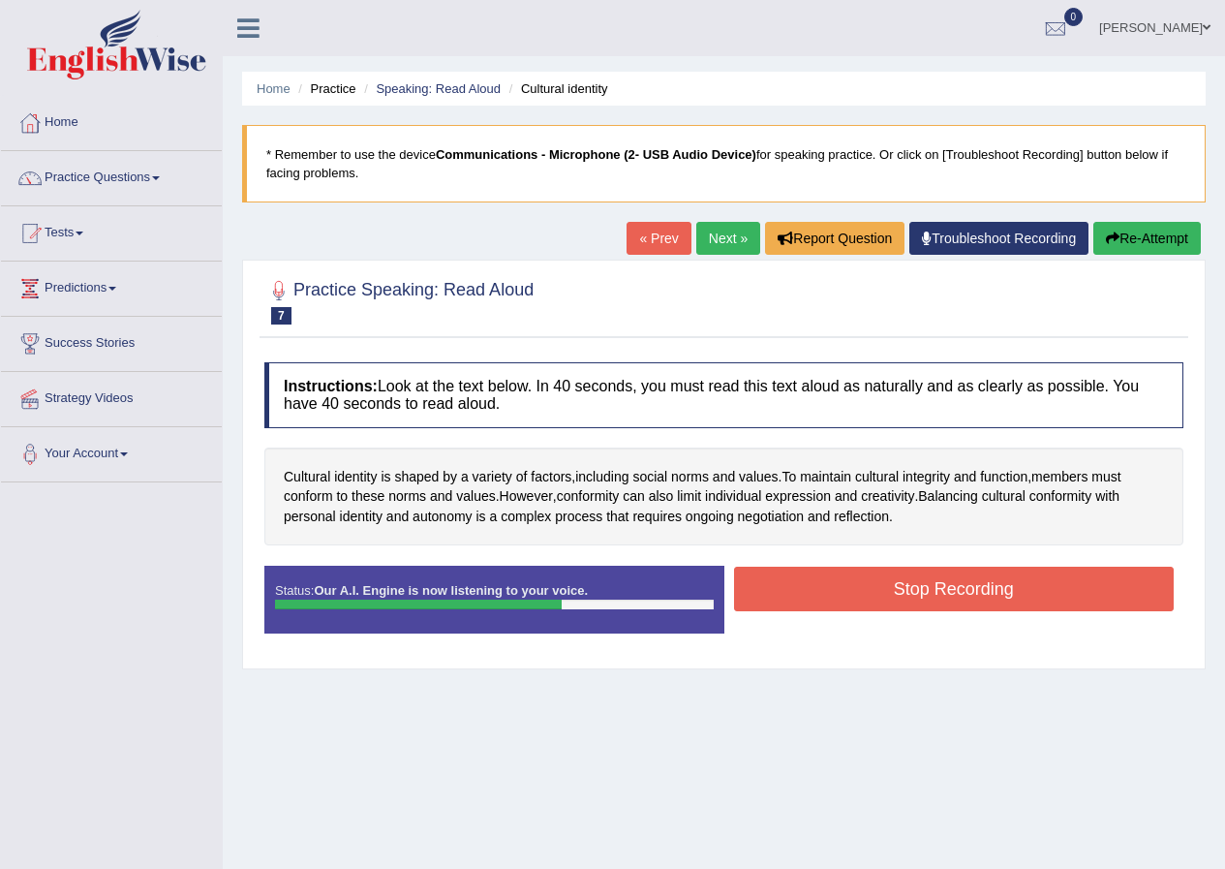
click at [865, 593] on button "Stop Recording" at bounding box center [954, 589] width 441 height 45
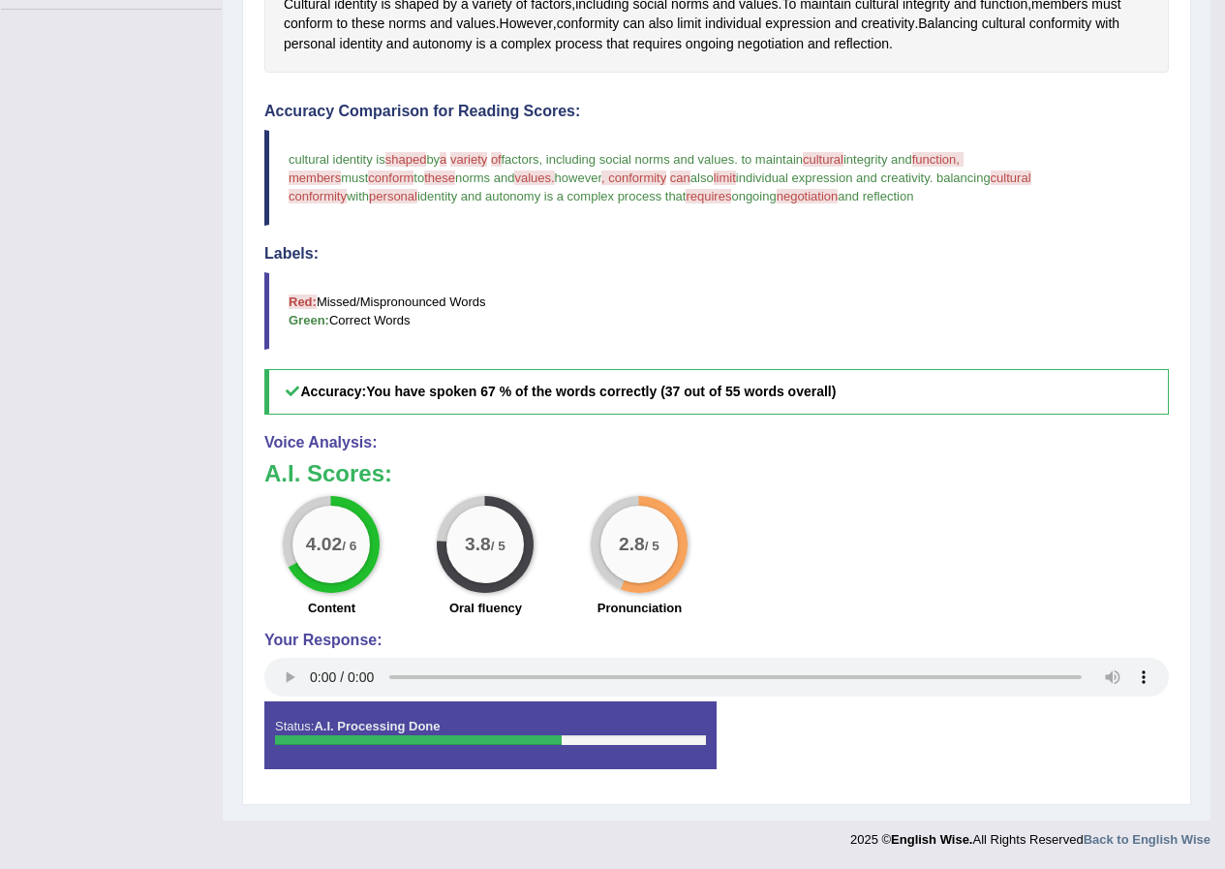
scroll to position [182, 0]
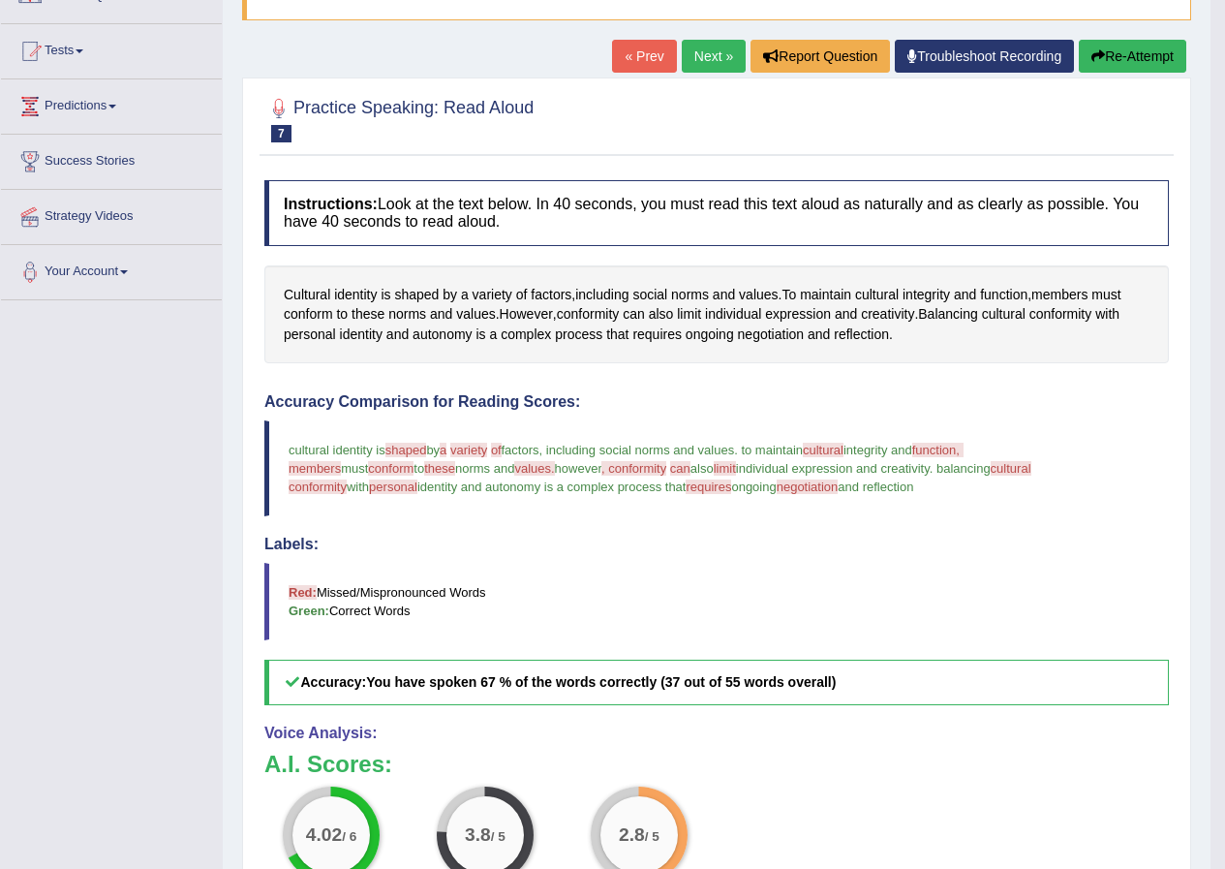
click at [686, 50] on link "Next »" at bounding box center [714, 56] width 64 height 33
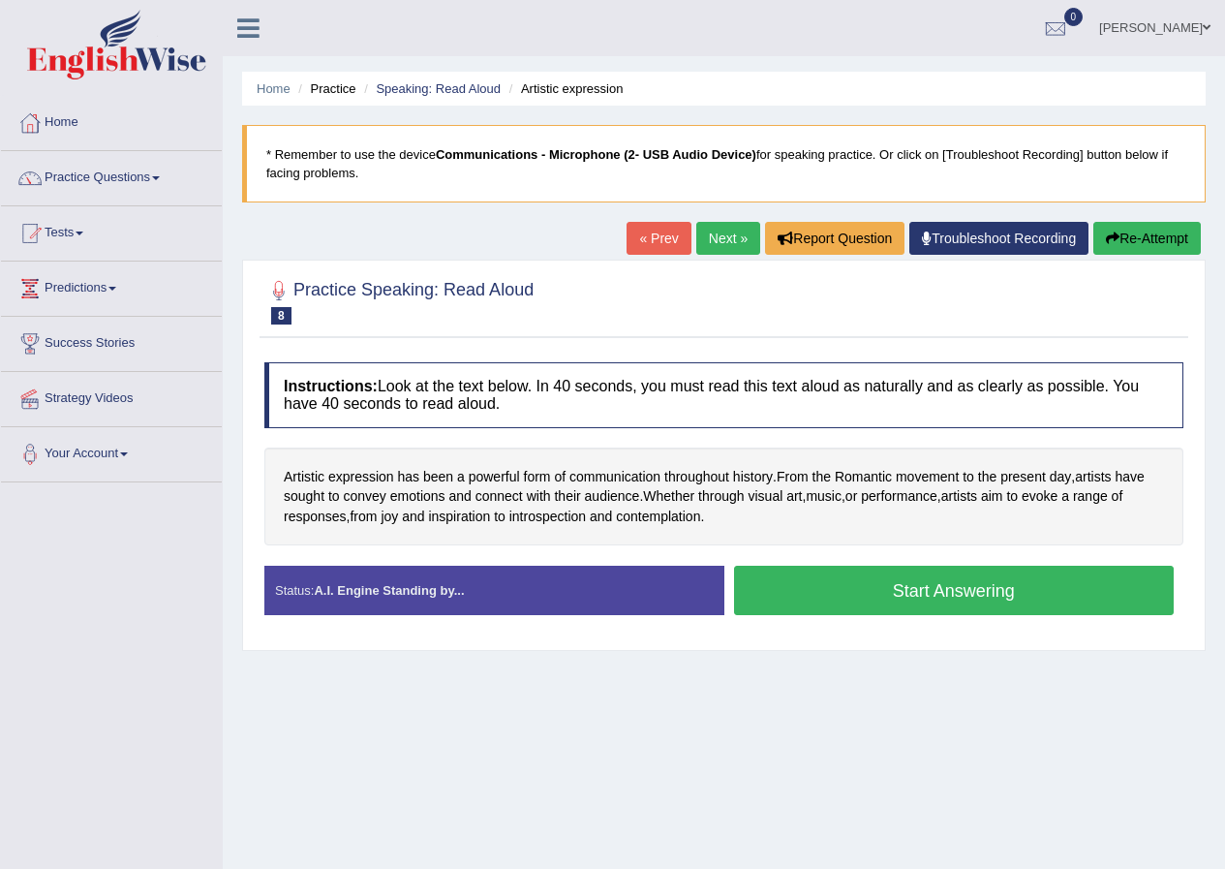
click at [859, 604] on button "Start Answering" at bounding box center [954, 590] width 441 height 49
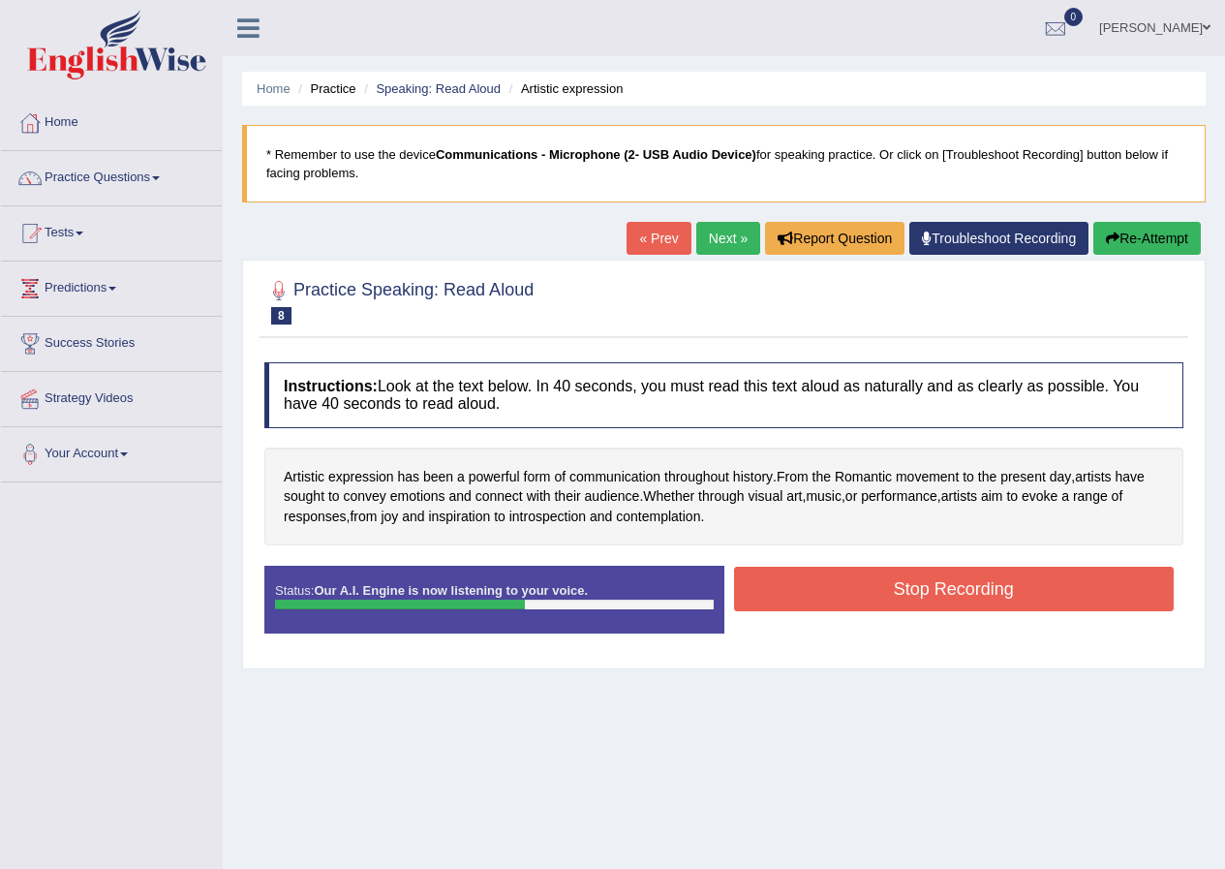
click at [894, 591] on button "Stop Recording" at bounding box center [954, 589] width 441 height 45
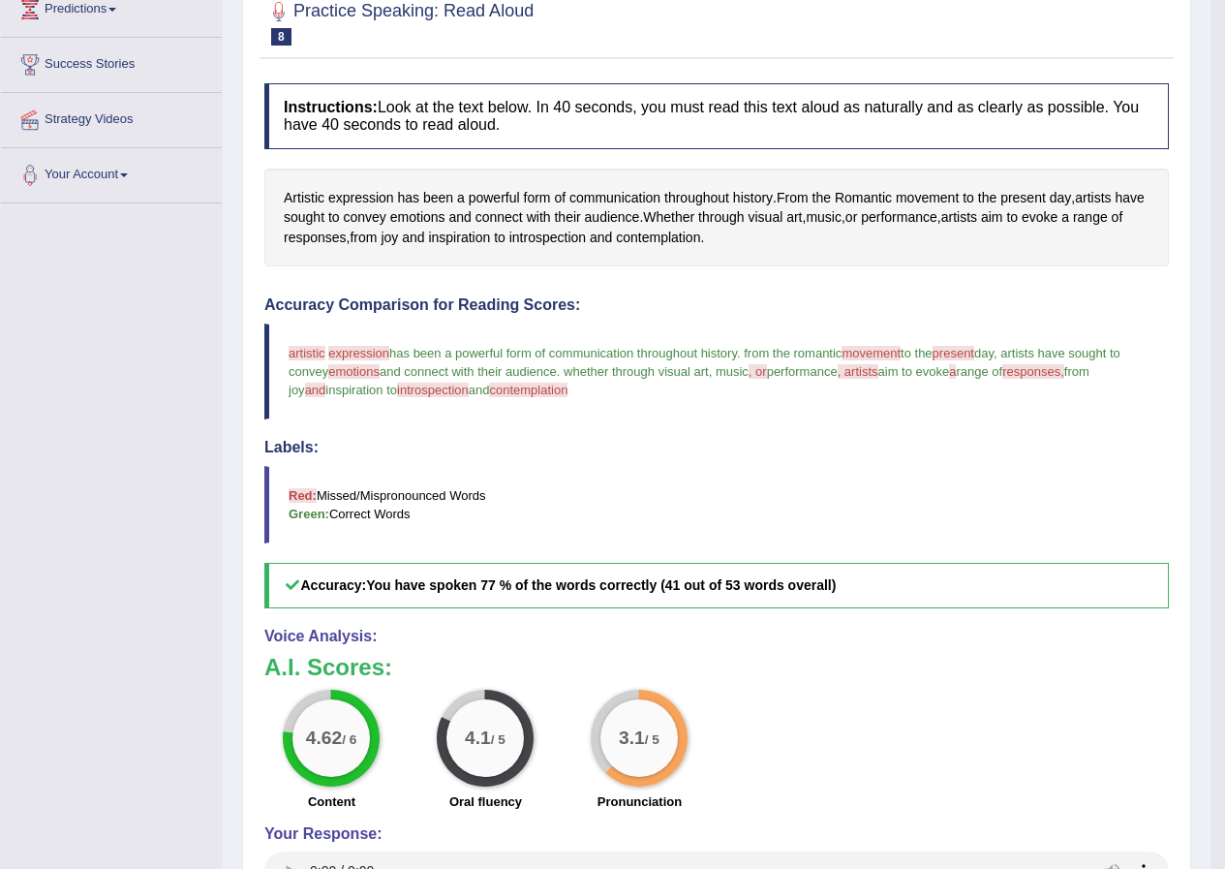
scroll to position [85, 0]
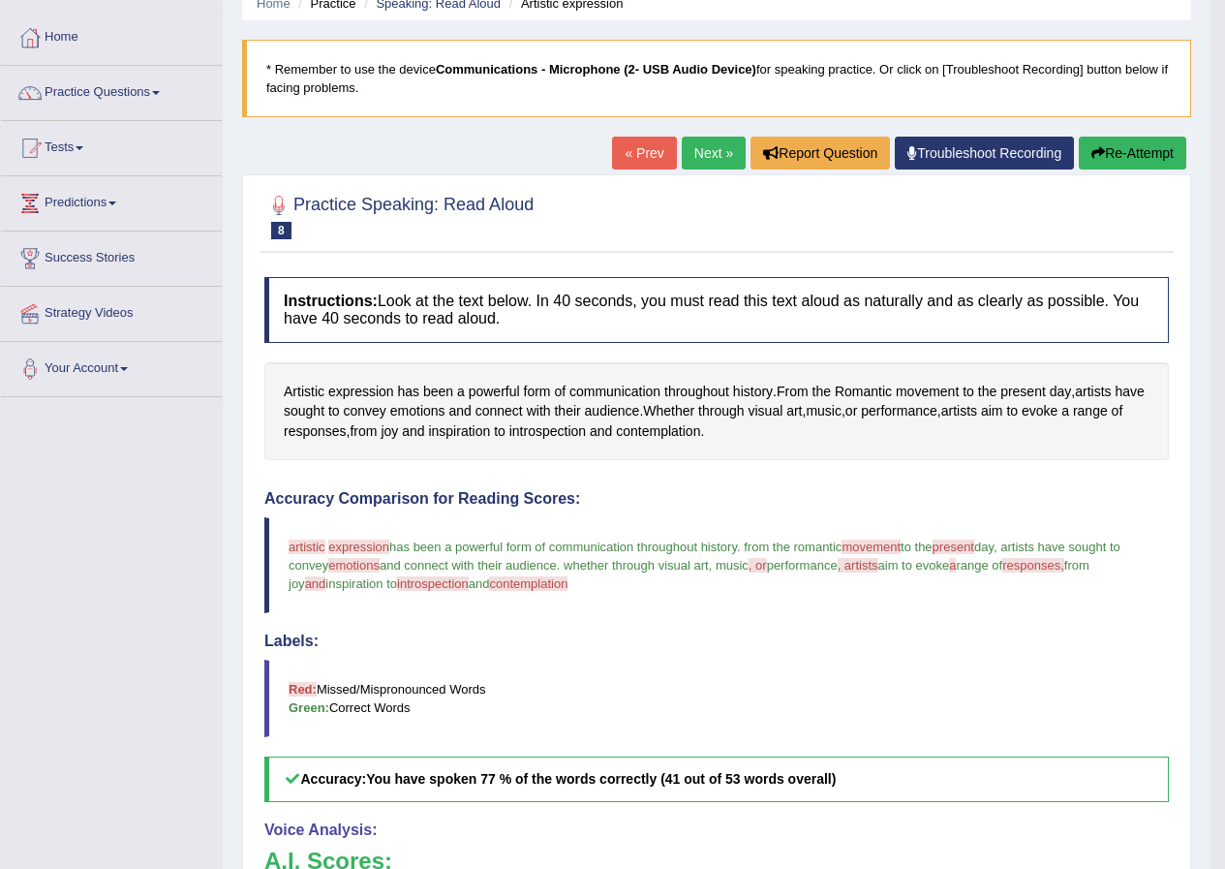
click at [700, 150] on link "Next »" at bounding box center [714, 153] width 64 height 33
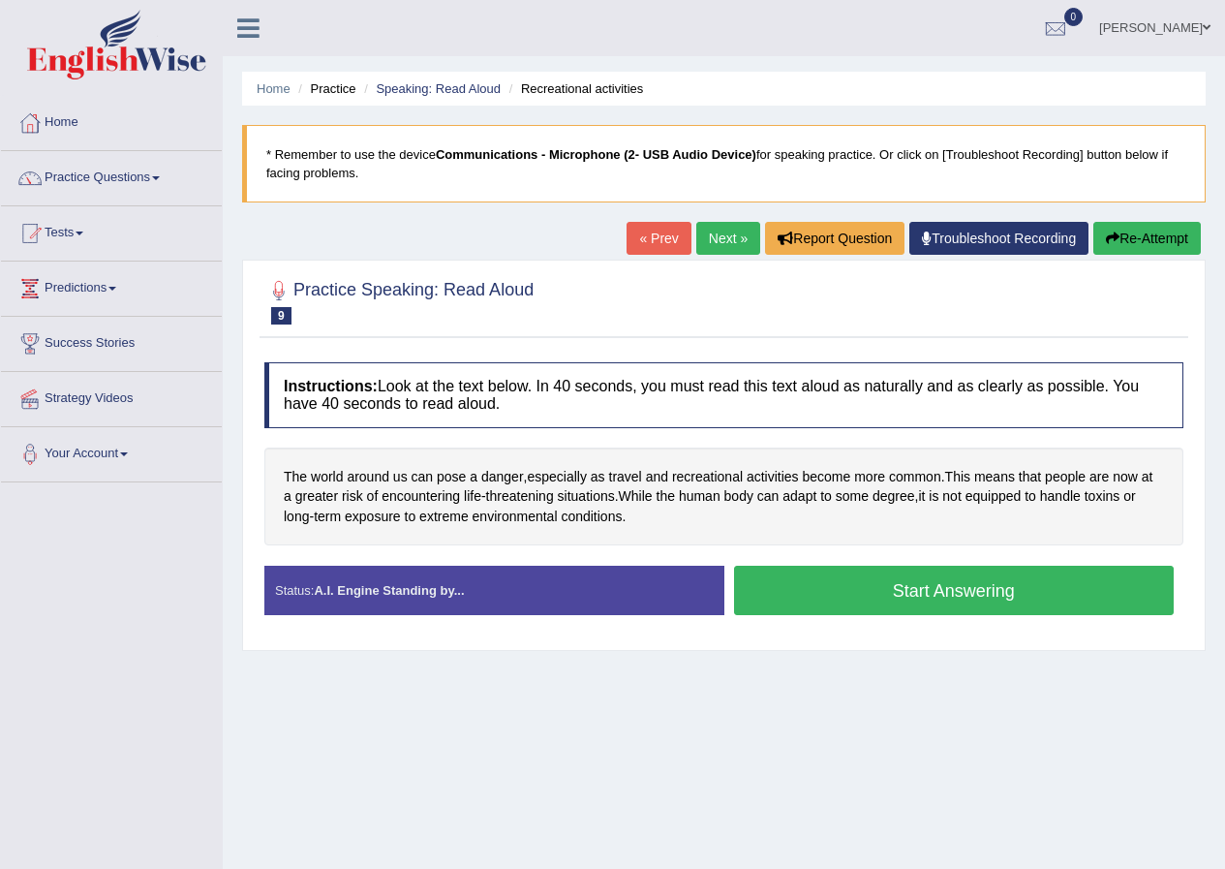
click at [775, 603] on button "Start Answering" at bounding box center [954, 590] width 441 height 49
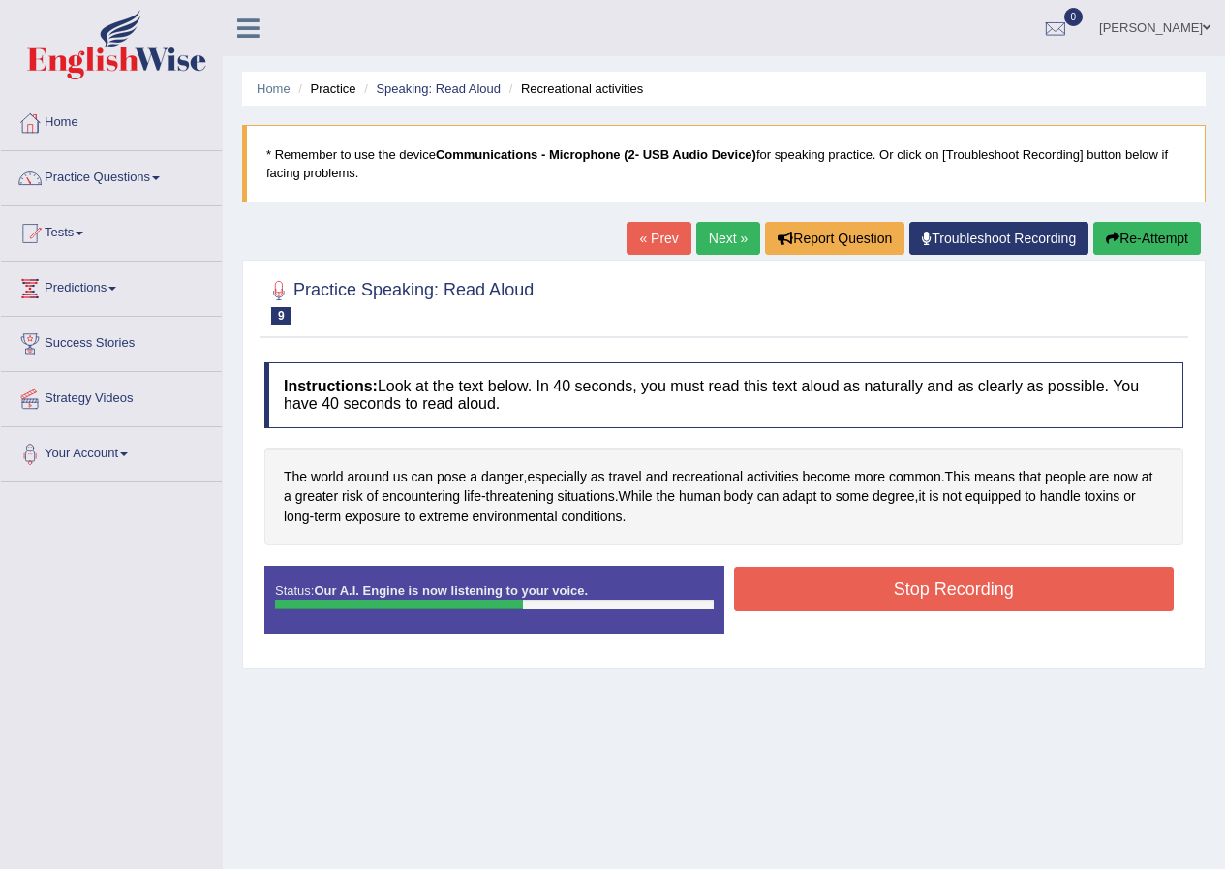
click at [775, 603] on button "Stop Recording" at bounding box center [954, 589] width 441 height 45
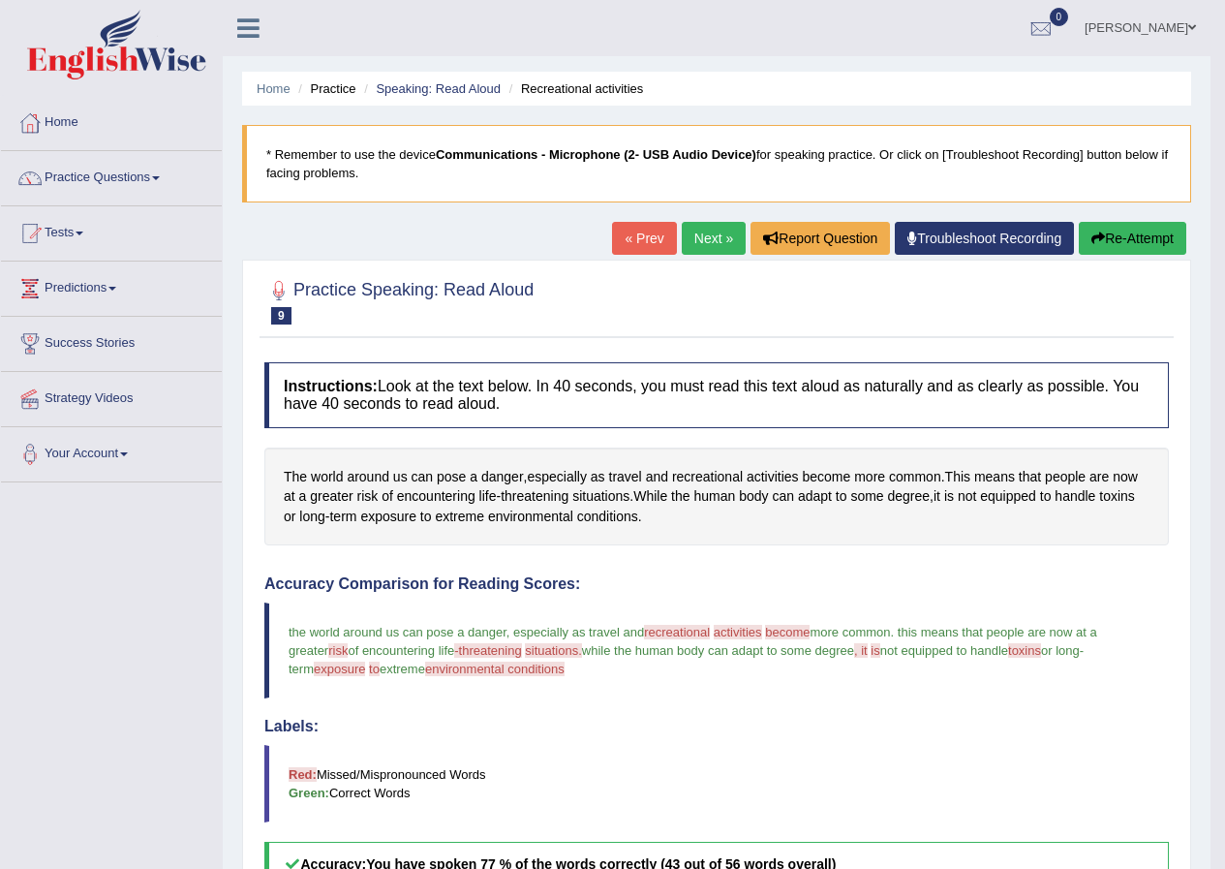
click at [712, 241] on link "Next »" at bounding box center [714, 238] width 64 height 33
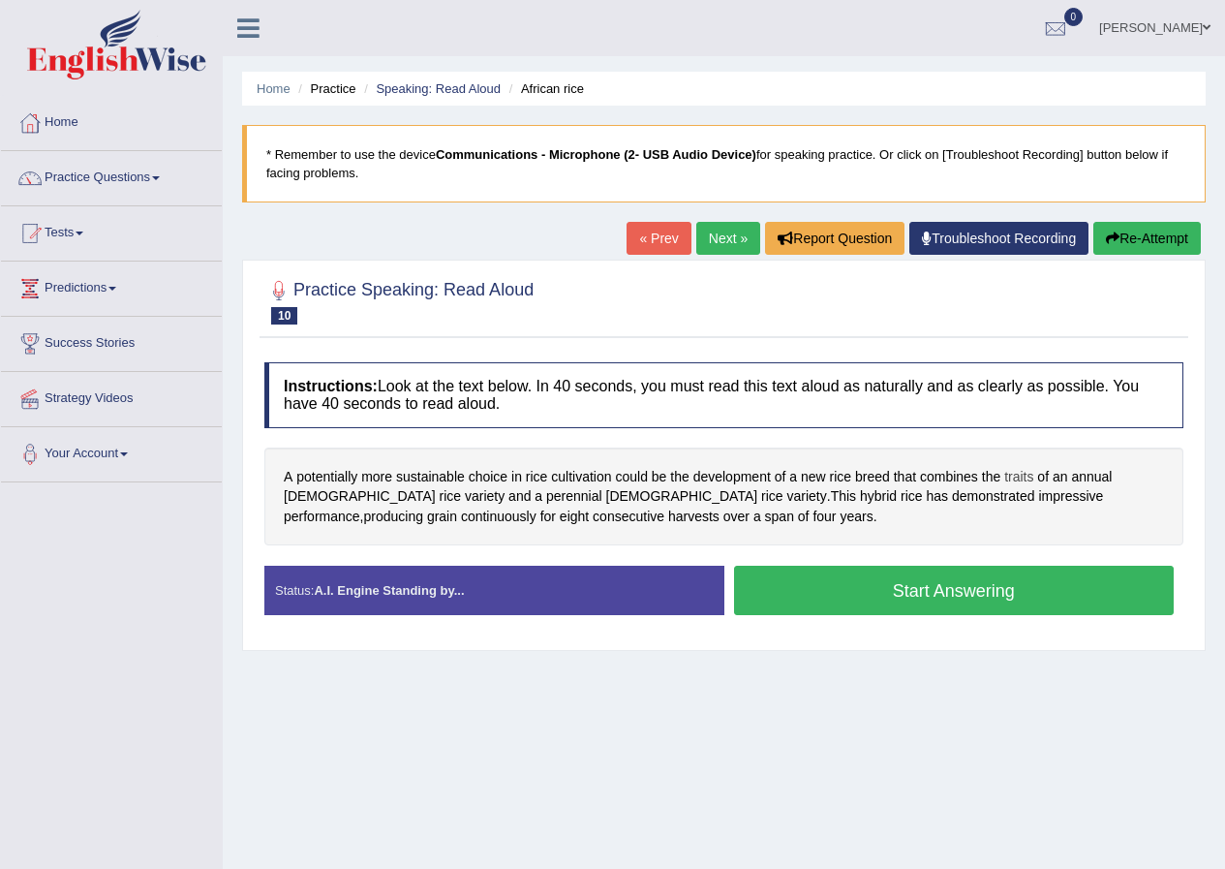
click at [1024, 481] on span "traits" at bounding box center [1018, 477] width 29 height 20
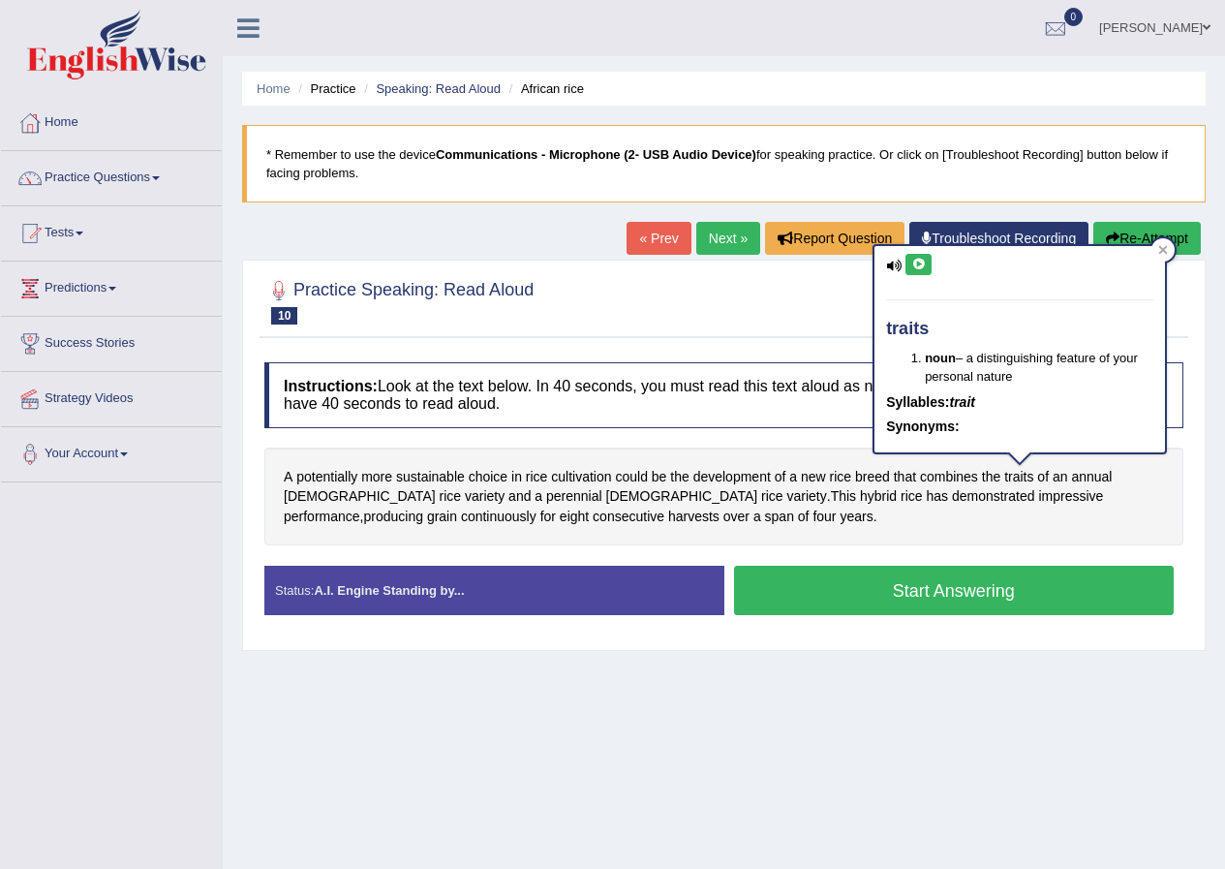
click at [925, 261] on icon at bounding box center [918, 265] width 15 height 12
click at [1166, 249] on icon at bounding box center [1163, 250] width 10 height 10
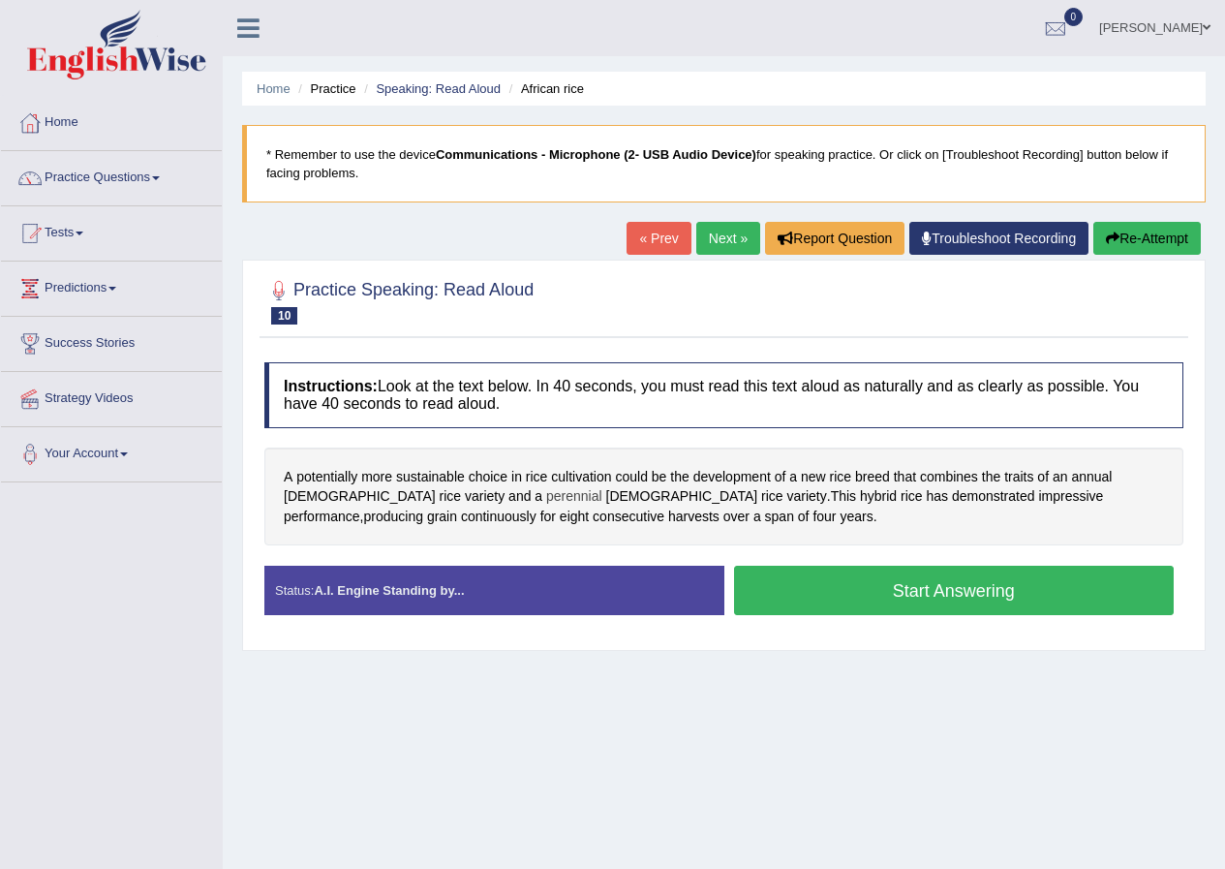
click at [546, 493] on span "perennial" at bounding box center [574, 496] width 56 height 20
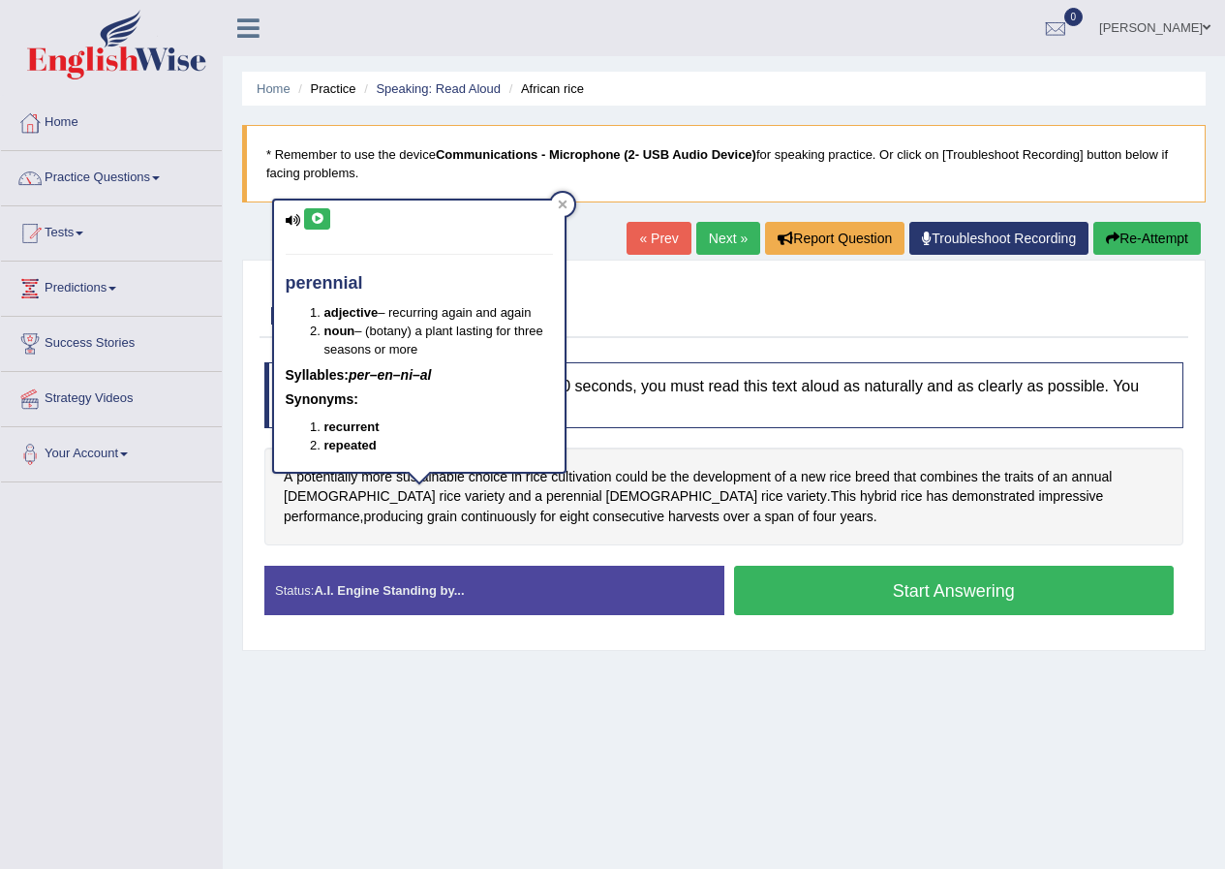
click at [321, 213] on icon at bounding box center [317, 219] width 15 height 12
click at [566, 202] on icon at bounding box center [563, 205] width 10 height 10
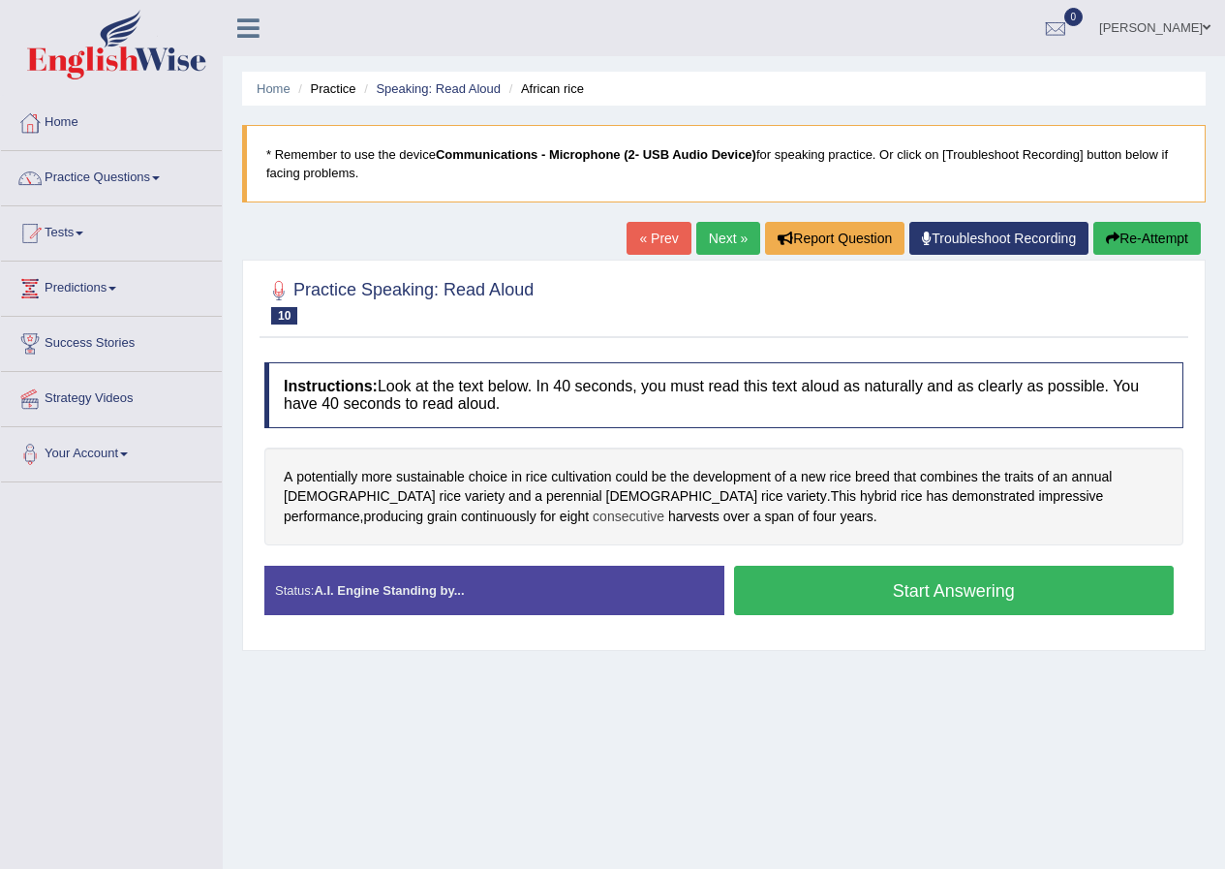
click at [593, 524] on span "consecutive" at bounding box center [629, 517] width 72 height 20
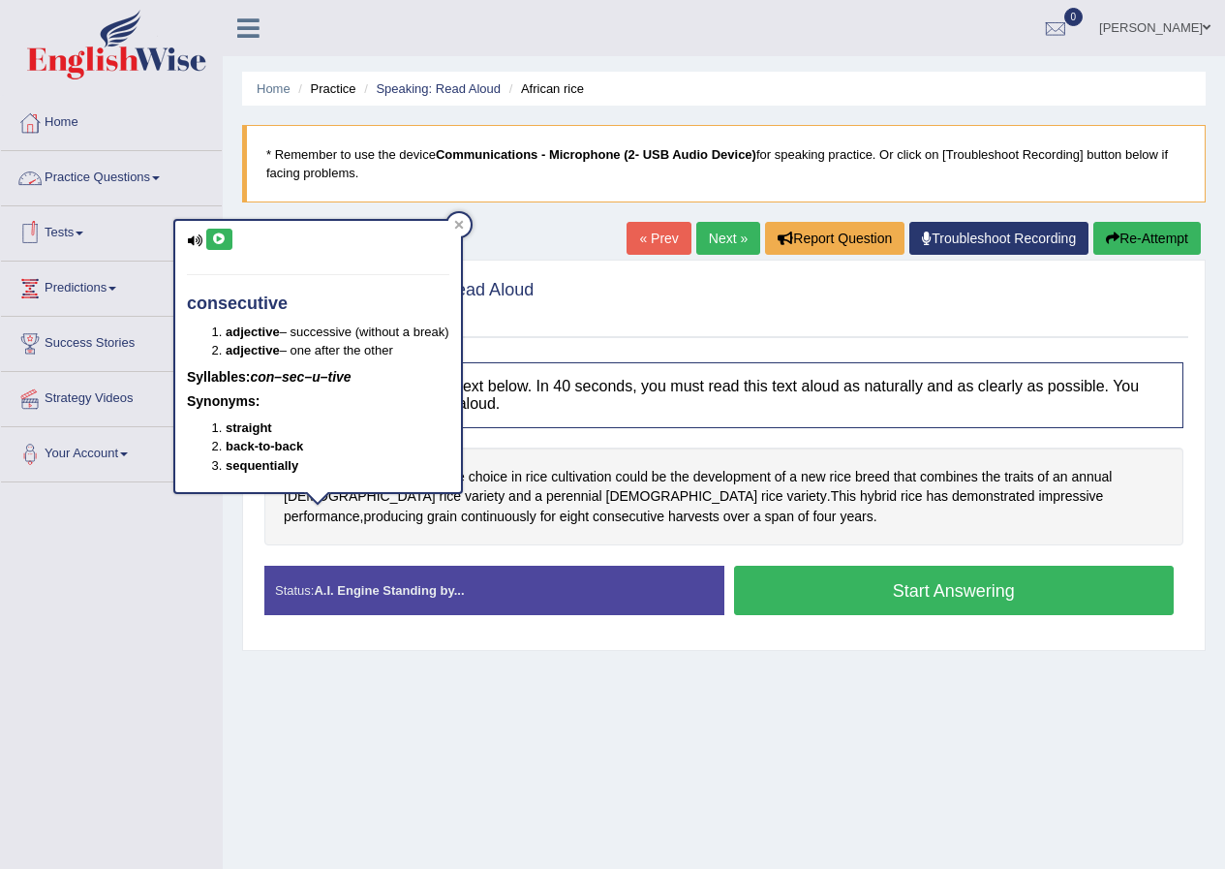
click at [227, 233] on button at bounding box center [219, 239] width 26 height 21
click at [457, 229] on icon at bounding box center [459, 225] width 10 height 10
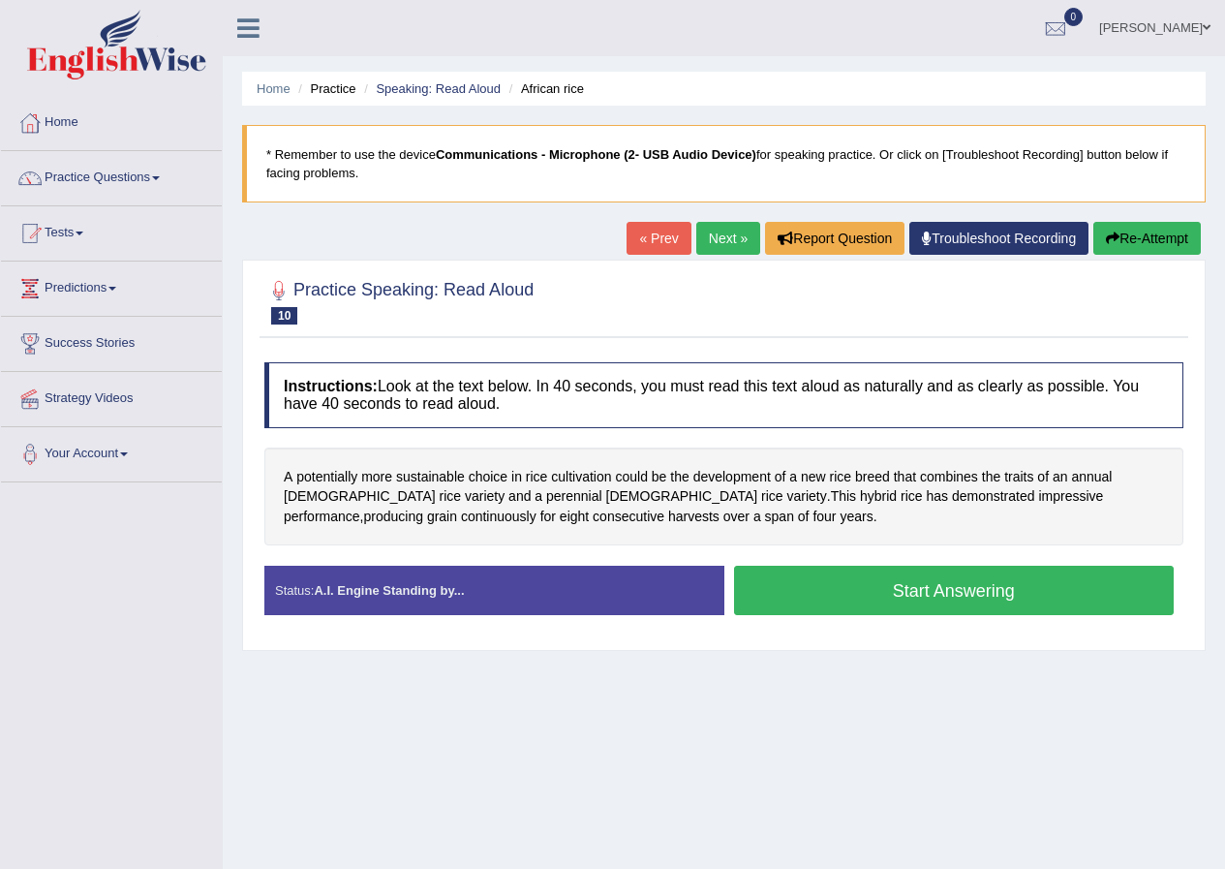
click at [825, 573] on button "Start Answering" at bounding box center [954, 590] width 441 height 49
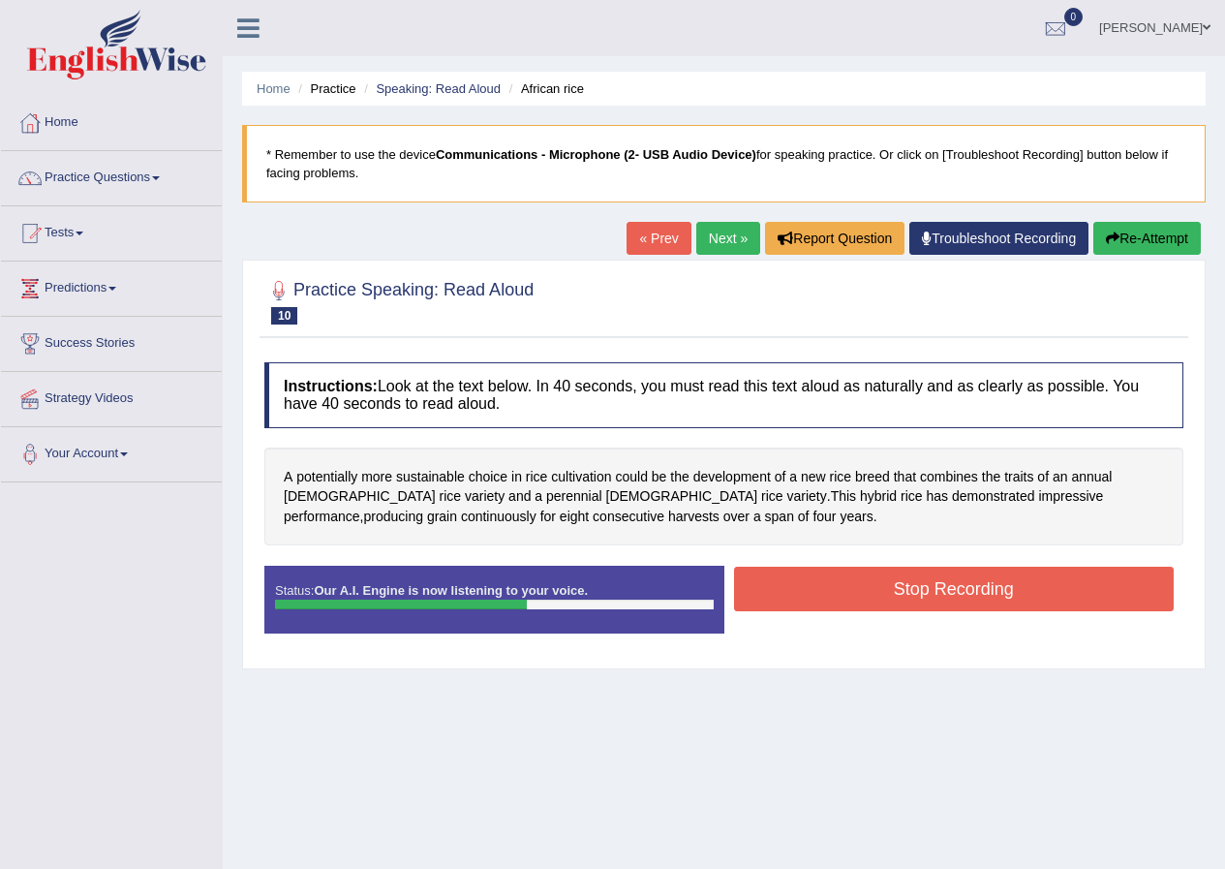
click at [1047, 598] on button "Stop Recording" at bounding box center [954, 589] width 441 height 45
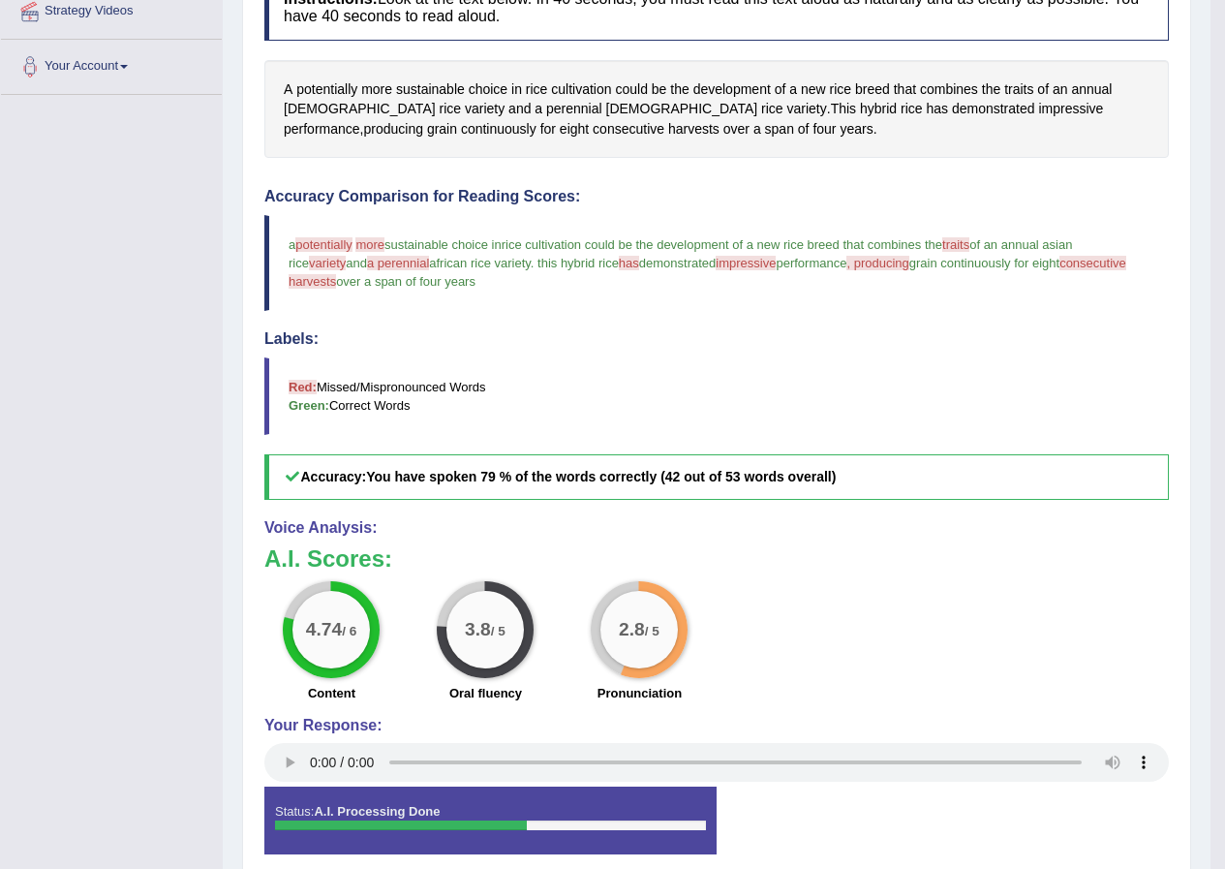
scroll to position [97, 0]
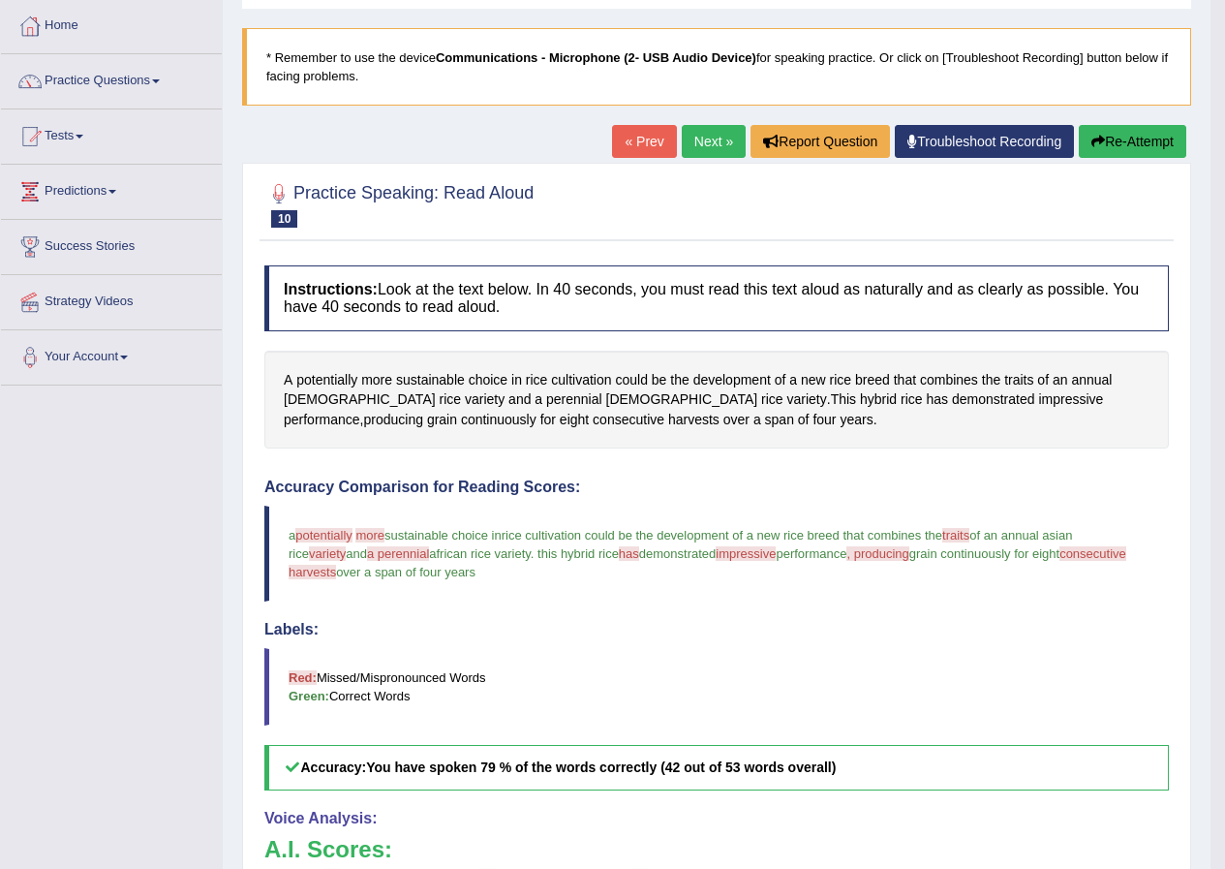
click at [686, 139] on link "Next »" at bounding box center [714, 141] width 64 height 33
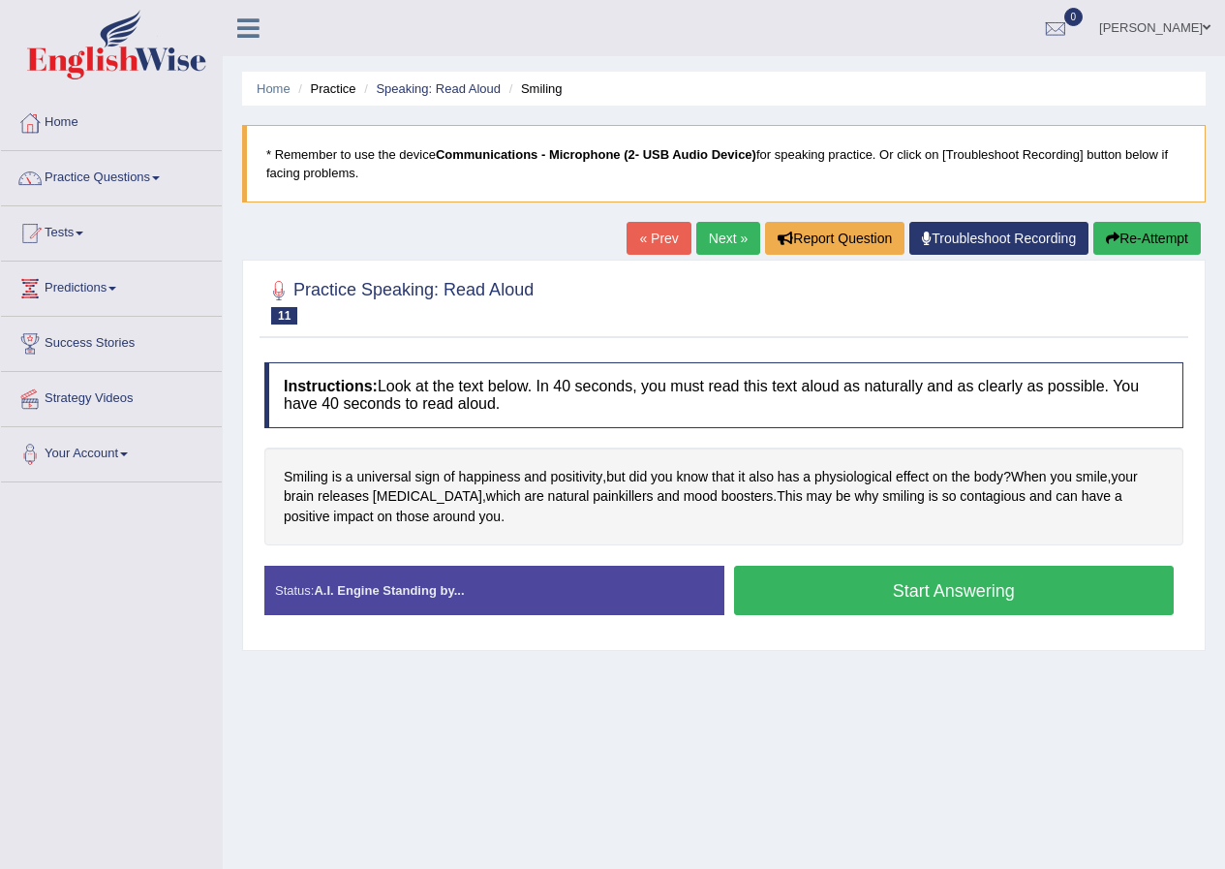
click at [843, 599] on button "Start Answering" at bounding box center [954, 590] width 441 height 49
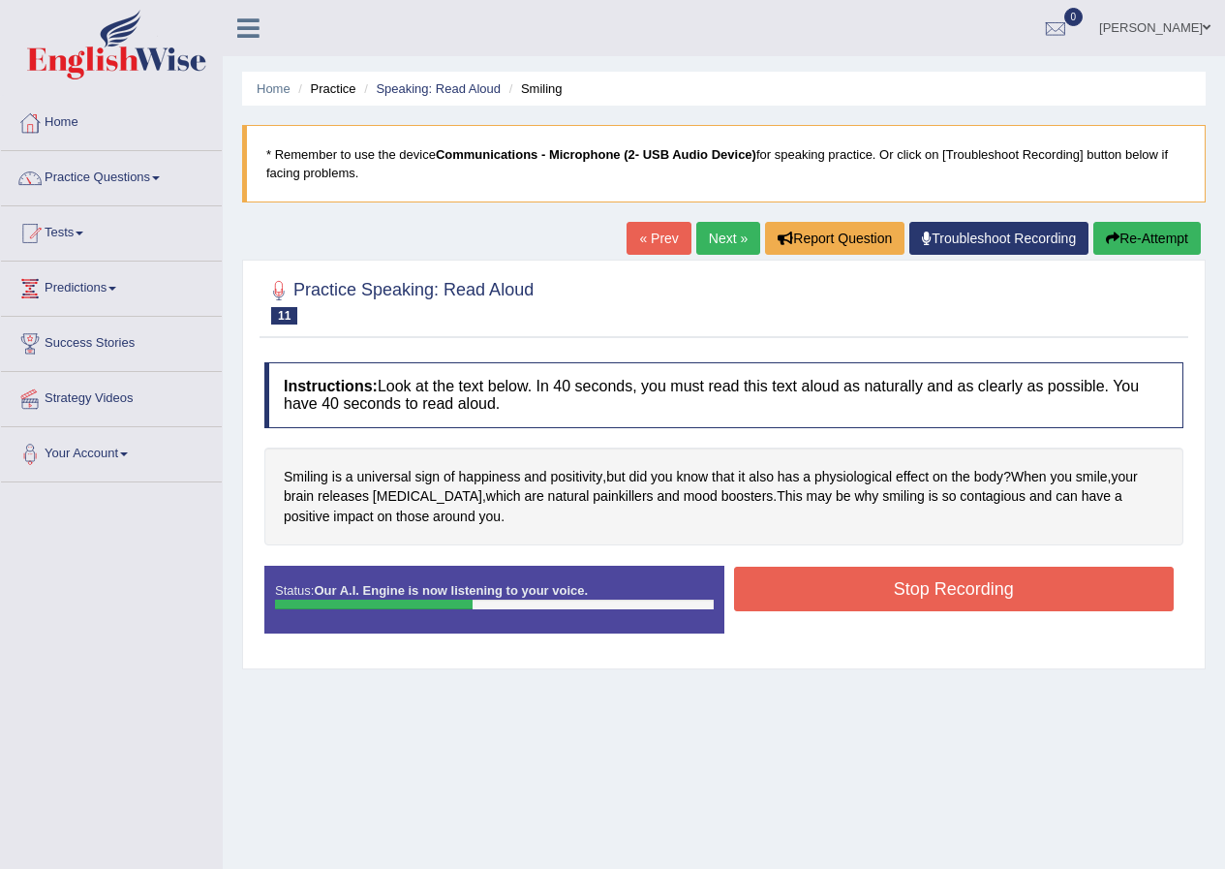
click at [843, 599] on button "Stop Recording" at bounding box center [954, 589] width 441 height 45
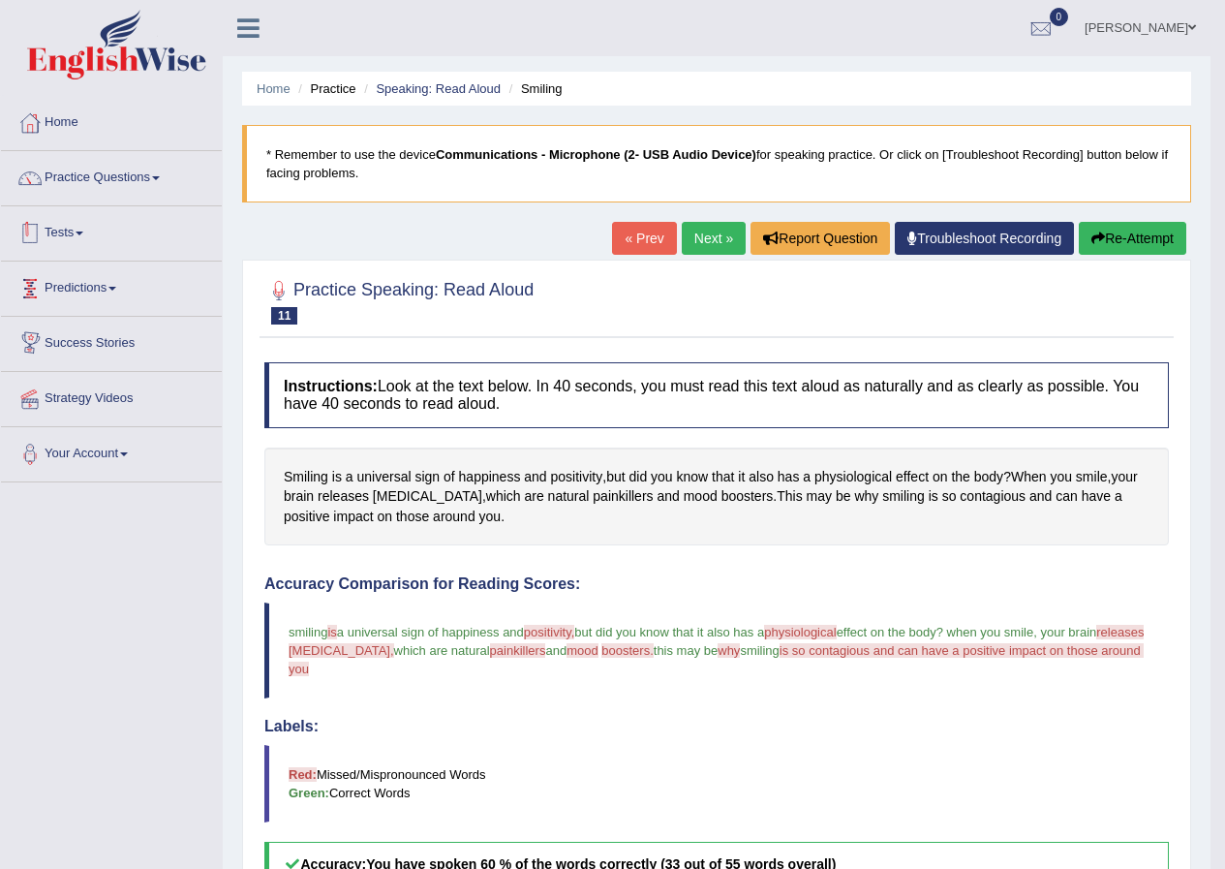
click at [85, 240] on link "Tests" at bounding box center [111, 230] width 221 height 48
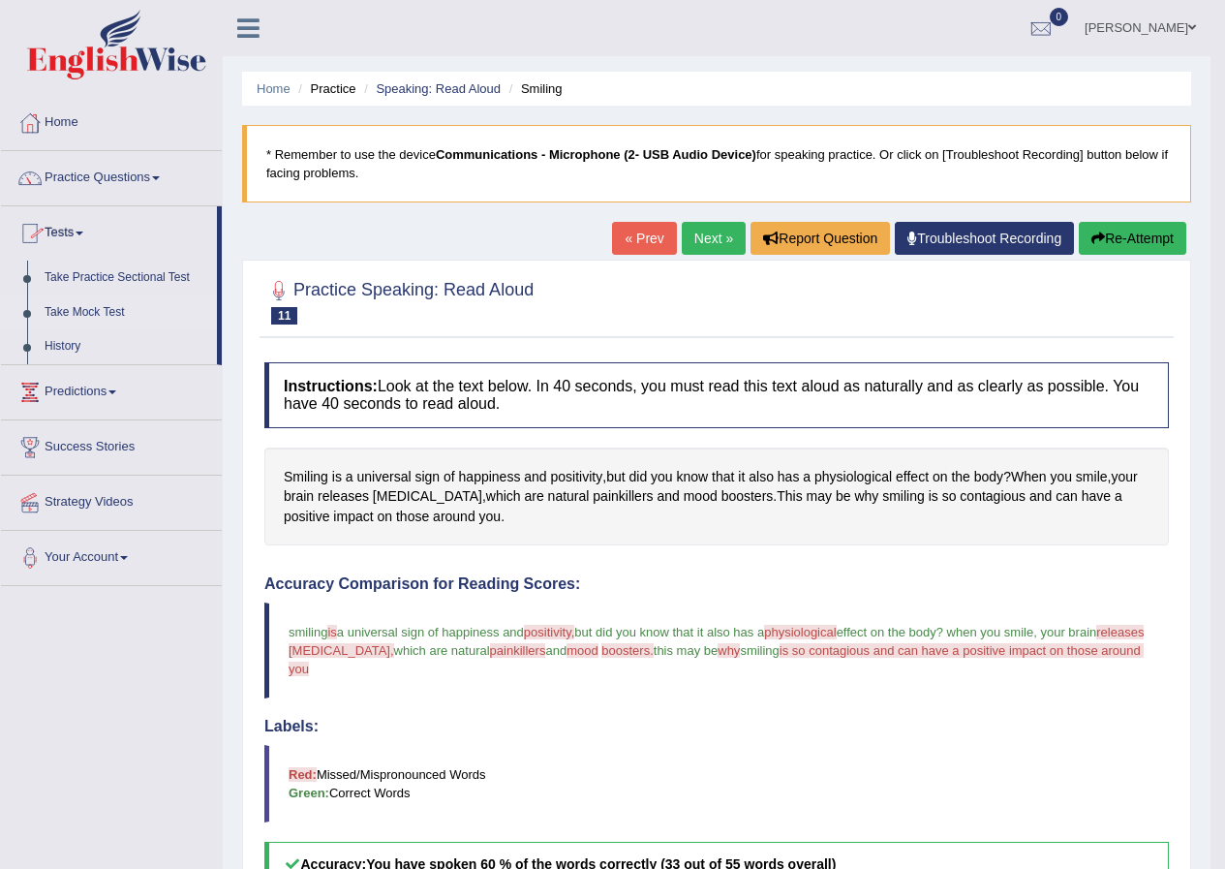
click at [73, 312] on link "Take Mock Test" at bounding box center [126, 312] width 181 height 35
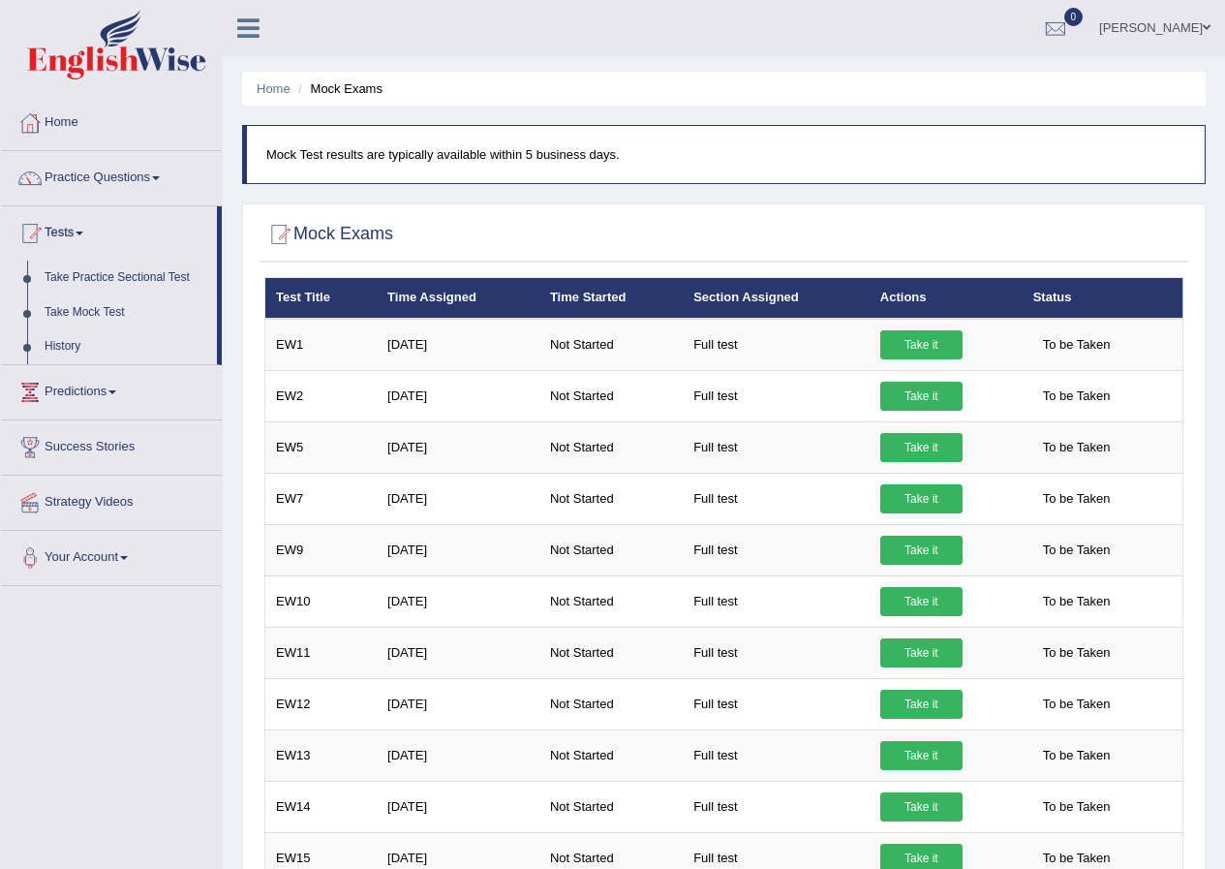
click at [73, 312] on link "Take Mock Test" at bounding box center [126, 312] width 181 height 35
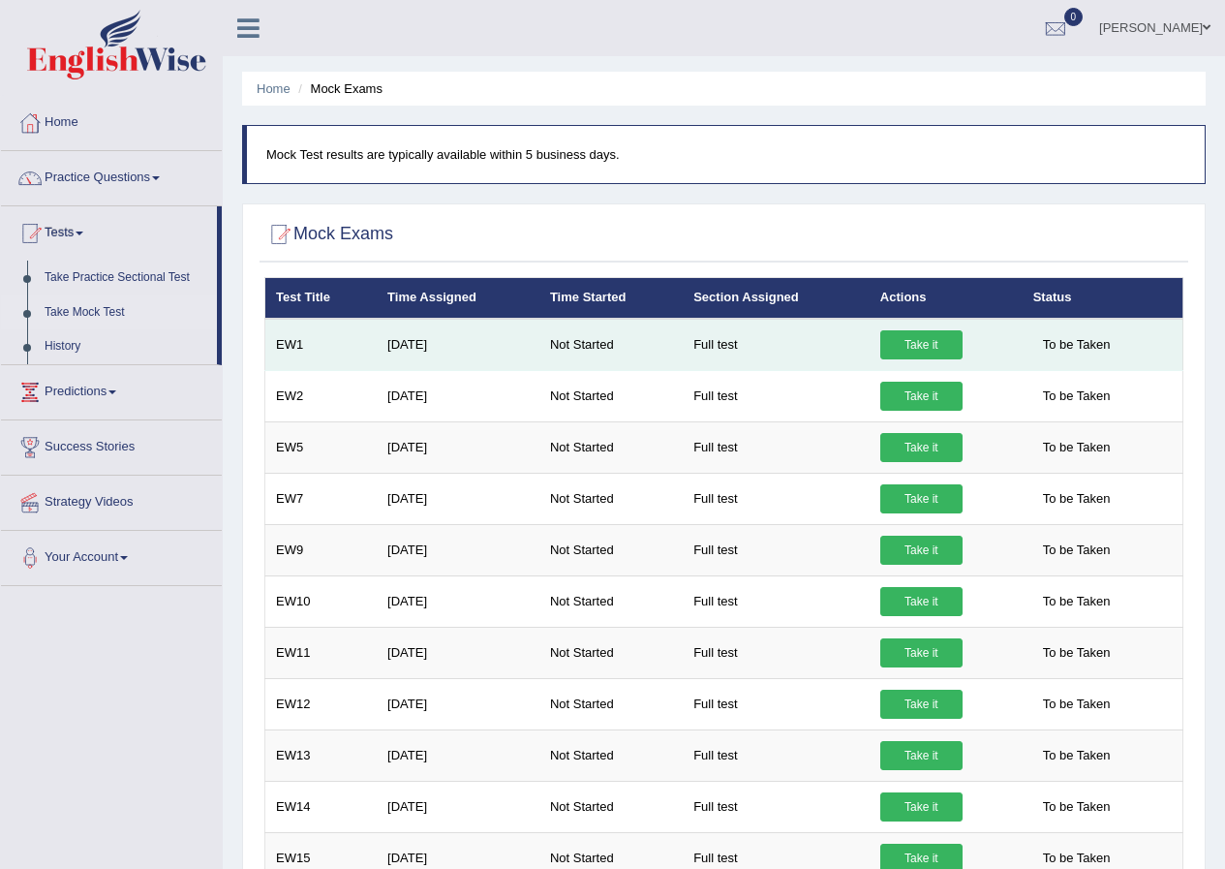
click at [915, 338] on link "Take it" at bounding box center [921, 344] width 82 height 29
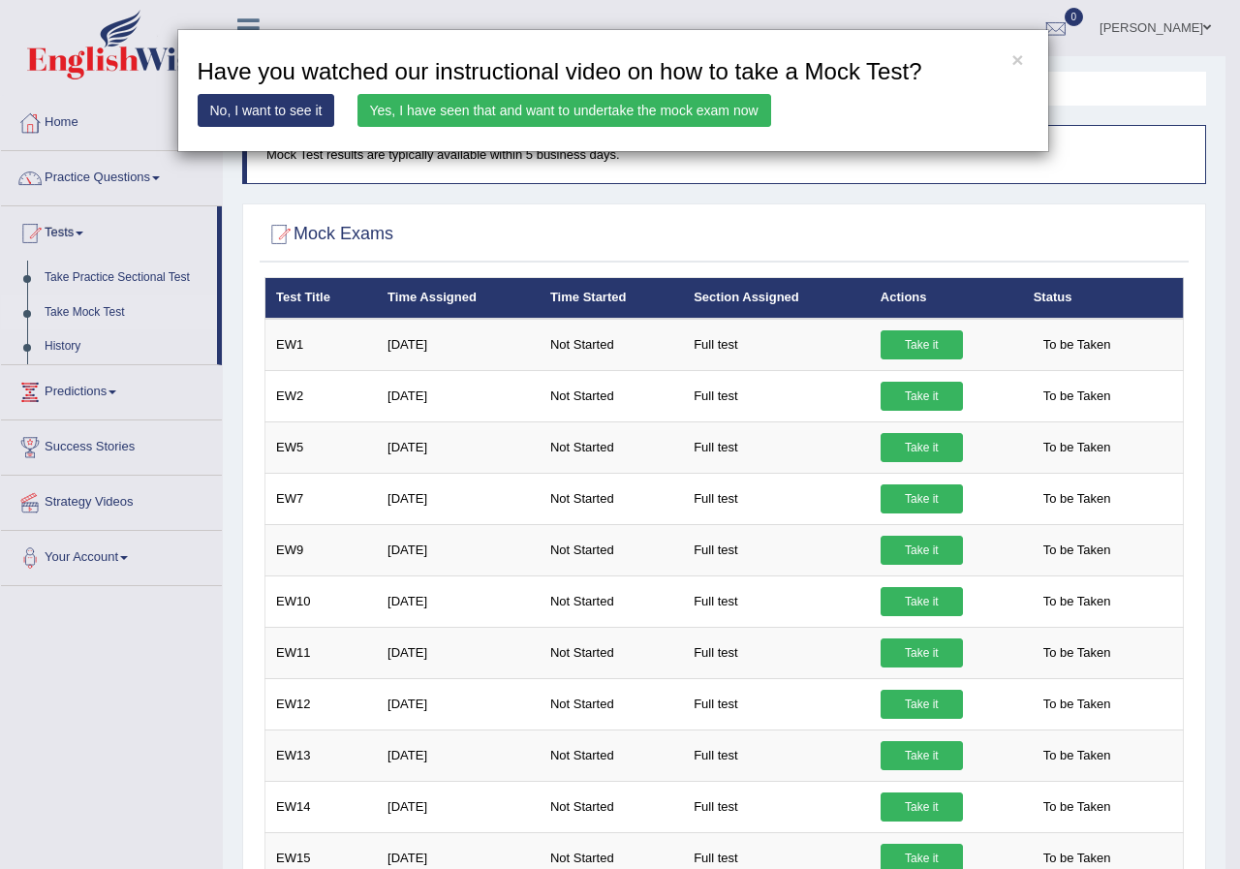
click at [445, 115] on link "Yes, I have seen that and want to undertake the mock exam now" at bounding box center [564, 110] width 414 height 33
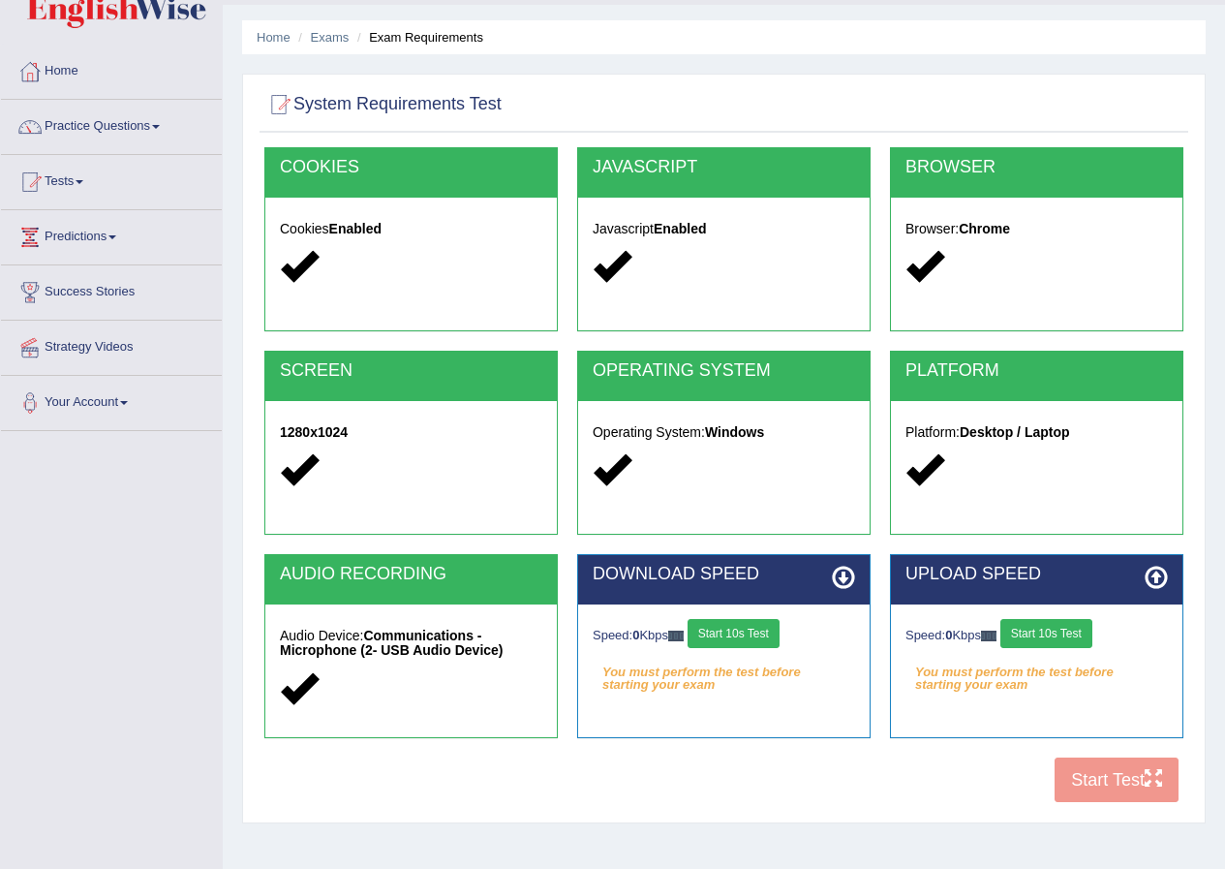
scroll to position [148, 0]
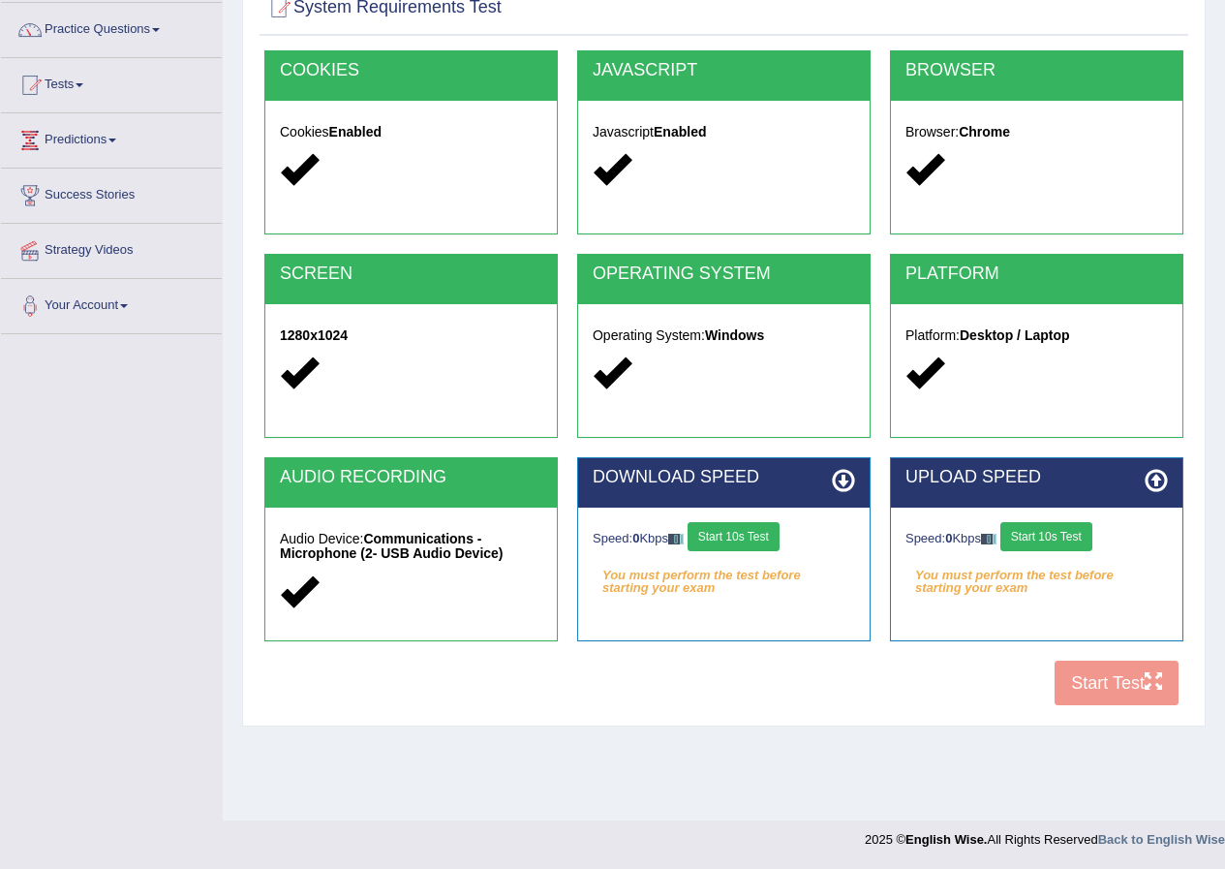
click at [737, 535] on button "Start 10s Test" at bounding box center [734, 536] width 92 height 29
click at [1058, 542] on button "Start 10s Test" at bounding box center [1047, 536] width 92 height 29
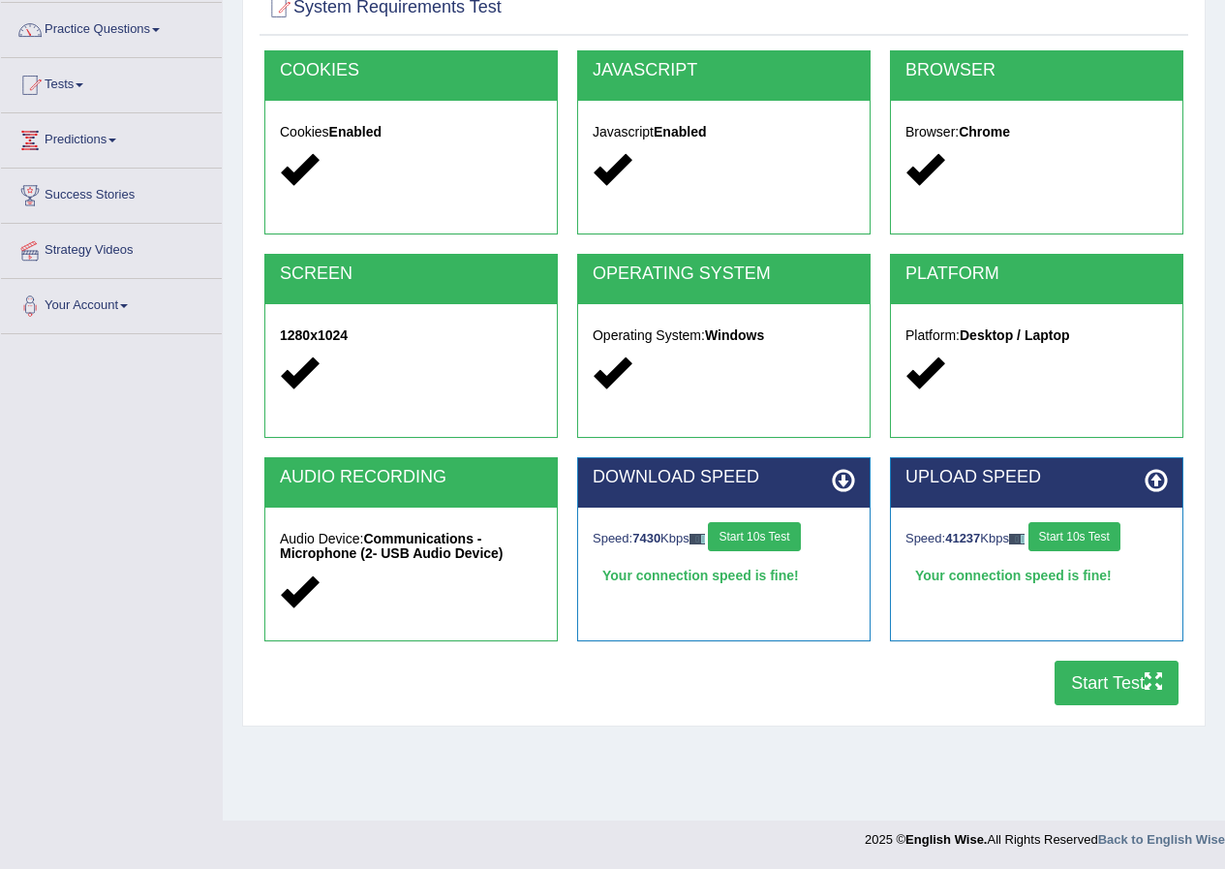
click at [1122, 669] on button "Start Test" at bounding box center [1117, 683] width 124 height 45
